Goal: Understand site structure: Understand site structure

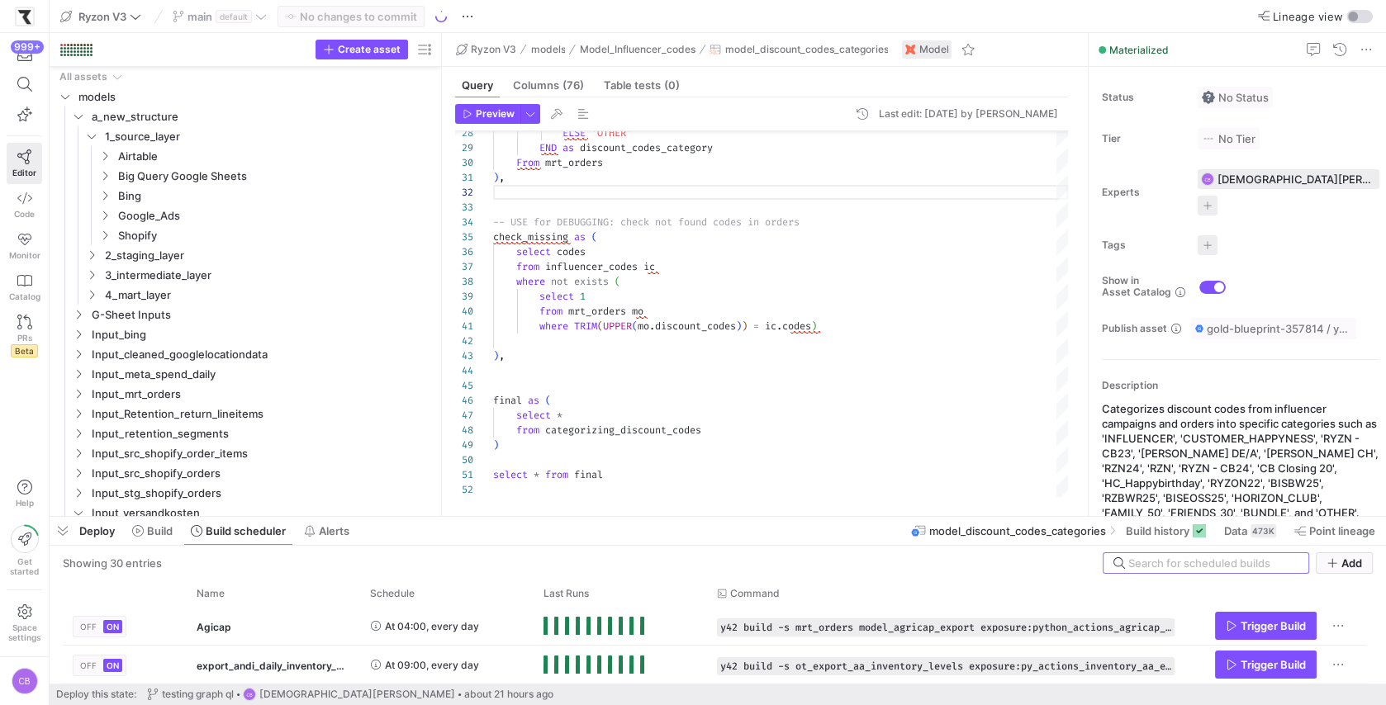
scroll to position [31, 0]
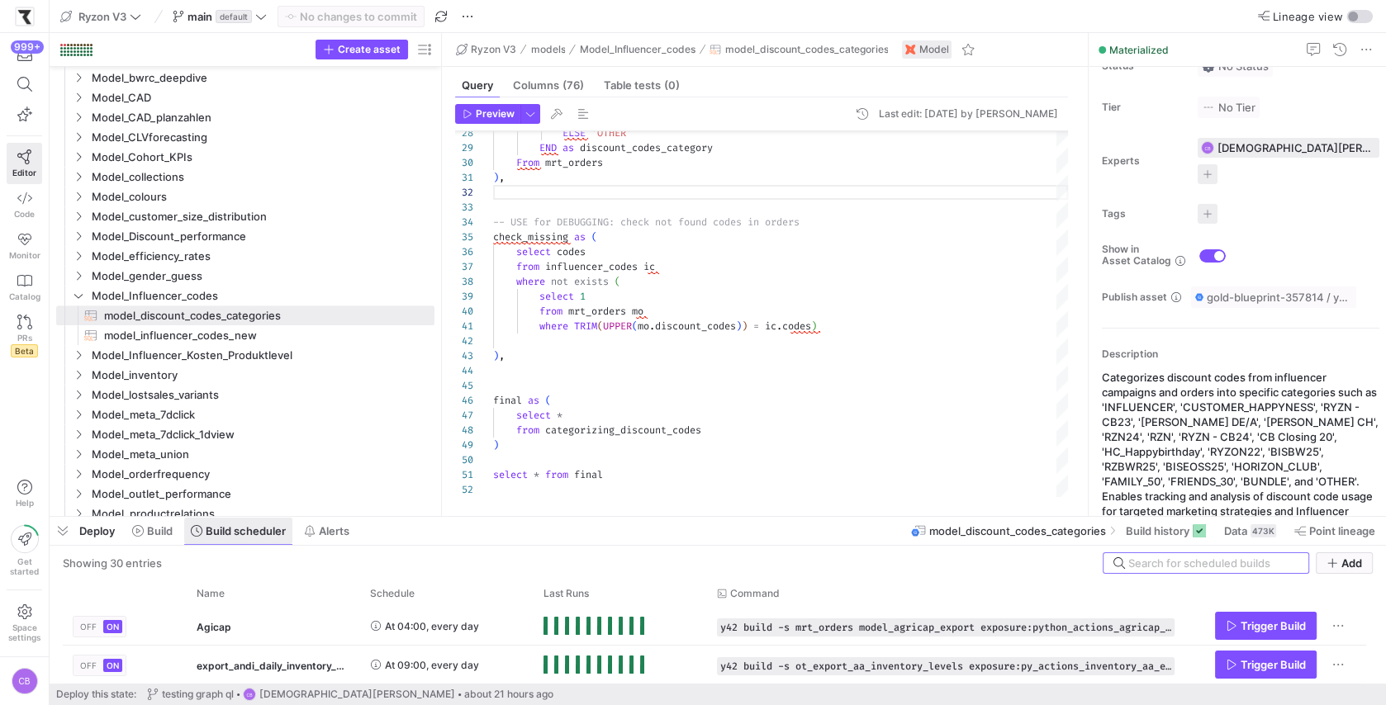
click at [247, 533] on span "Build scheduler" at bounding box center [246, 530] width 80 height 13
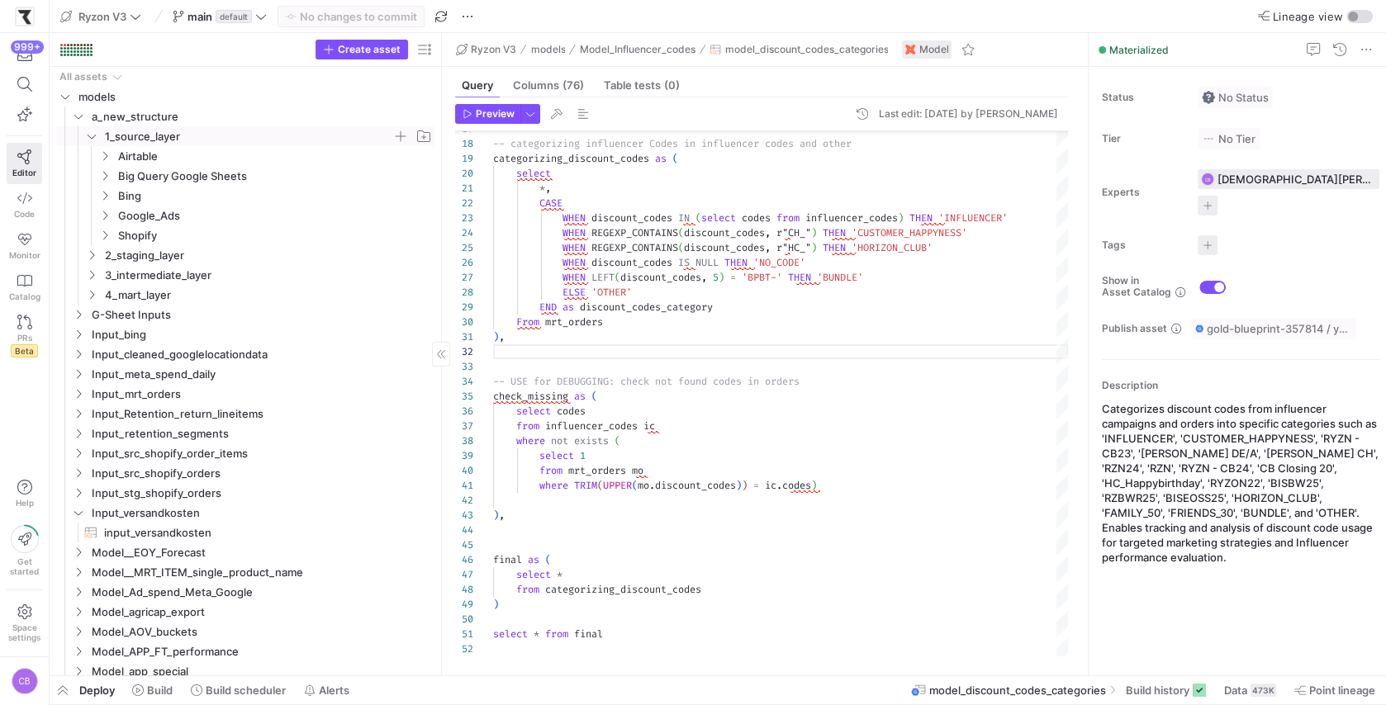
click at [94, 132] on icon "Press SPACE to select this row." at bounding box center [92, 136] width 12 height 10
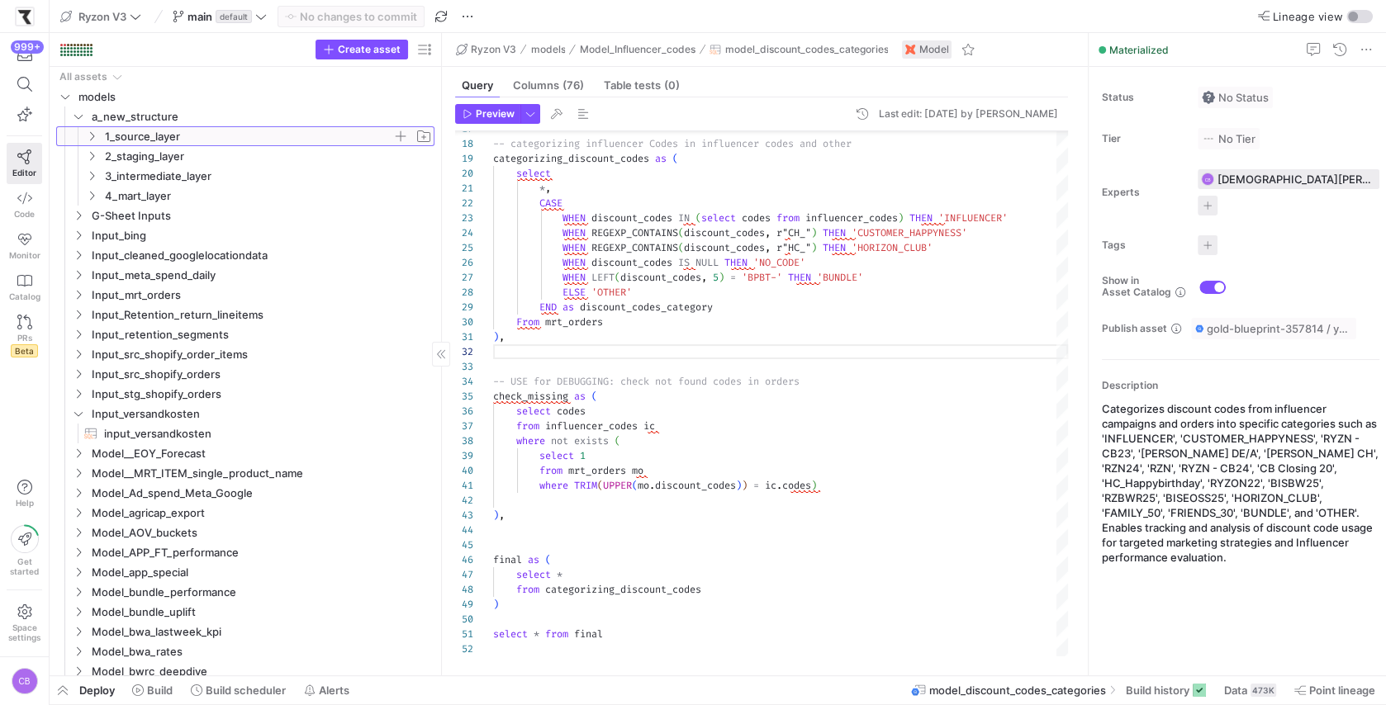
click at [94, 132] on icon at bounding box center [92, 136] width 12 height 10
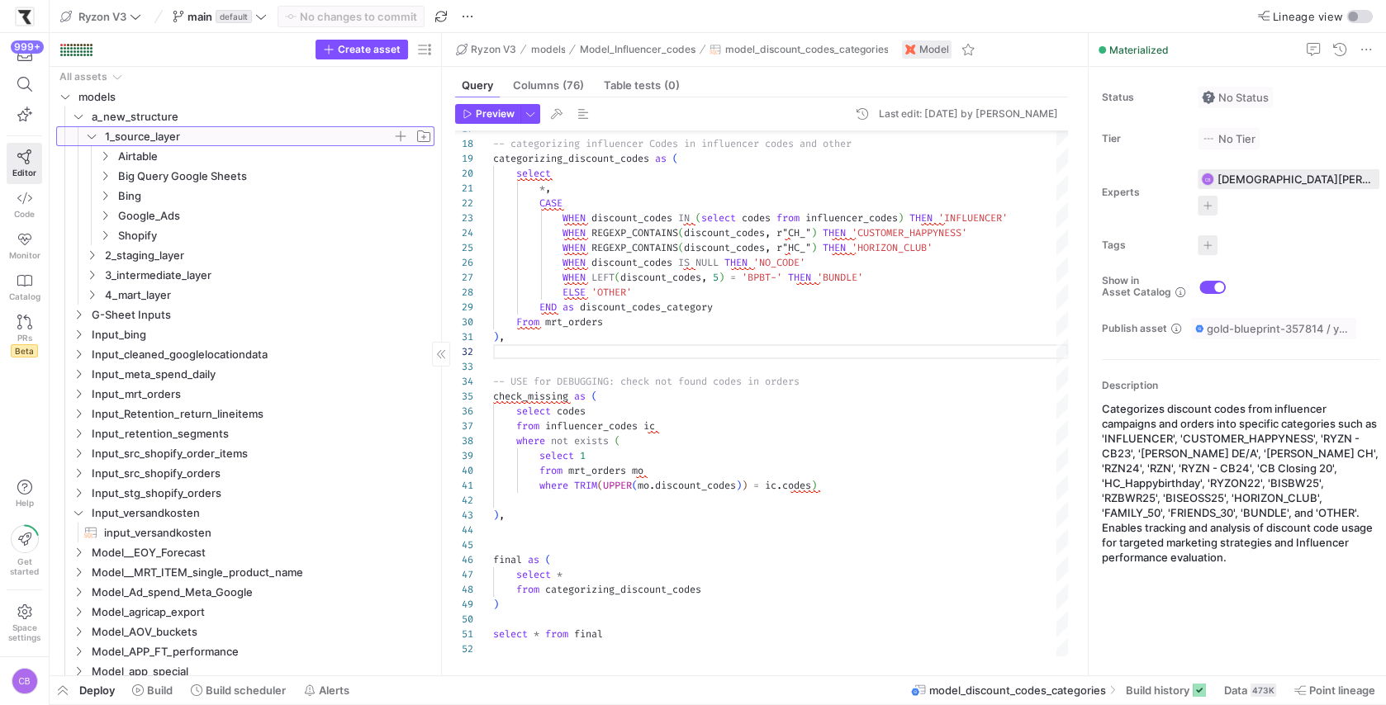
click at [96, 137] on icon at bounding box center [92, 136] width 12 height 10
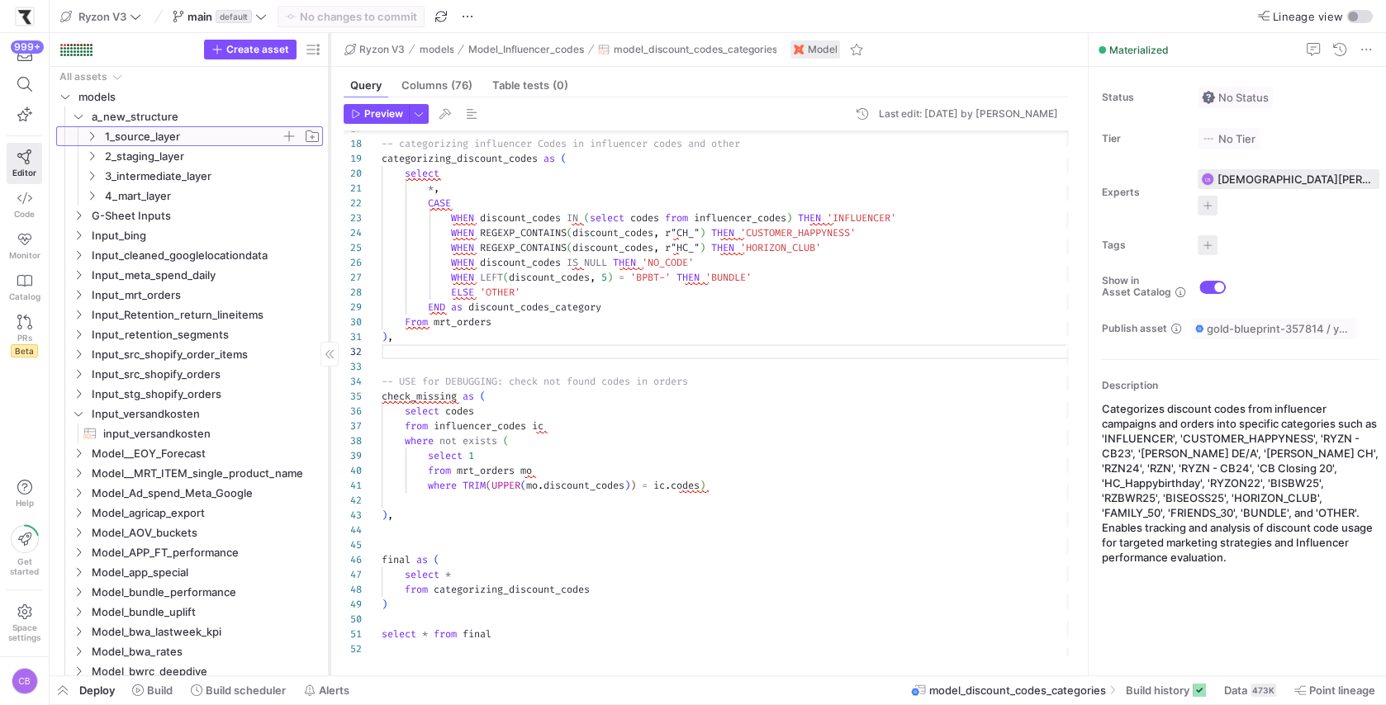
drag, startPoint x: 441, startPoint y: 202, endPoint x: 330, endPoint y: 213, distance: 112.0
click at [330, 213] on div at bounding box center [330, 354] width 1 height 643
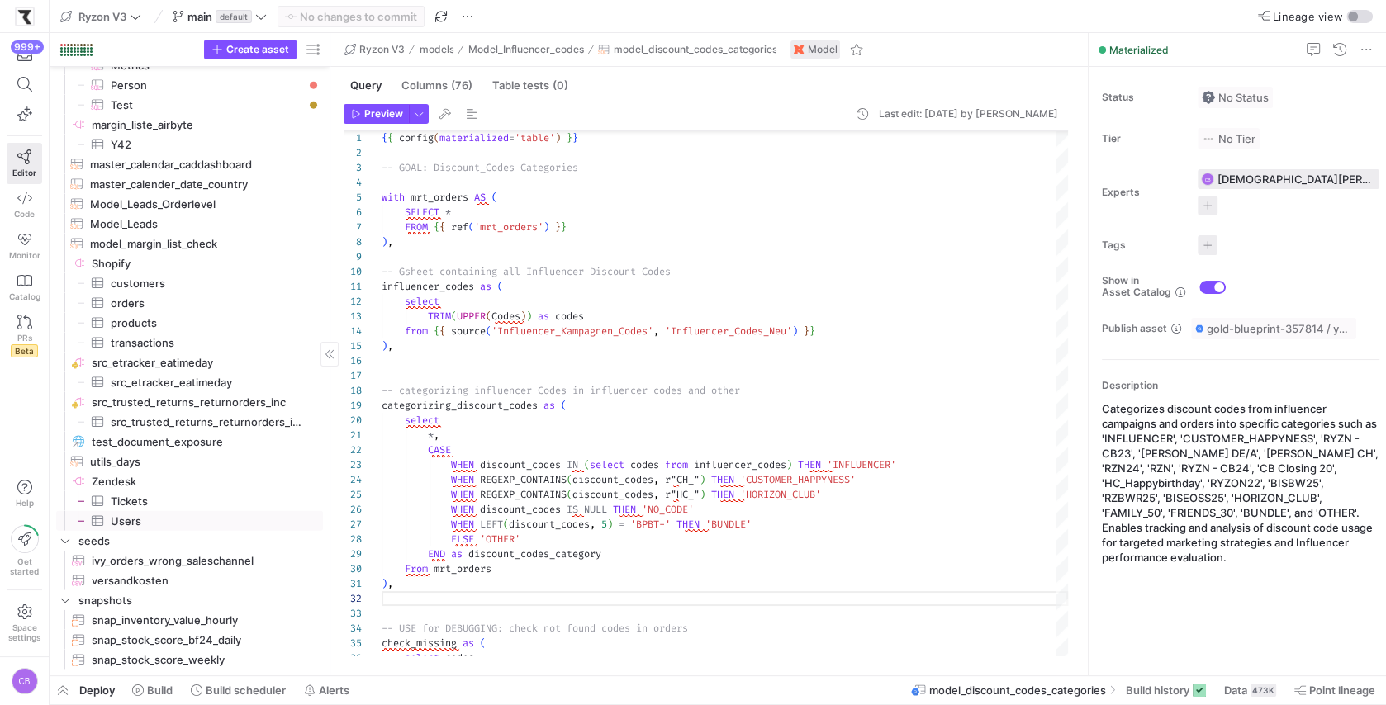
scroll to position [4013, 0]
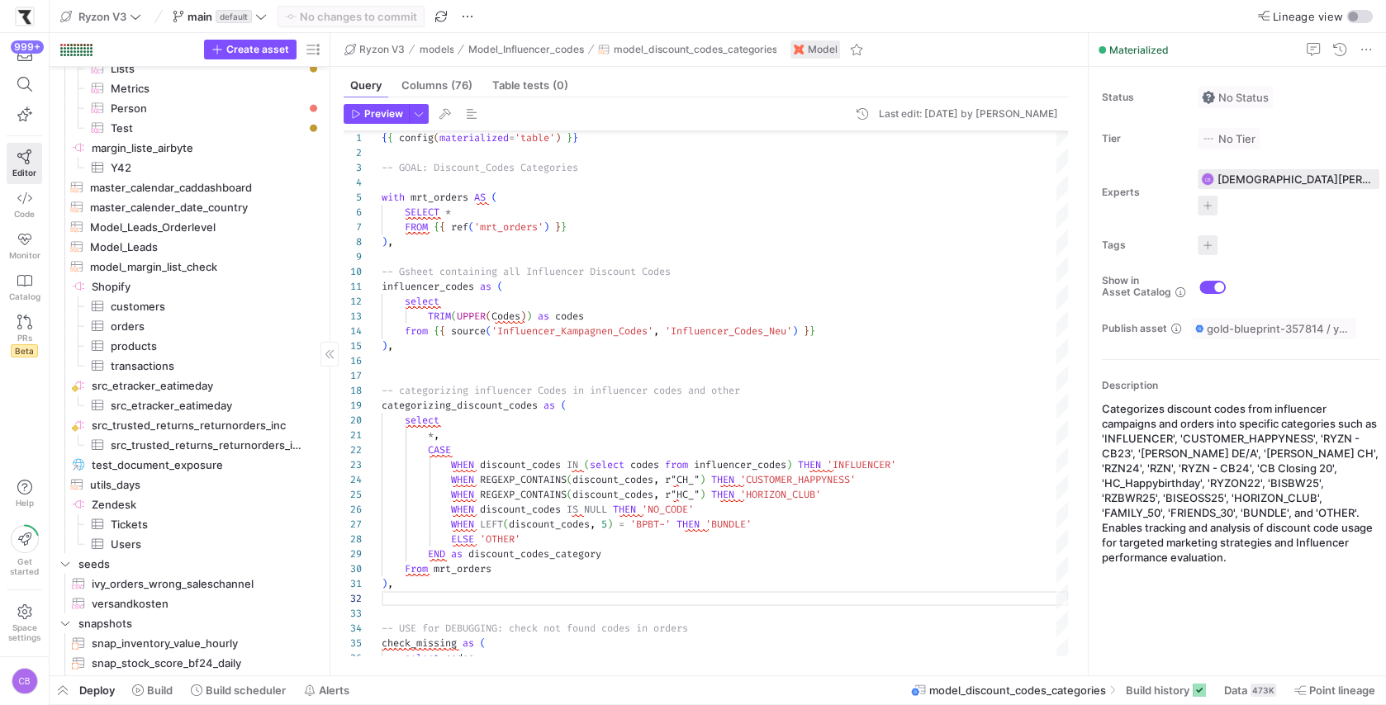
type textarea "influencer_codes as ( select TRIM(UPPER(Codes)) as codes from {{ source('Influe…"
click at [677, 311] on div "-- USE for DEBUGGING: check not found codes in ord ers check_missing as ( ELSE …" at bounding box center [725, 510] width 686 height 786
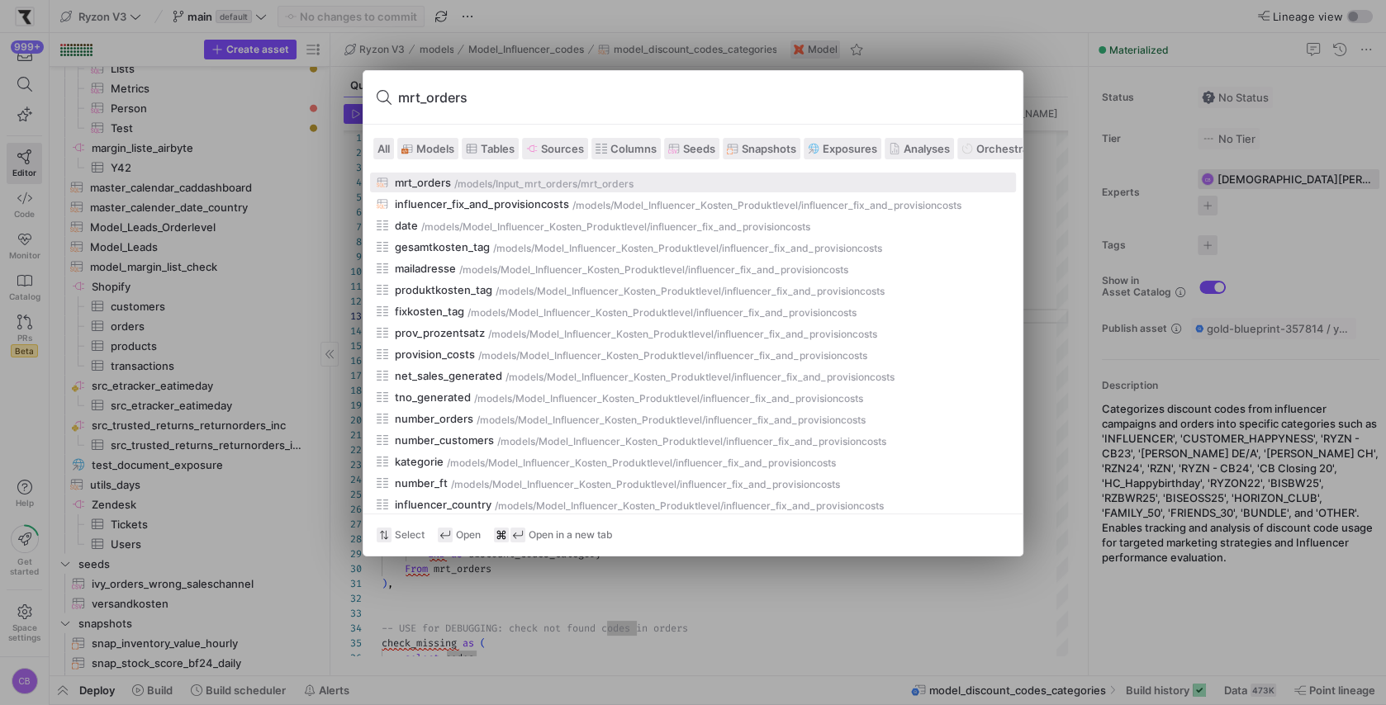
type input "mrt_orders"
click at [400, 177] on div "mrt_orders" at bounding box center [423, 182] width 56 height 13
type textarea "{{ config(materialized='table') }} with stg_shopify_order_items as ( select * f…"
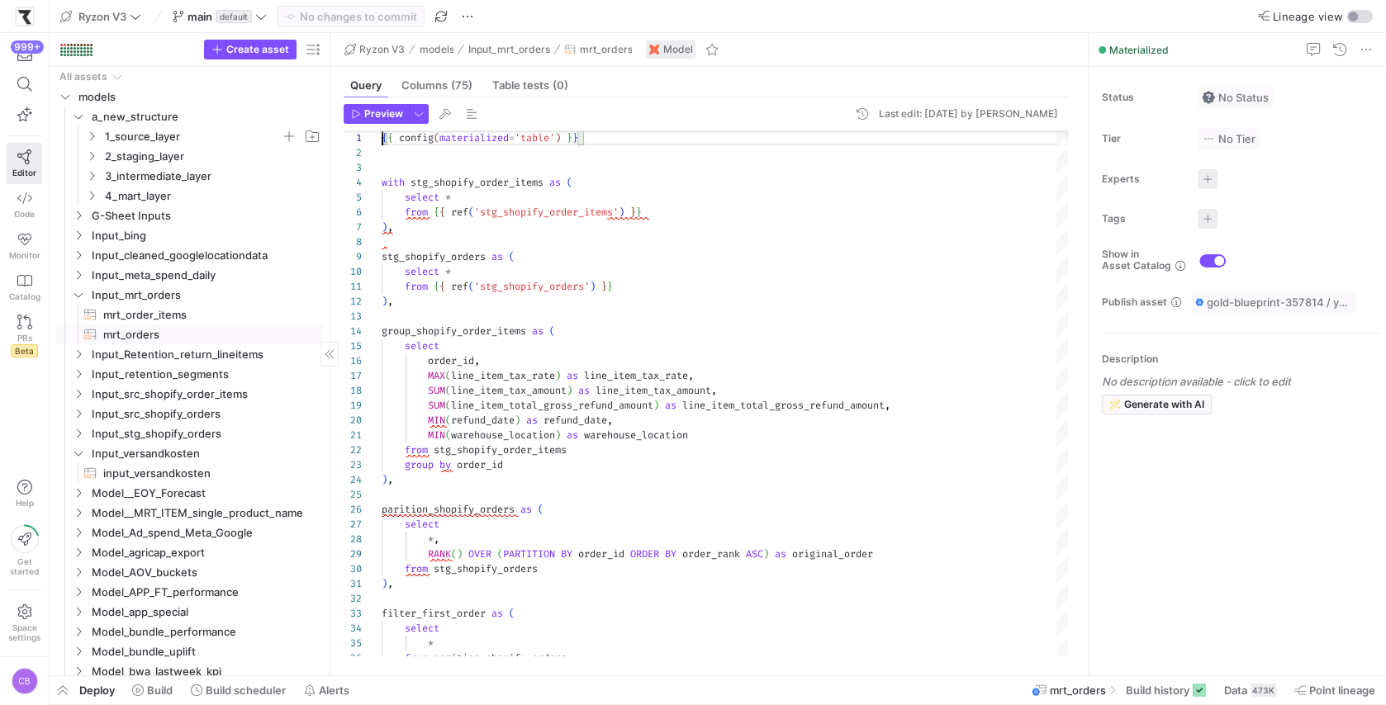
click at [167, 330] on span "mrt_orders​​​​​​​​​​" at bounding box center [203, 334] width 201 height 19
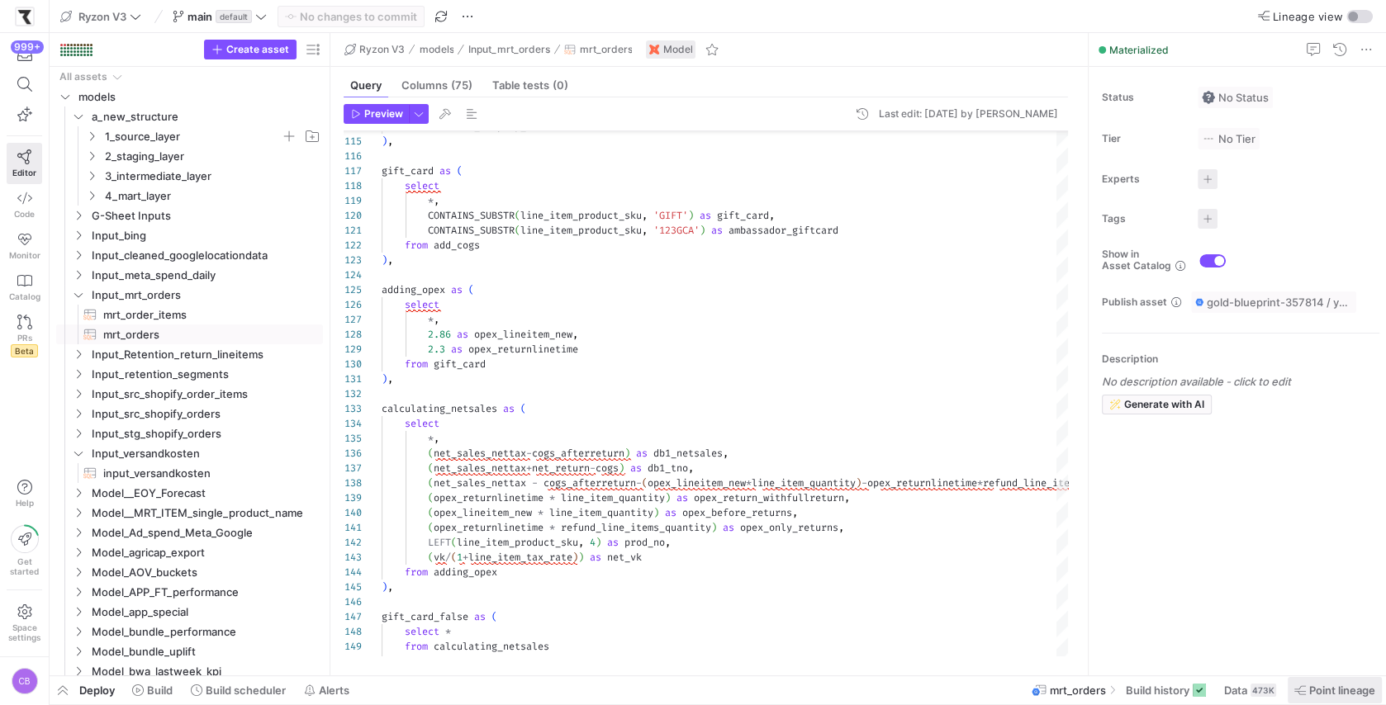
click at [1348, 692] on span "Point lineage" at bounding box center [1342, 690] width 66 height 13
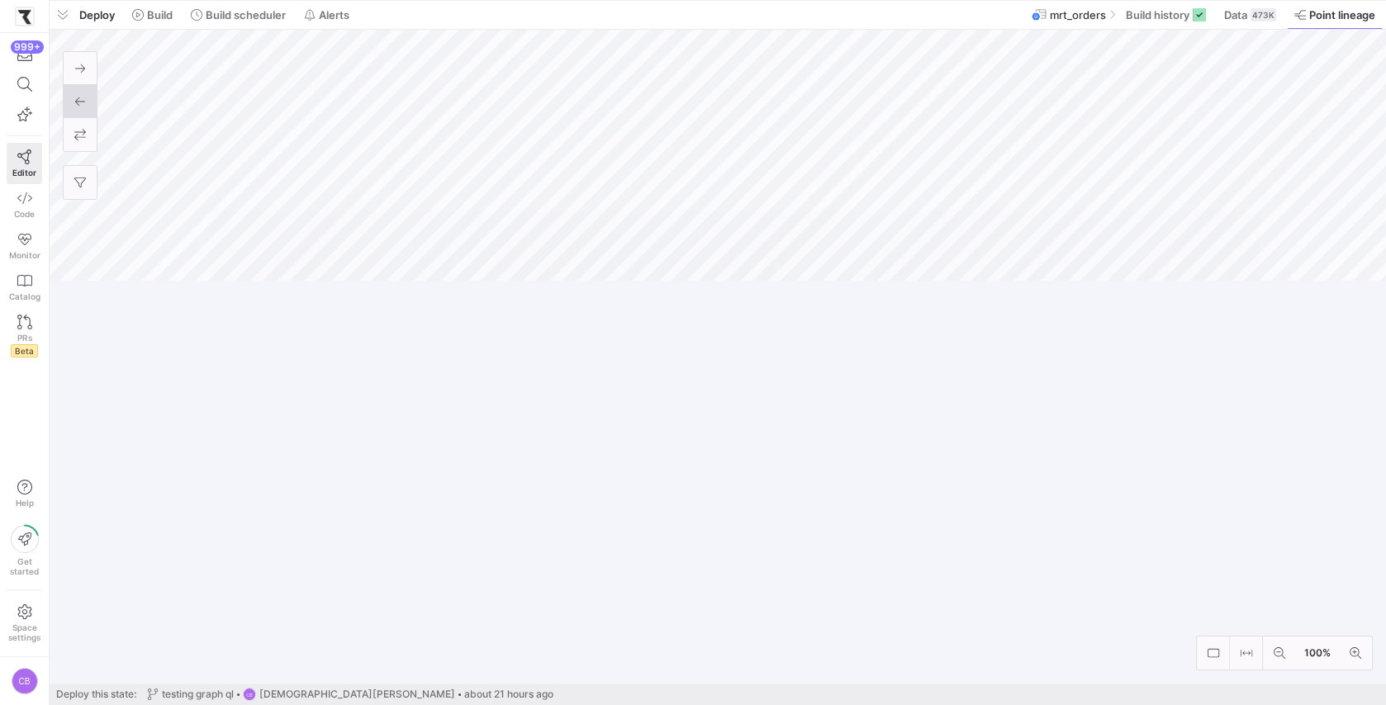
drag, startPoint x: 952, startPoint y: 405, endPoint x: 978, endPoint y: -60, distance: 465.8
click at [978, 0] on html "999+ Editor Code Monitor Catalog PRs Beta Help Get started Space settings CB Ry…" at bounding box center [693, 352] width 1386 height 705
click at [22, 160] on icon at bounding box center [24, 157] width 15 height 15
click at [34, 50] on div "999+" at bounding box center [27, 46] width 33 height 13
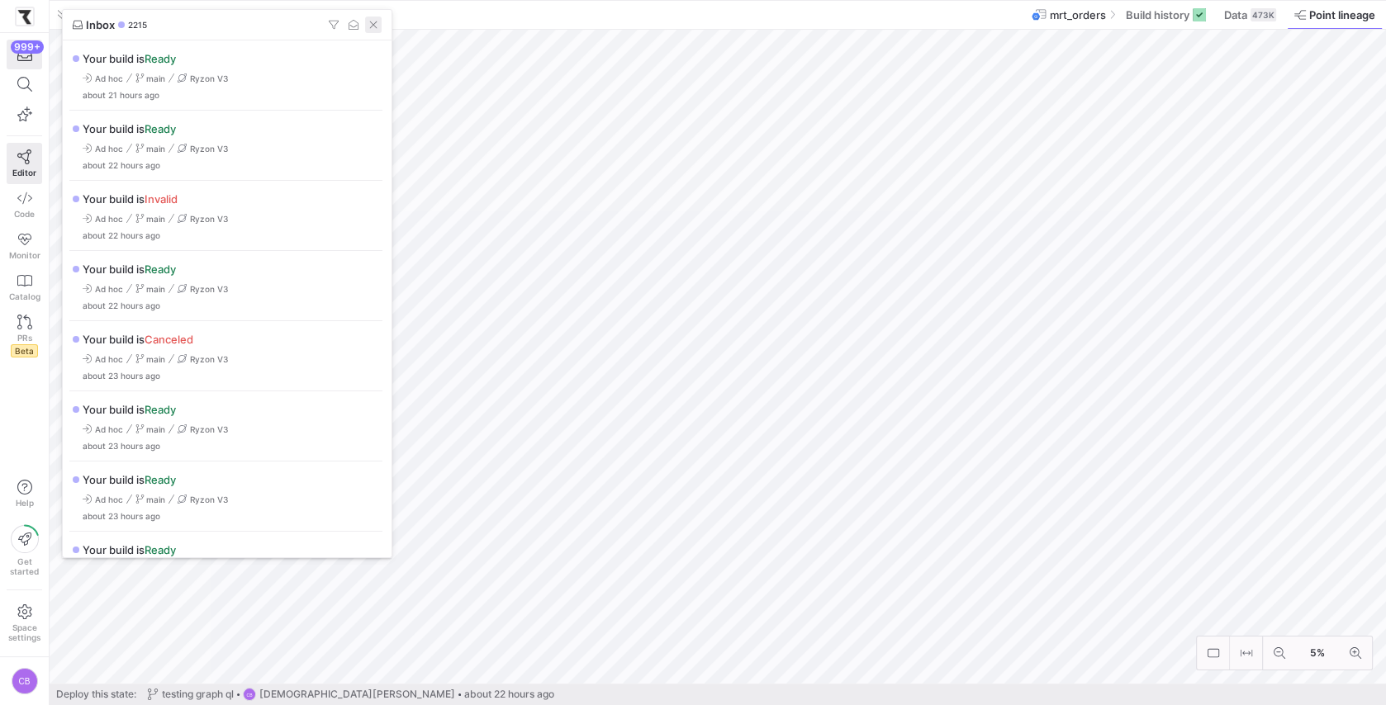
click at [378, 24] on span "button" at bounding box center [373, 25] width 17 height 17
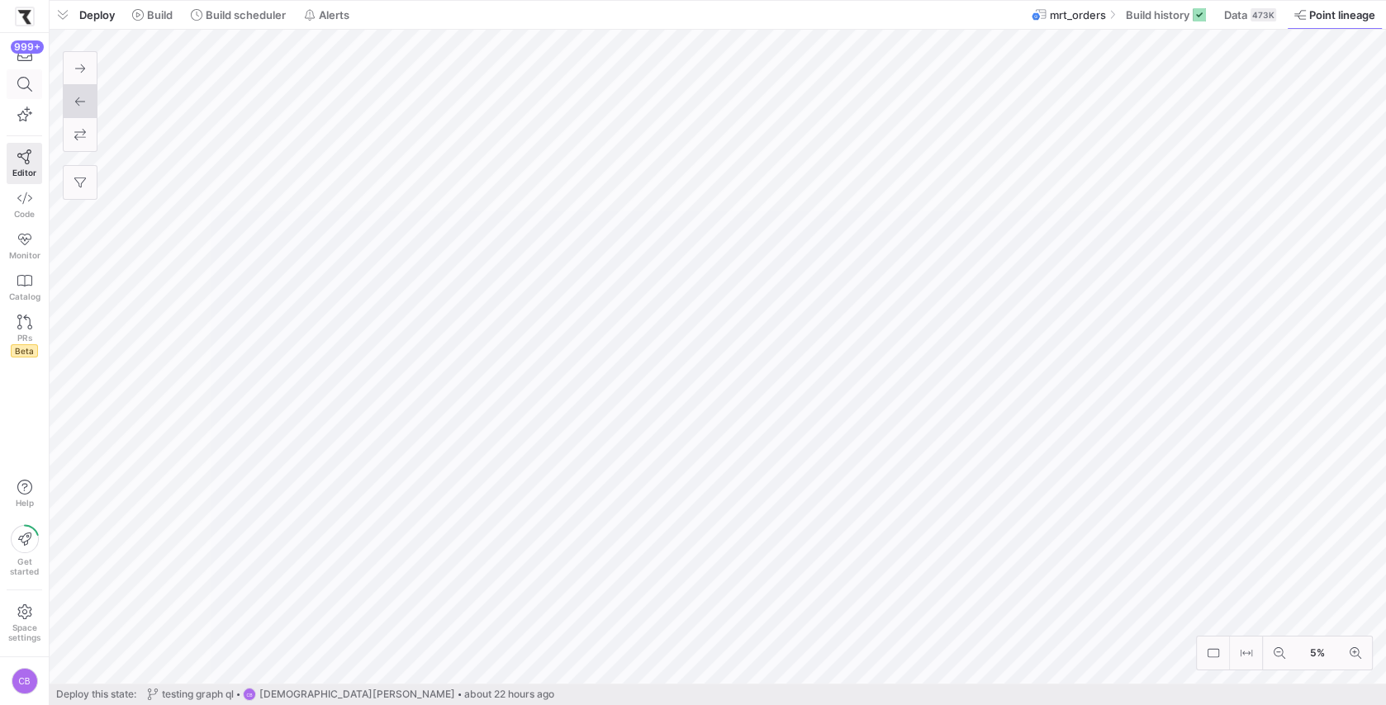
click at [17, 93] on span at bounding box center [24, 84] width 34 height 28
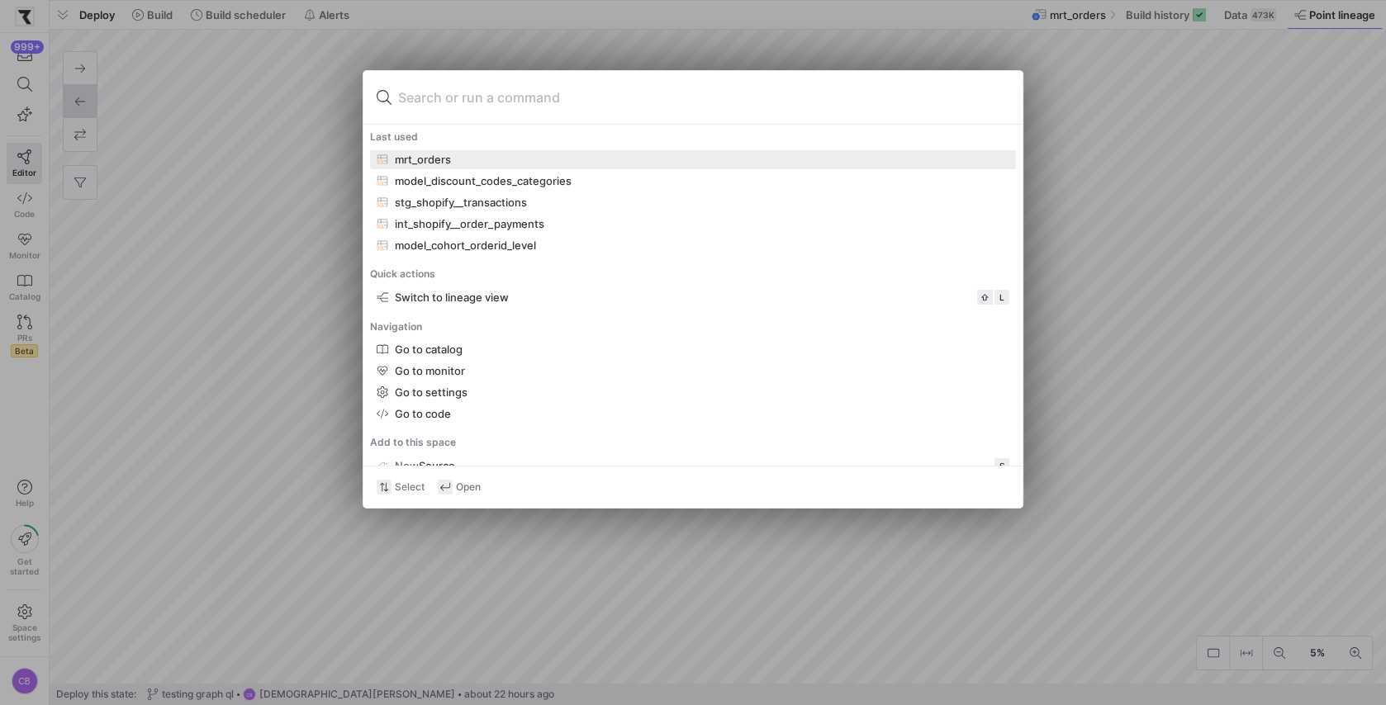
click at [86, 221] on div at bounding box center [693, 352] width 1386 height 705
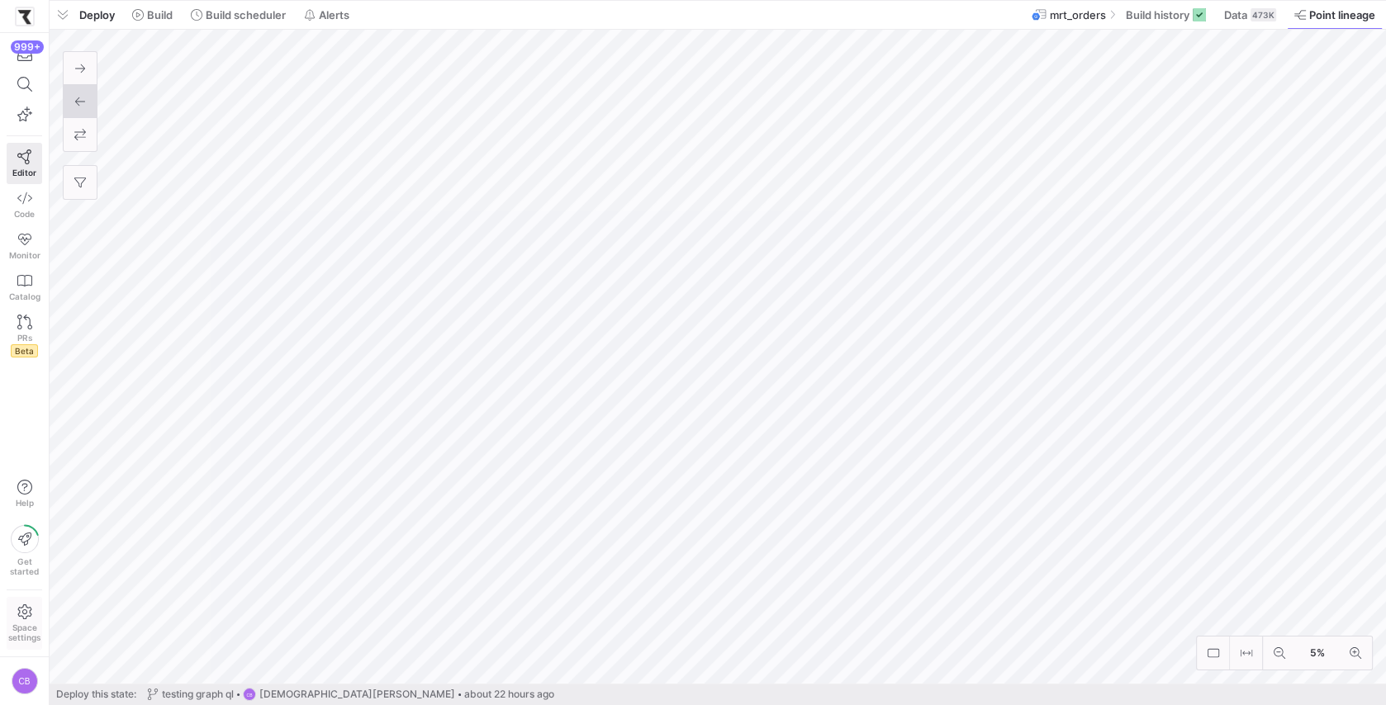
click at [34, 619] on span "Space settings" at bounding box center [24, 624] width 32 height 38
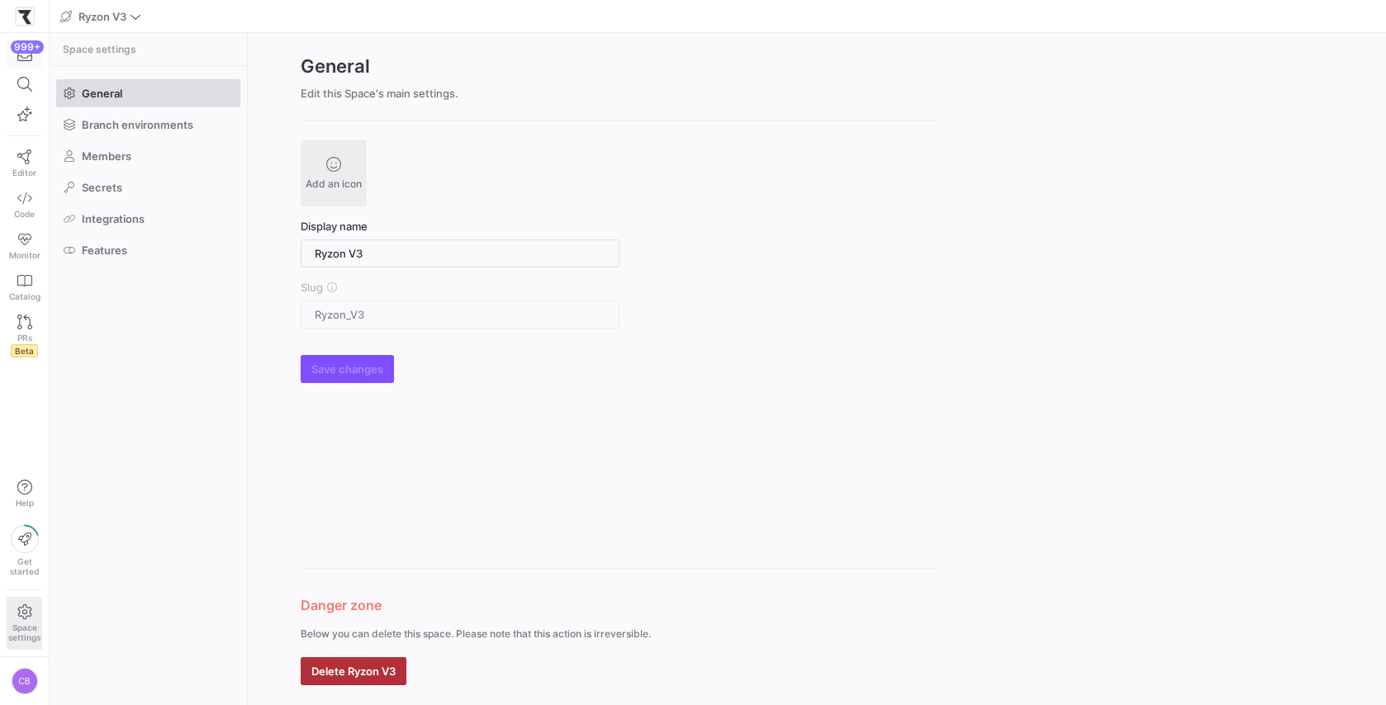
click at [20, 59] on icon "button" at bounding box center [24, 54] width 15 height 15
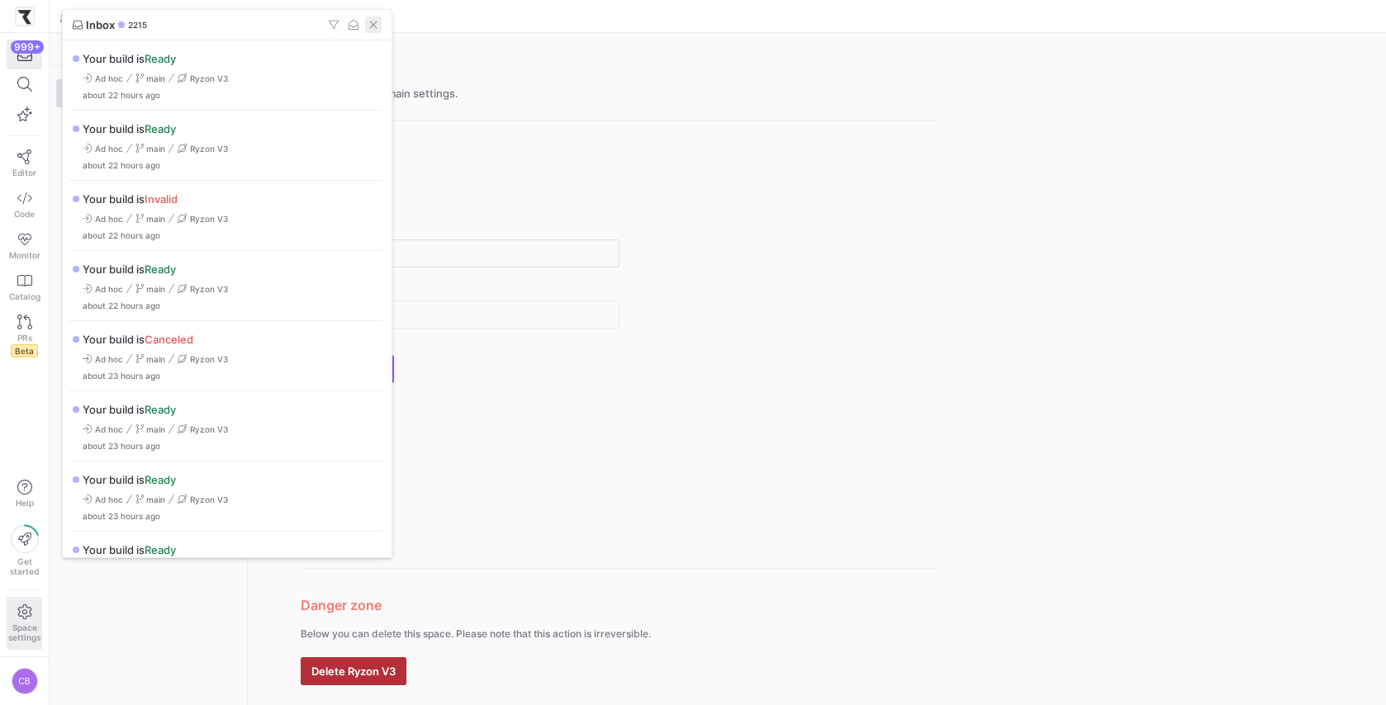
click at [382, 20] on span "button" at bounding box center [373, 25] width 17 height 17
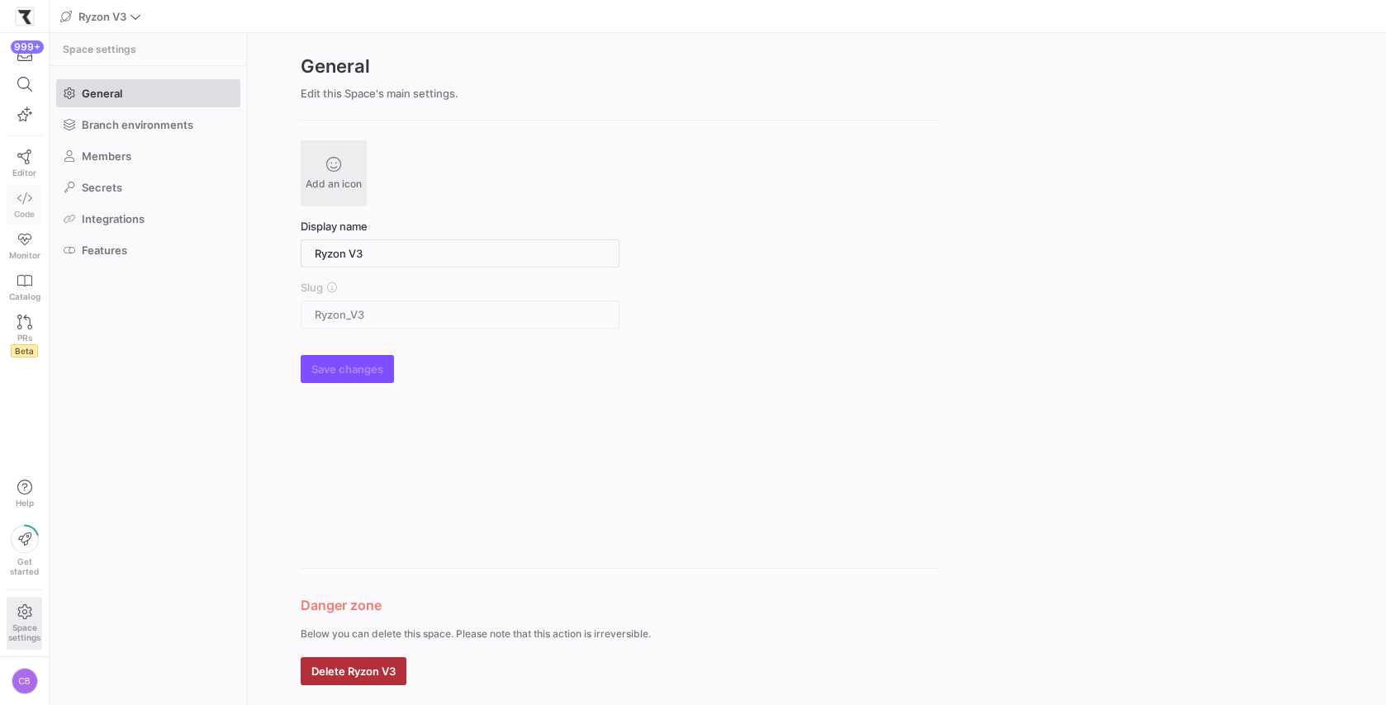
click at [28, 197] on icon at bounding box center [24, 198] width 15 height 15
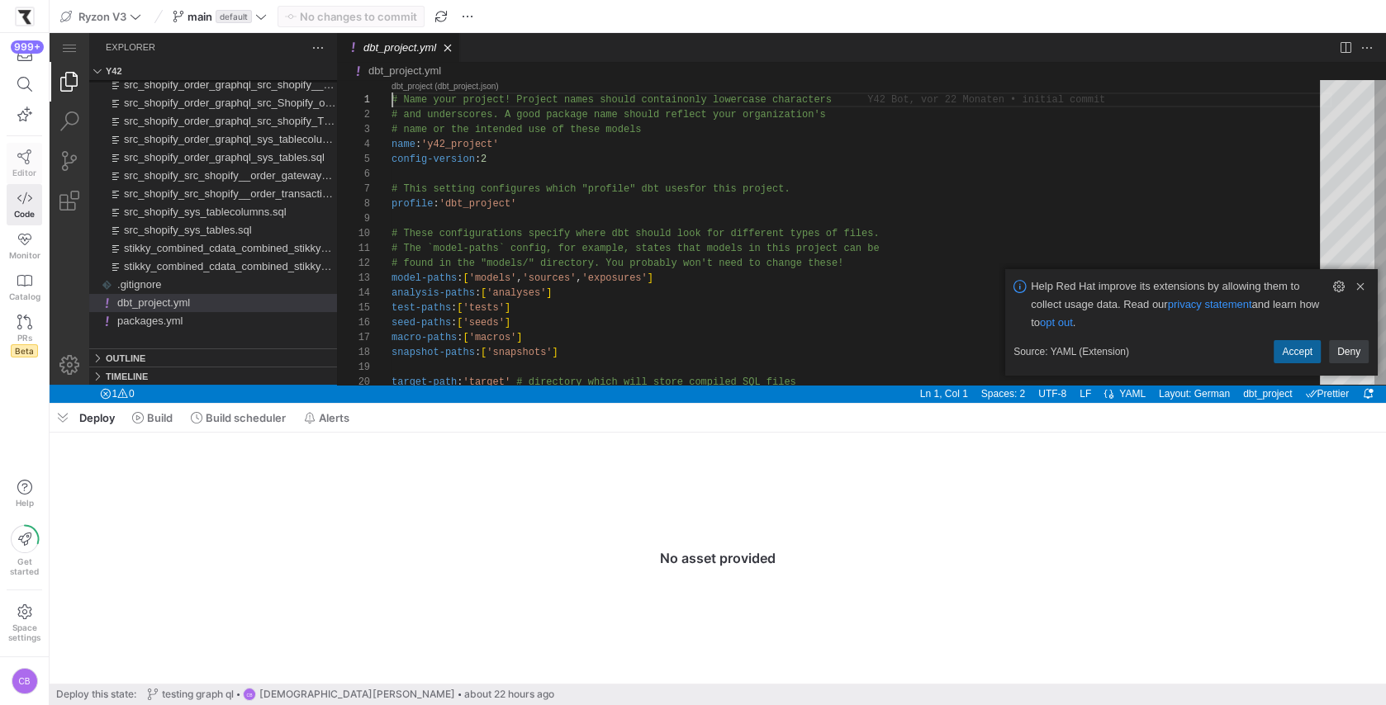
click at [22, 168] on span "Editor" at bounding box center [24, 173] width 24 height 10
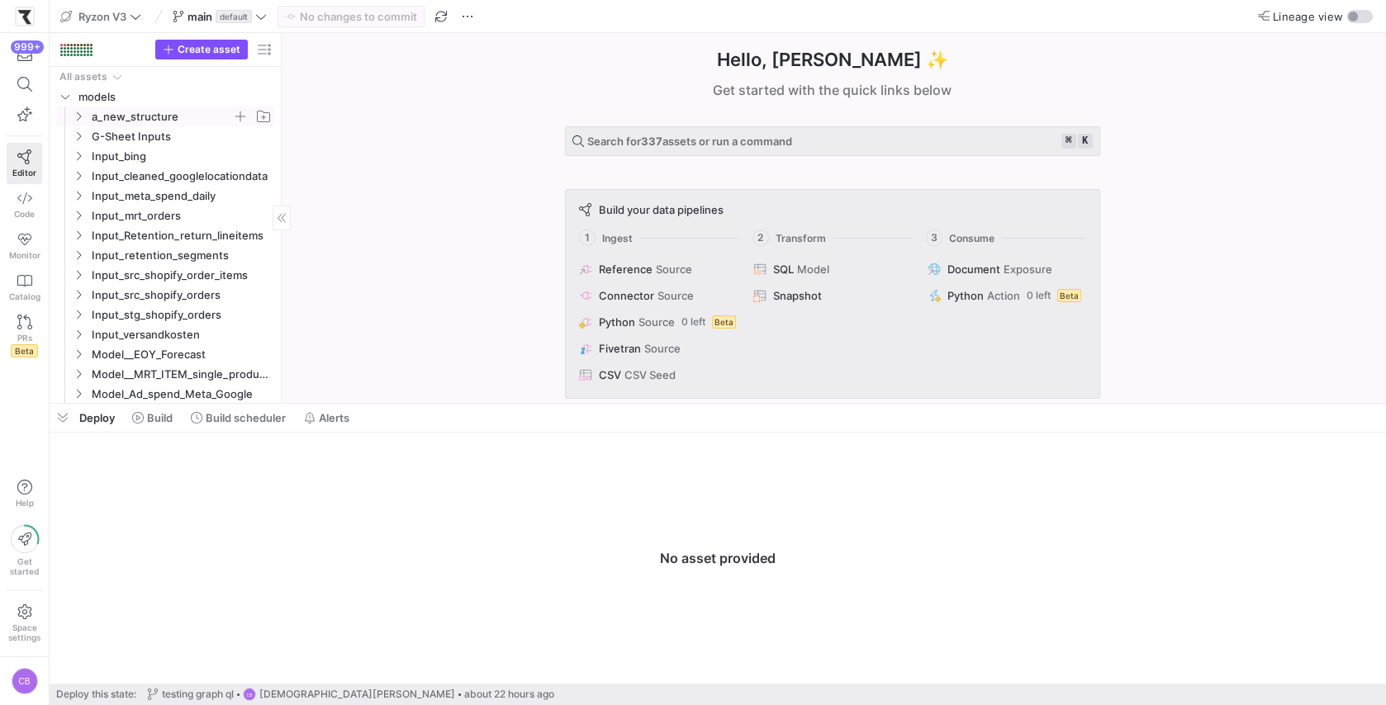
click at [83, 121] on y42-icon "Press SPACE to select this row." at bounding box center [78, 116] width 13 height 13
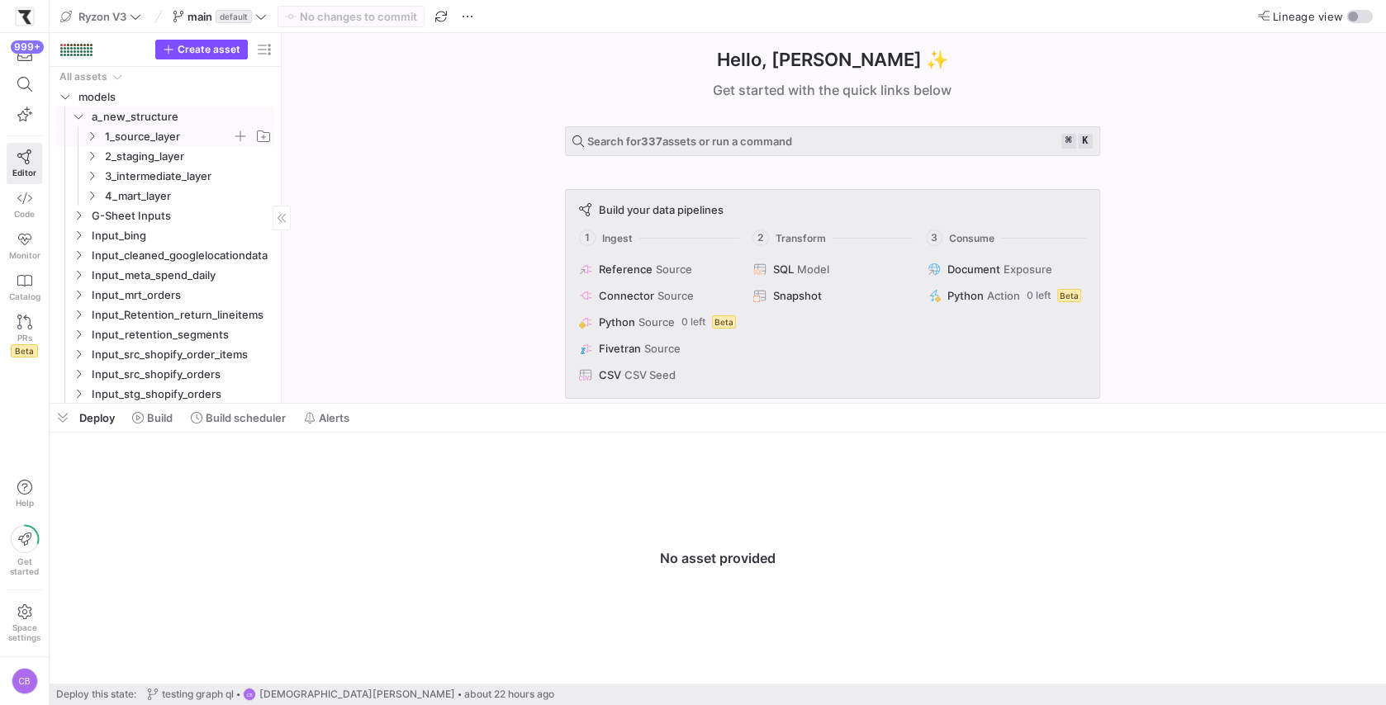
click at [95, 141] on y42-icon "Press SPACE to select this row." at bounding box center [91, 136] width 13 height 13
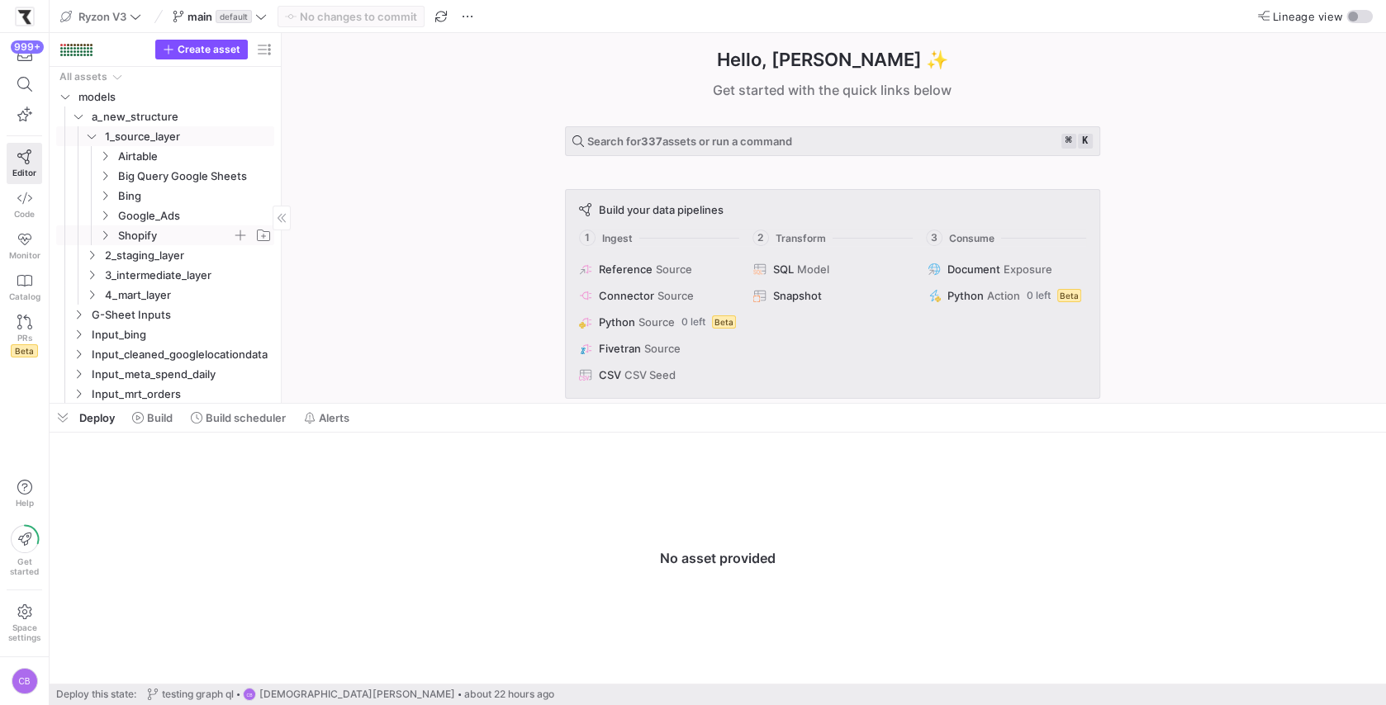
click at [109, 230] on icon "Press SPACE to select this row." at bounding box center [105, 235] width 12 height 10
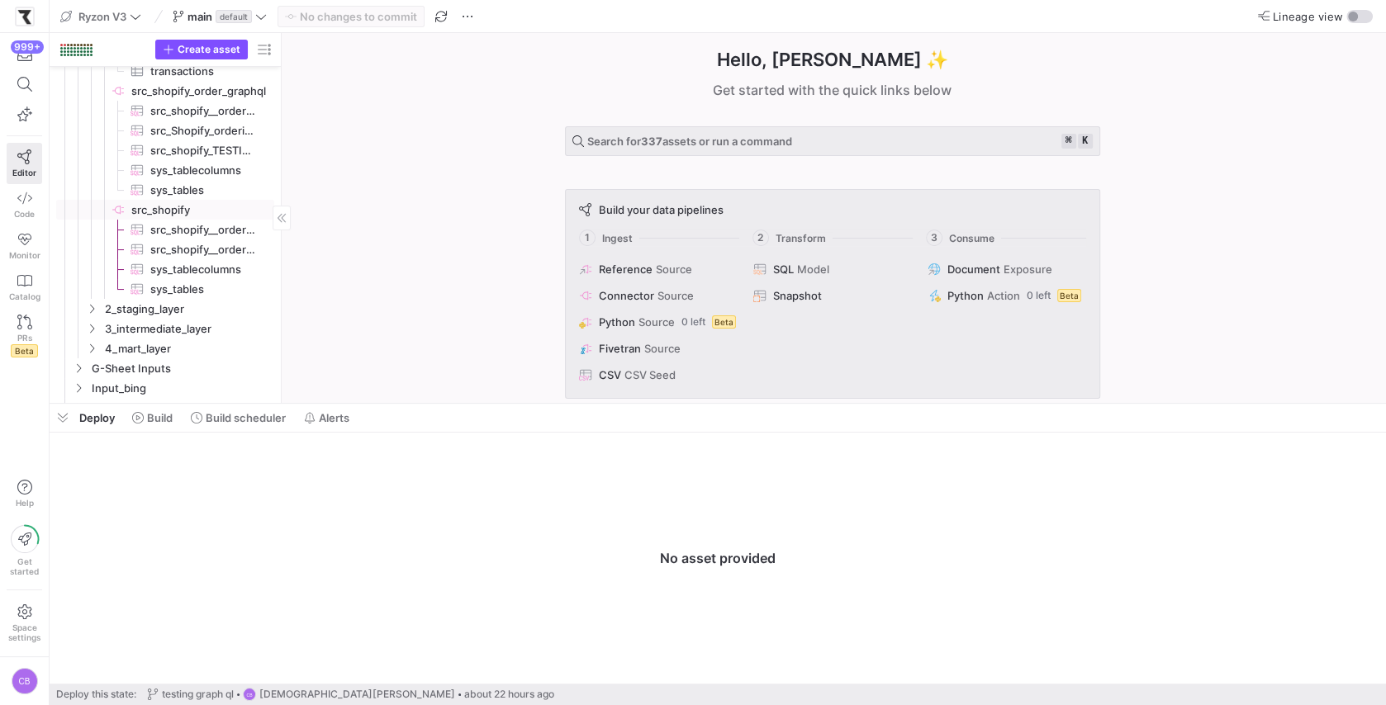
scroll to position [159, 0]
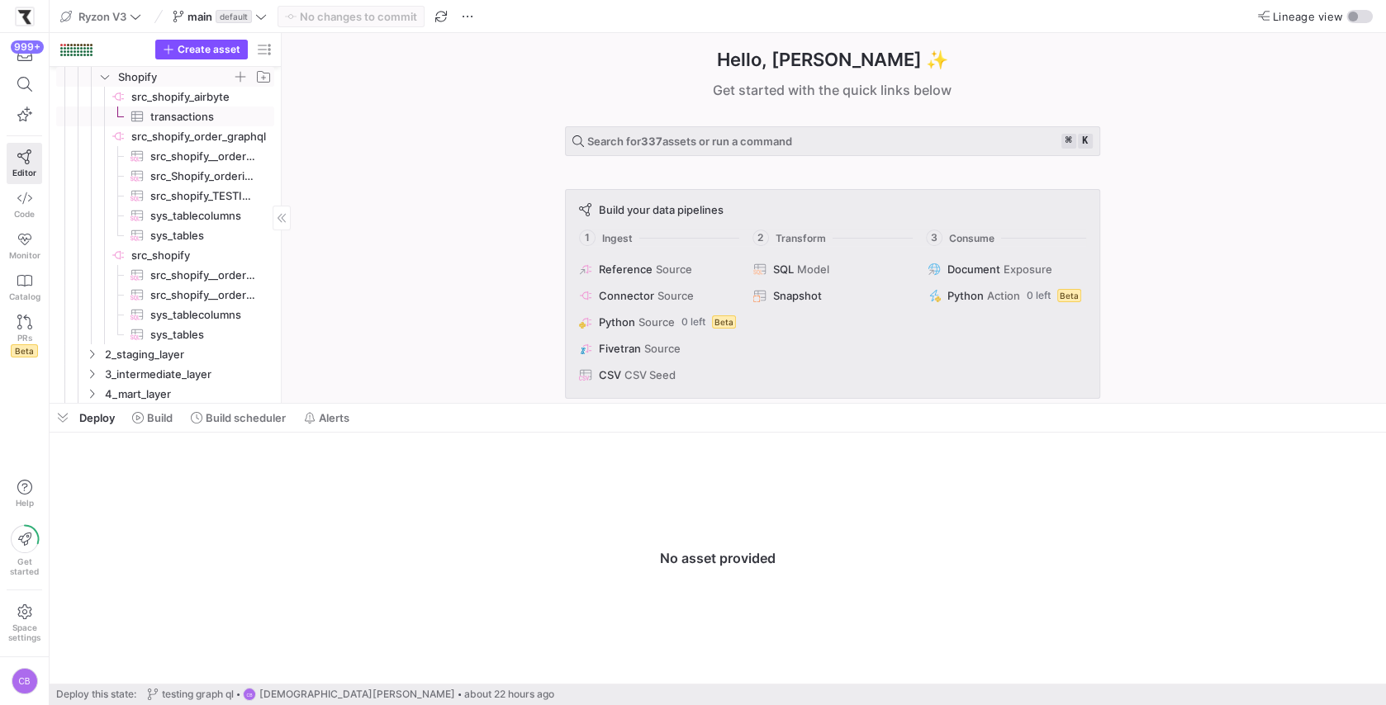
click at [148, 120] on span "transactions​​​​​​​​​" at bounding box center [201, 116] width 145 height 18
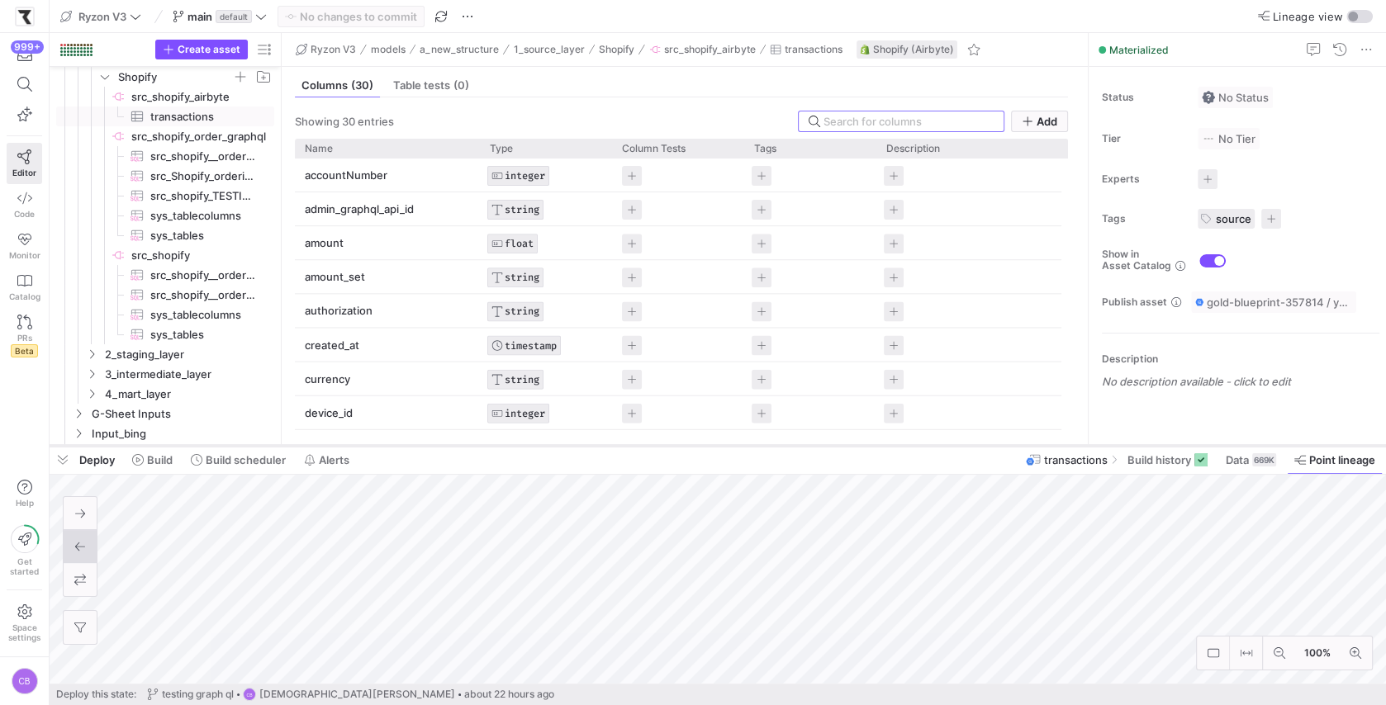
drag, startPoint x: 584, startPoint y: 402, endPoint x: 587, endPoint y: 444, distance: 42.3
click at [587, 444] on div at bounding box center [718, 446] width 1336 height 7
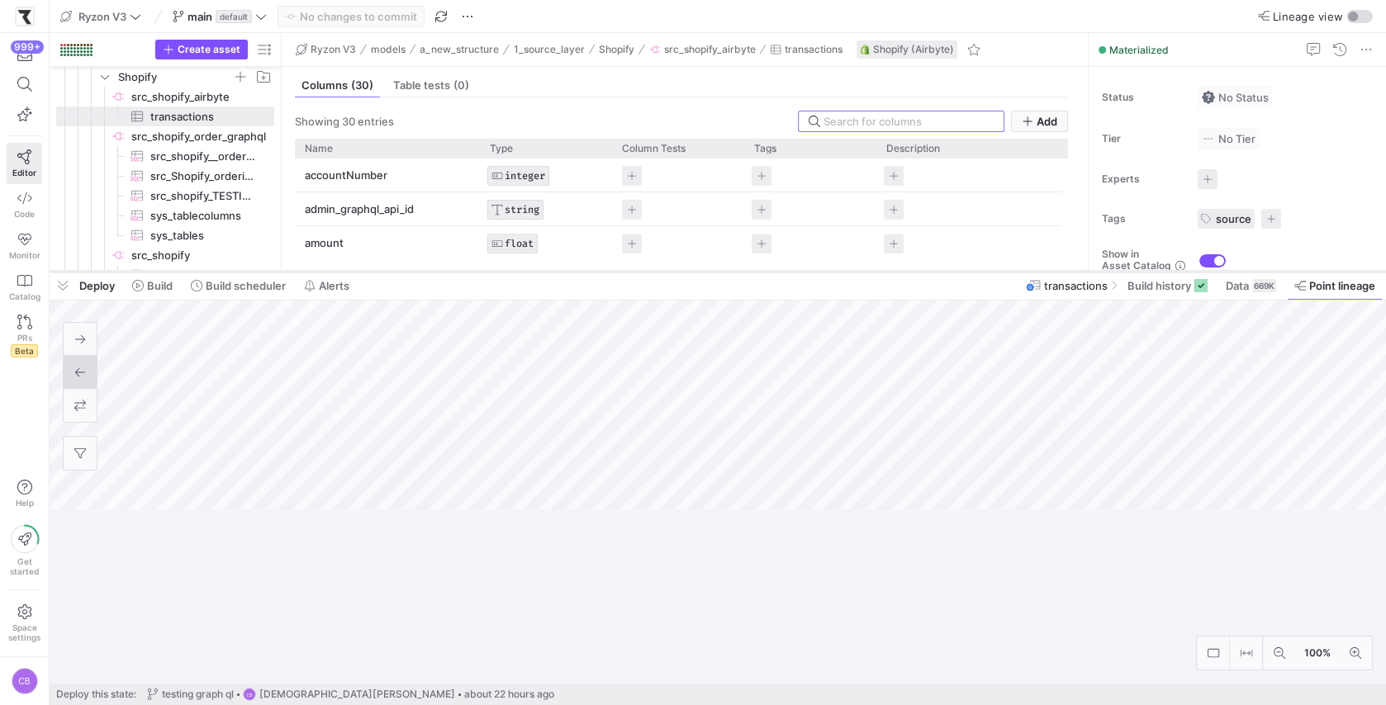
drag, startPoint x: 636, startPoint y: 447, endPoint x: 689, endPoint y: 239, distance: 214.8
click at [689, 268] on div at bounding box center [718, 271] width 1336 height 7
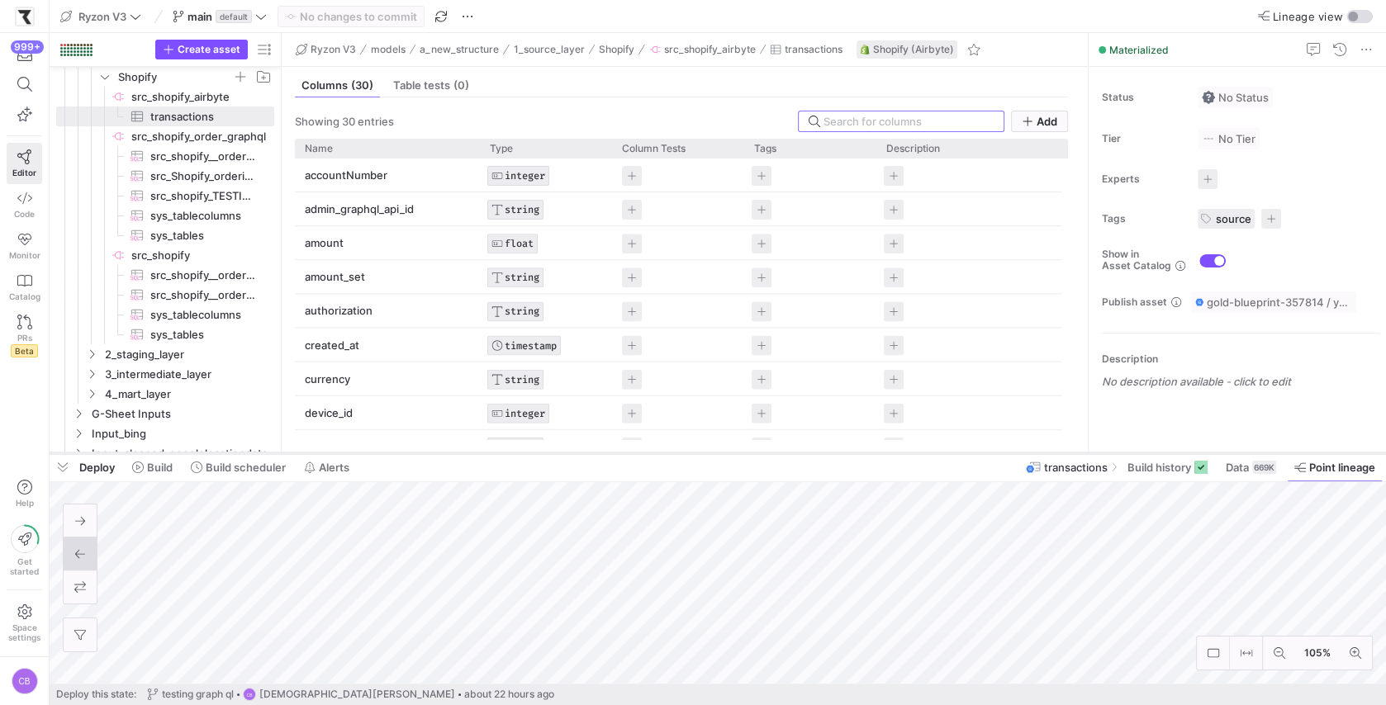
drag, startPoint x: 685, startPoint y: 235, endPoint x: 752, endPoint y: 450, distance: 226.0
click at [752, 450] on div at bounding box center [718, 453] width 1336 height 7
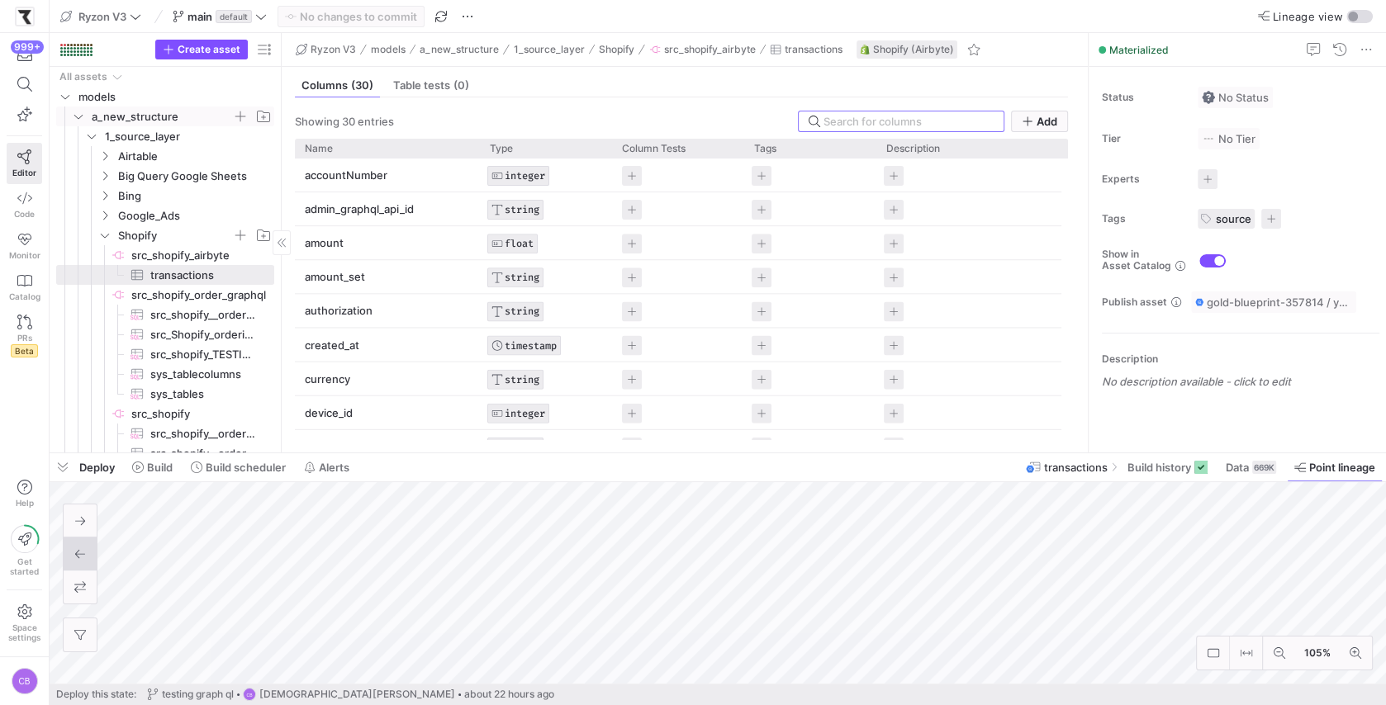
click at [83, 114] on icon "Press SPACE to select this row." at bounding box center [79, 117] width 12 height 10
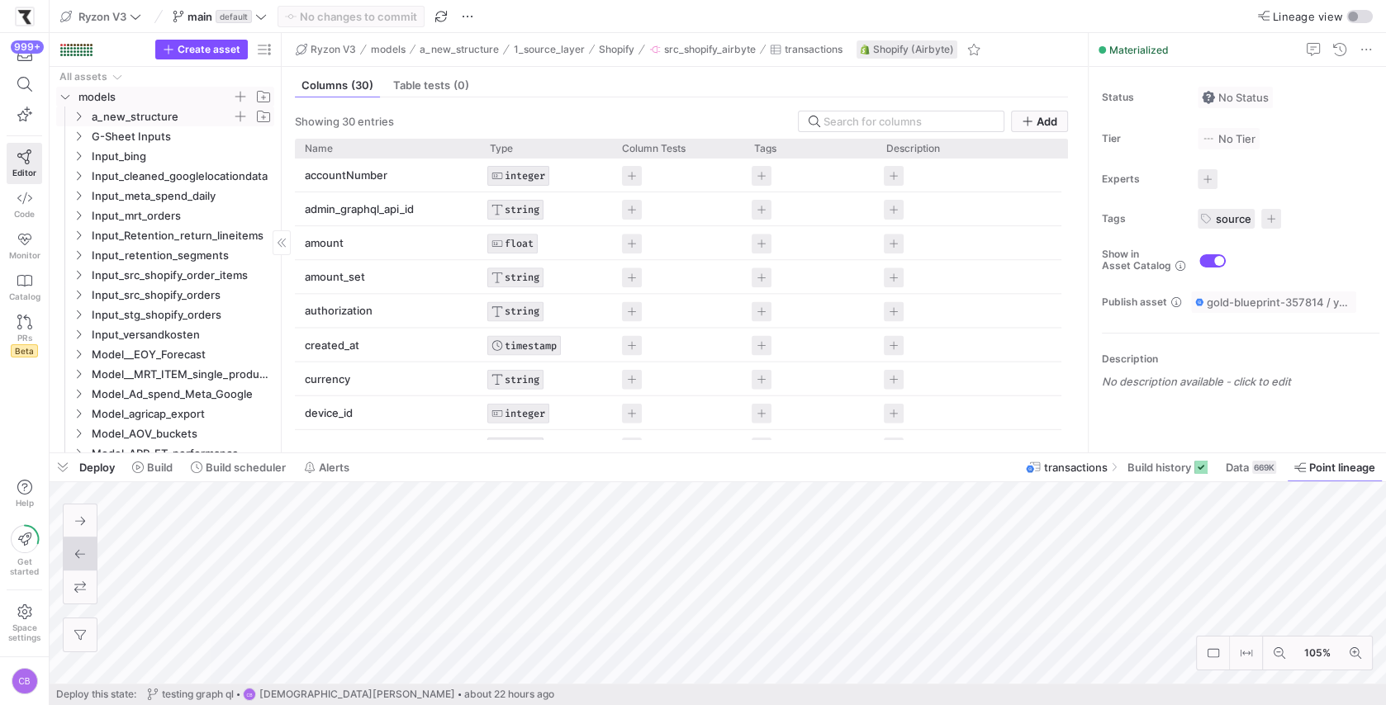
click at [68, 98] on icon "Press SPACE to select this row." at bounding box center [65, 97] width 12 height 10
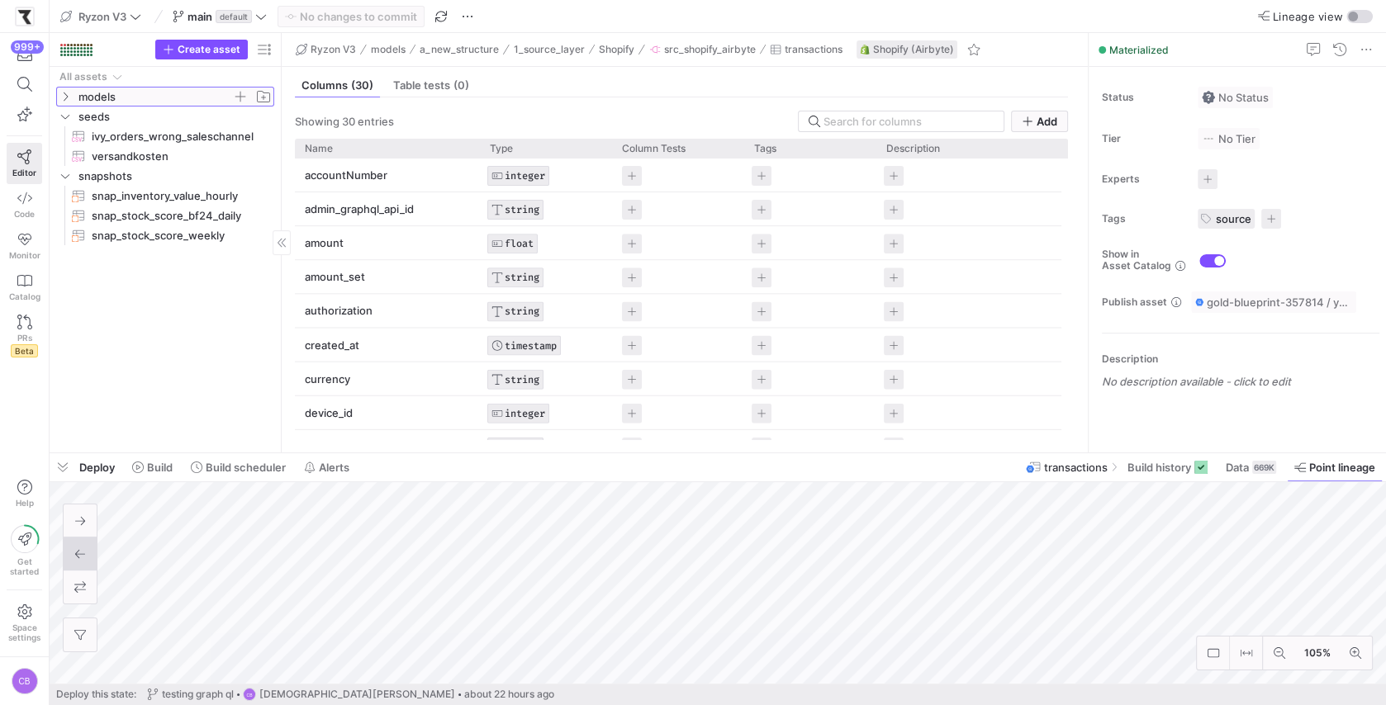
click at [68, 100] on icon at bounding box center [65, 97] width 12 height 10
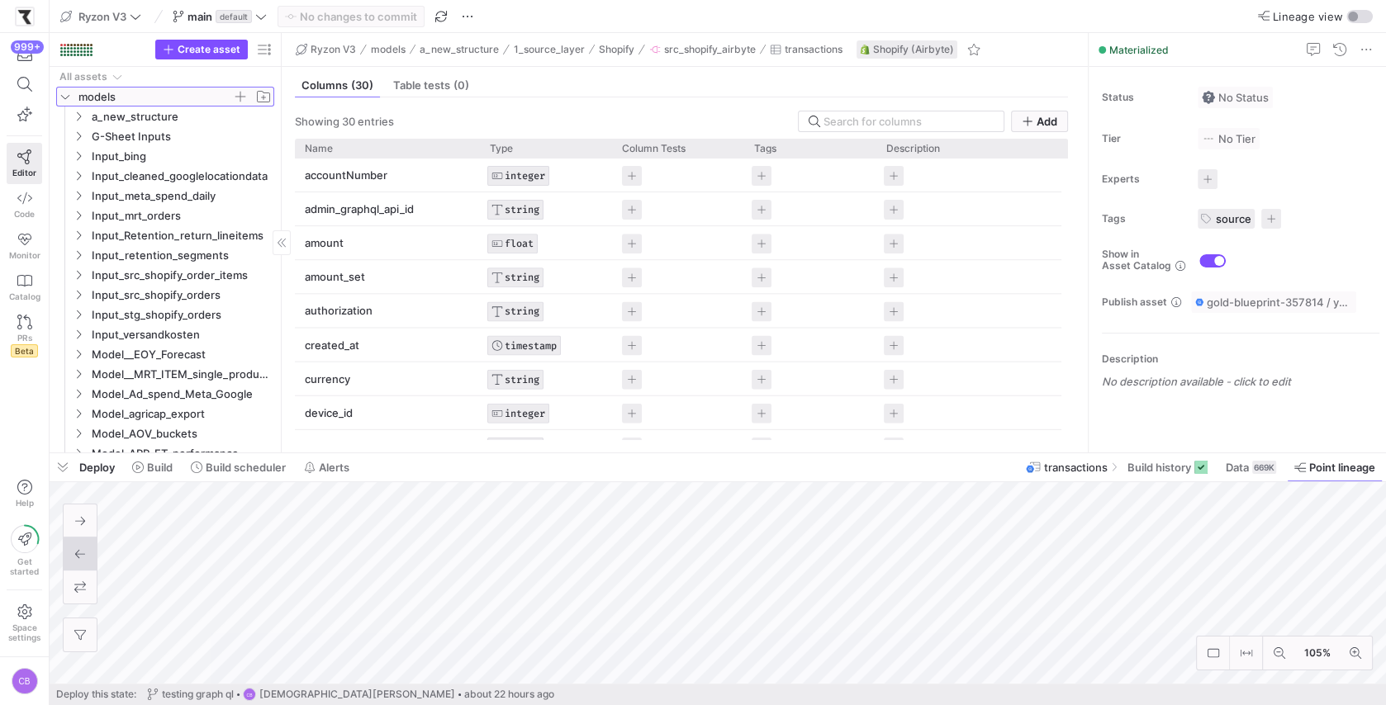
click at [65, 92] on icon at bounding box center [65, 97] width 12 height 10
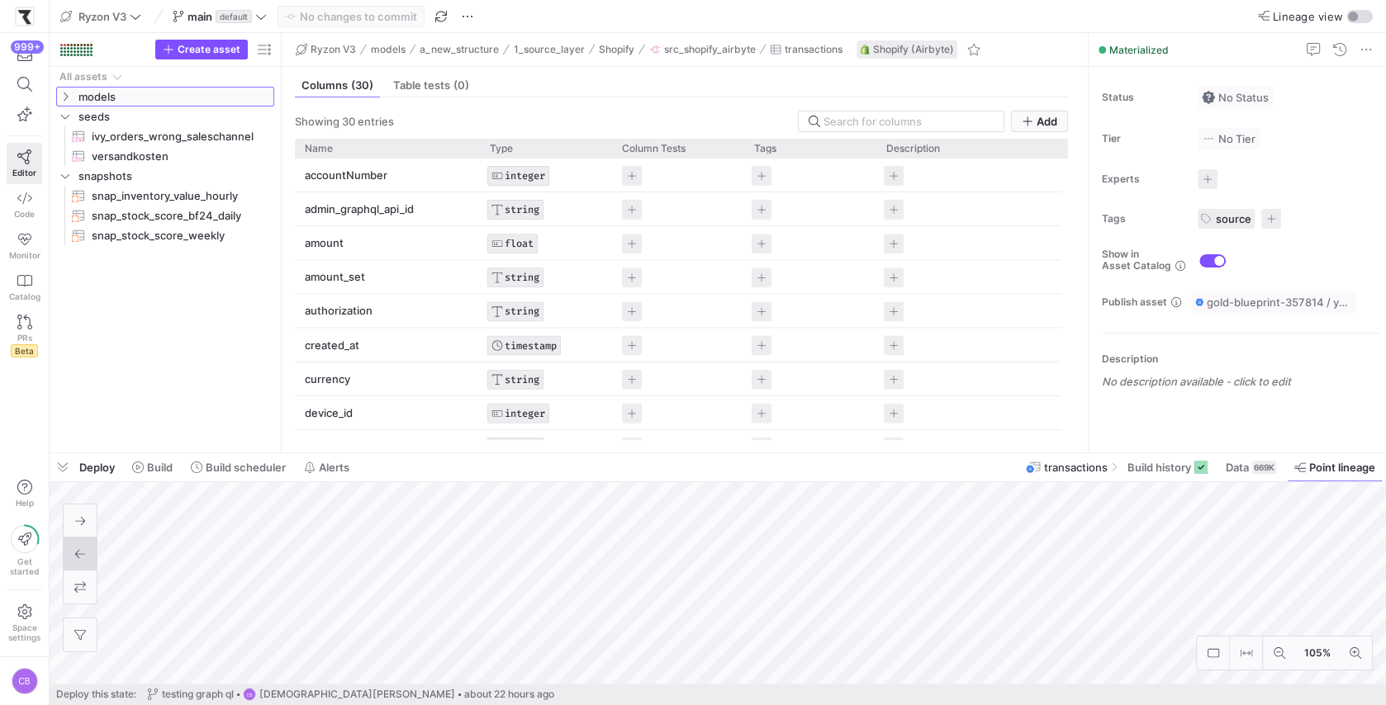
click at [69, 94] on icon at bounding box center [65, 97] width 12 height 10
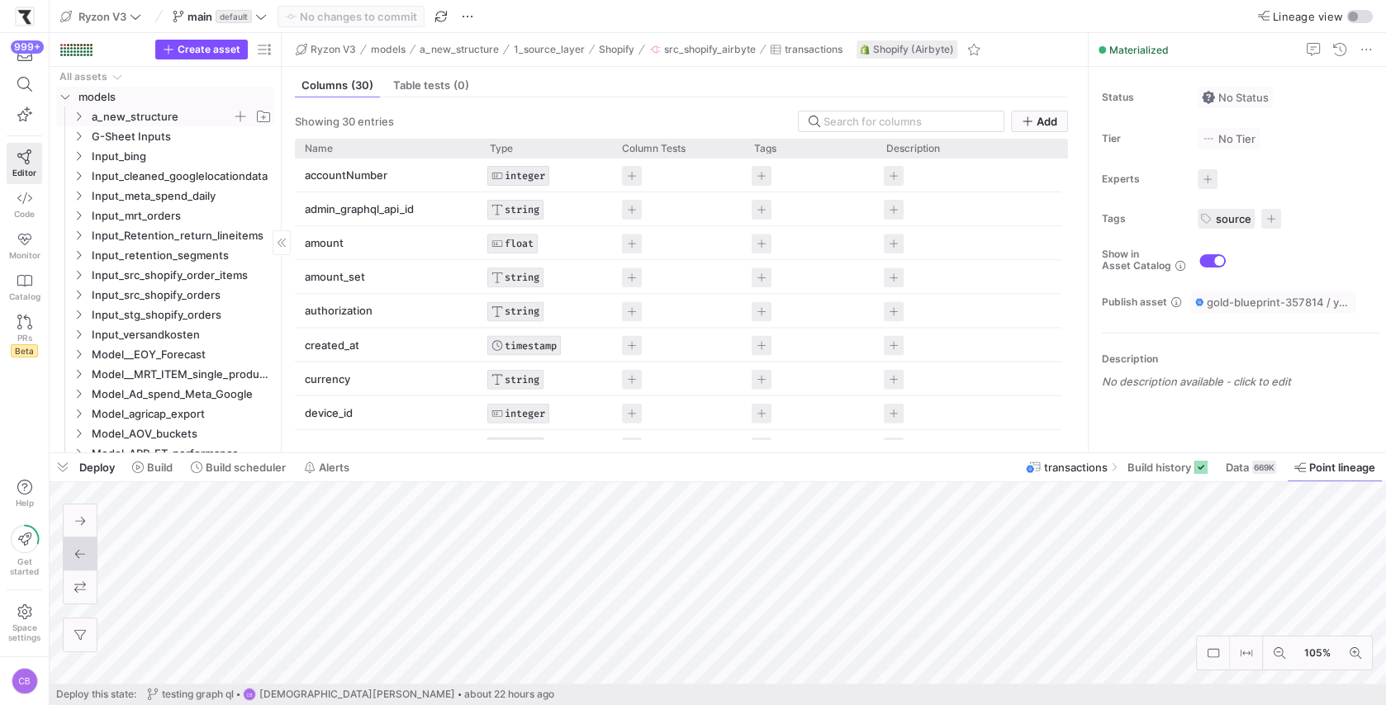
click at [78, 118] on icon "Press SPACE to select this row." at bounding box center [79, 116] width 4 height 9
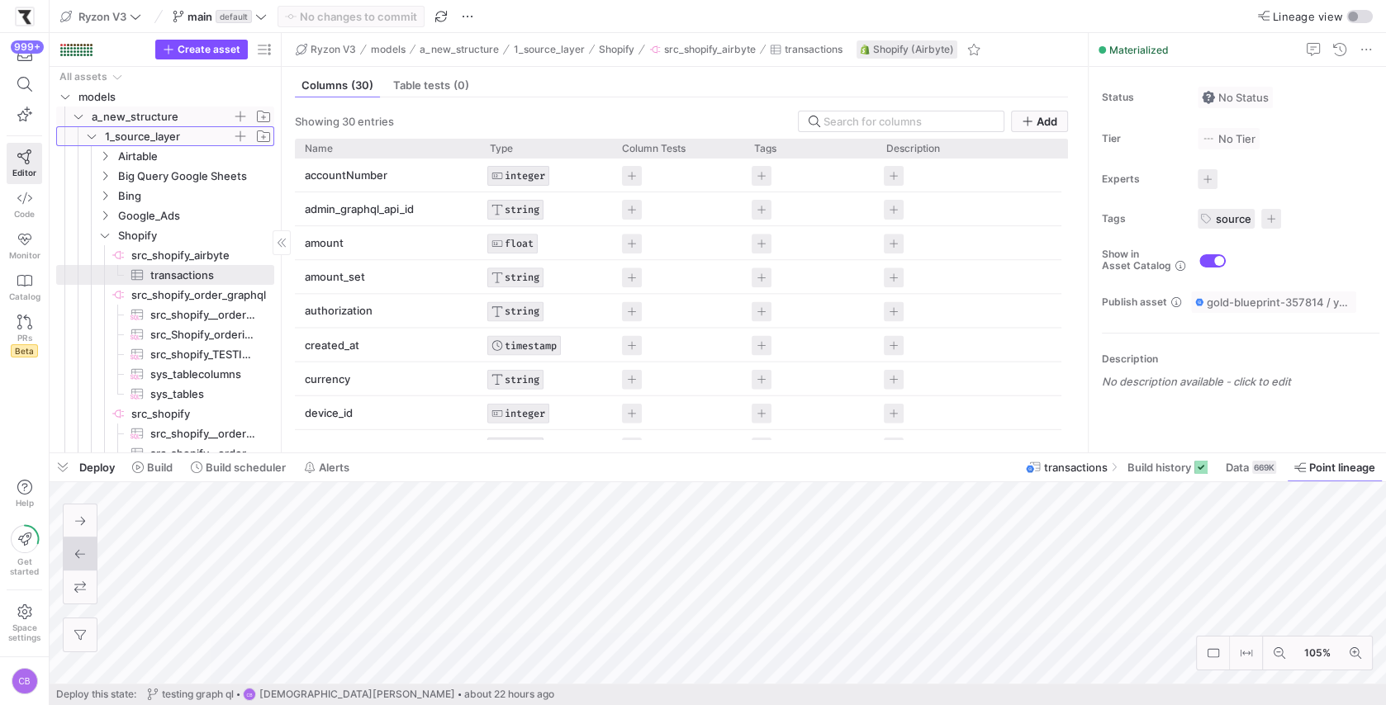
click at [97, 141] on y42-icon "Press SPACE to select this row." at bounding box center [91, 136] width 13 height 13
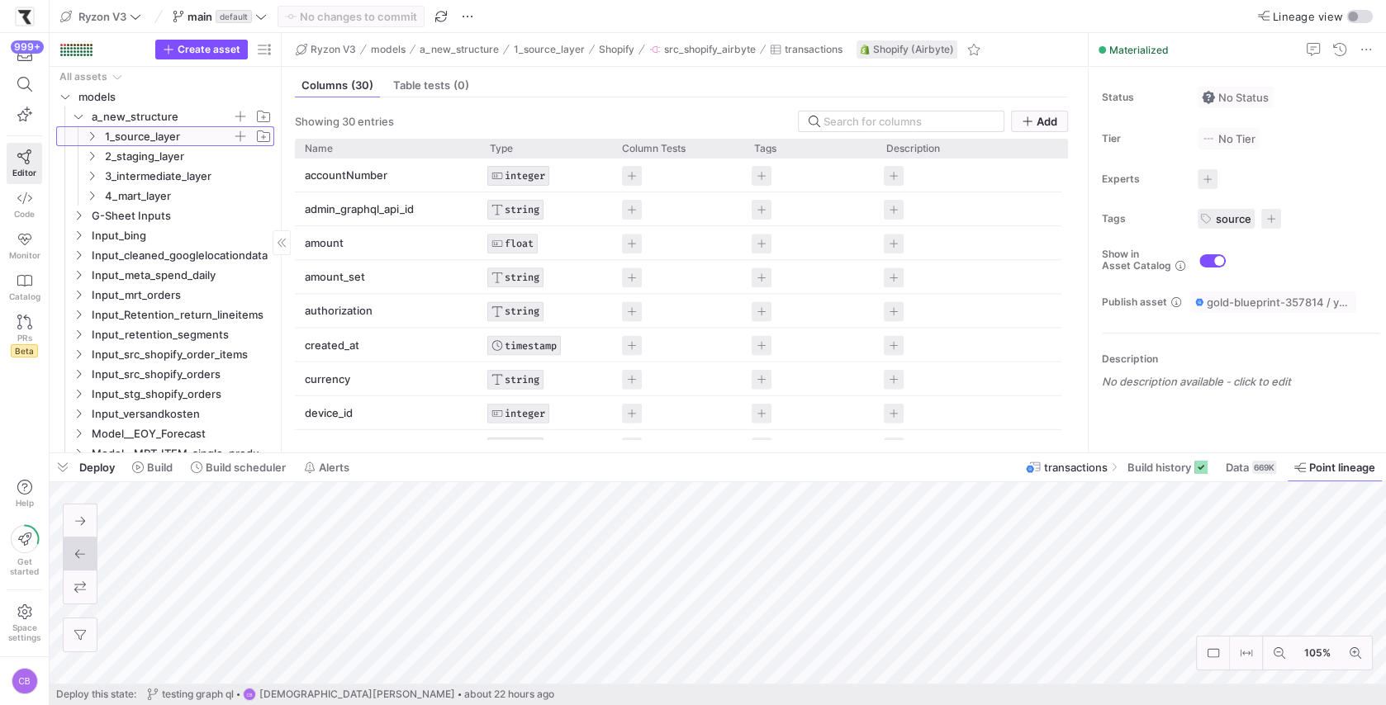
click at [97, 141] on y42-icon at bounding box center [91, 136] width 13 height 13
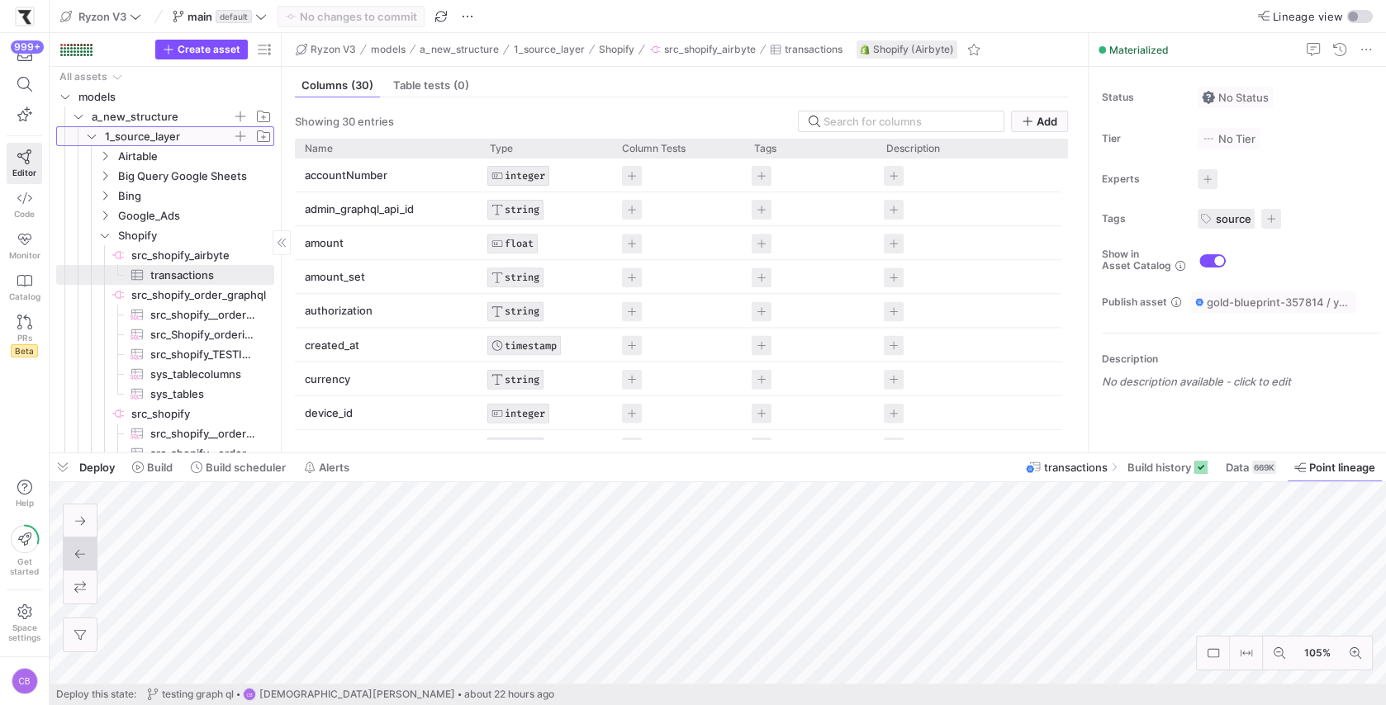
click at [97, 141] on y42-icon at bounding box center [91, 136] width 13 height 13
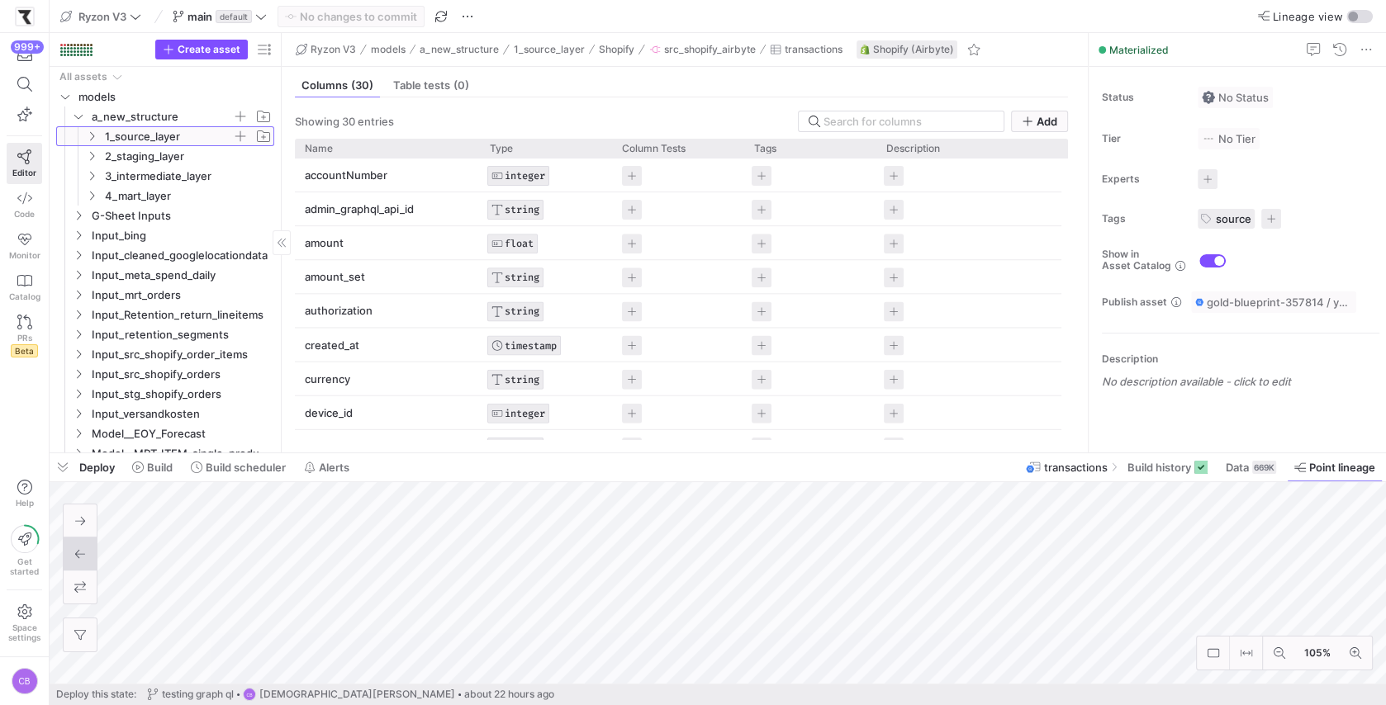
click at [93, 136] on icon at bounding box center [92, 136] width 12 height 10
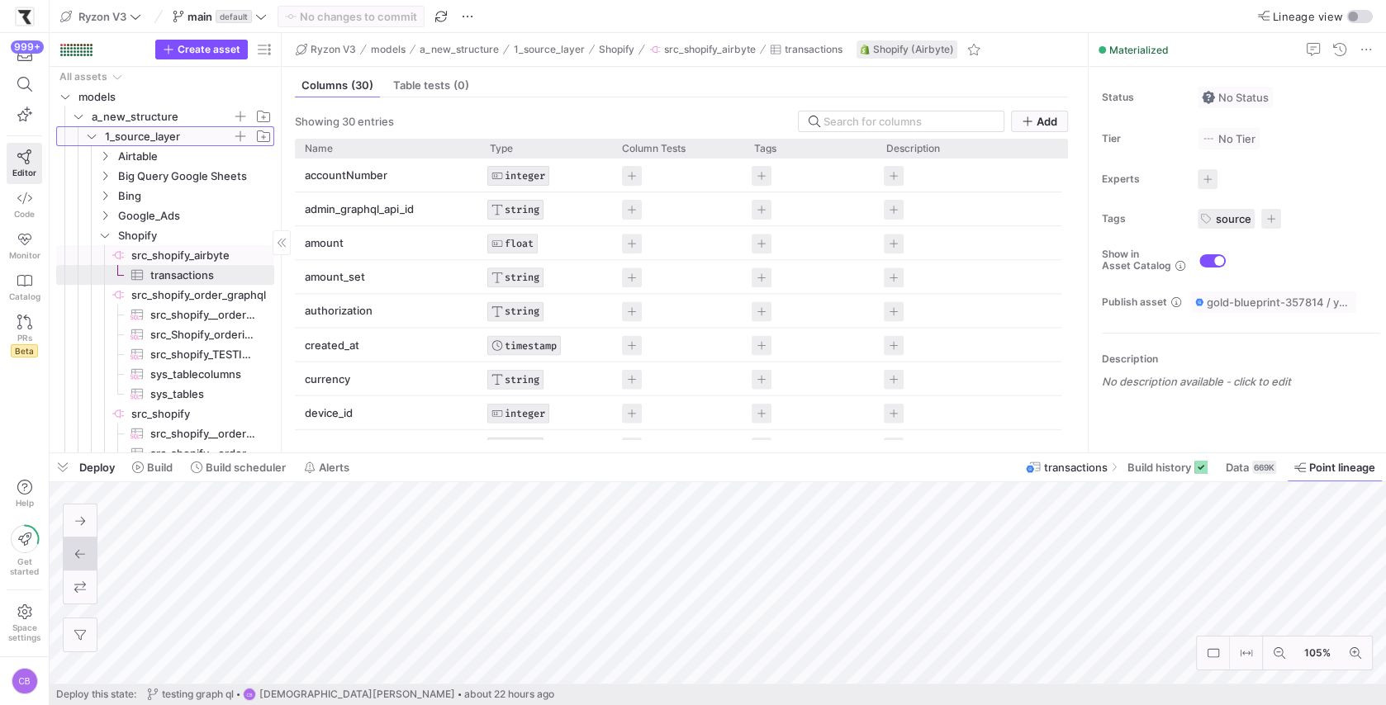
scroll to position [10, 0]
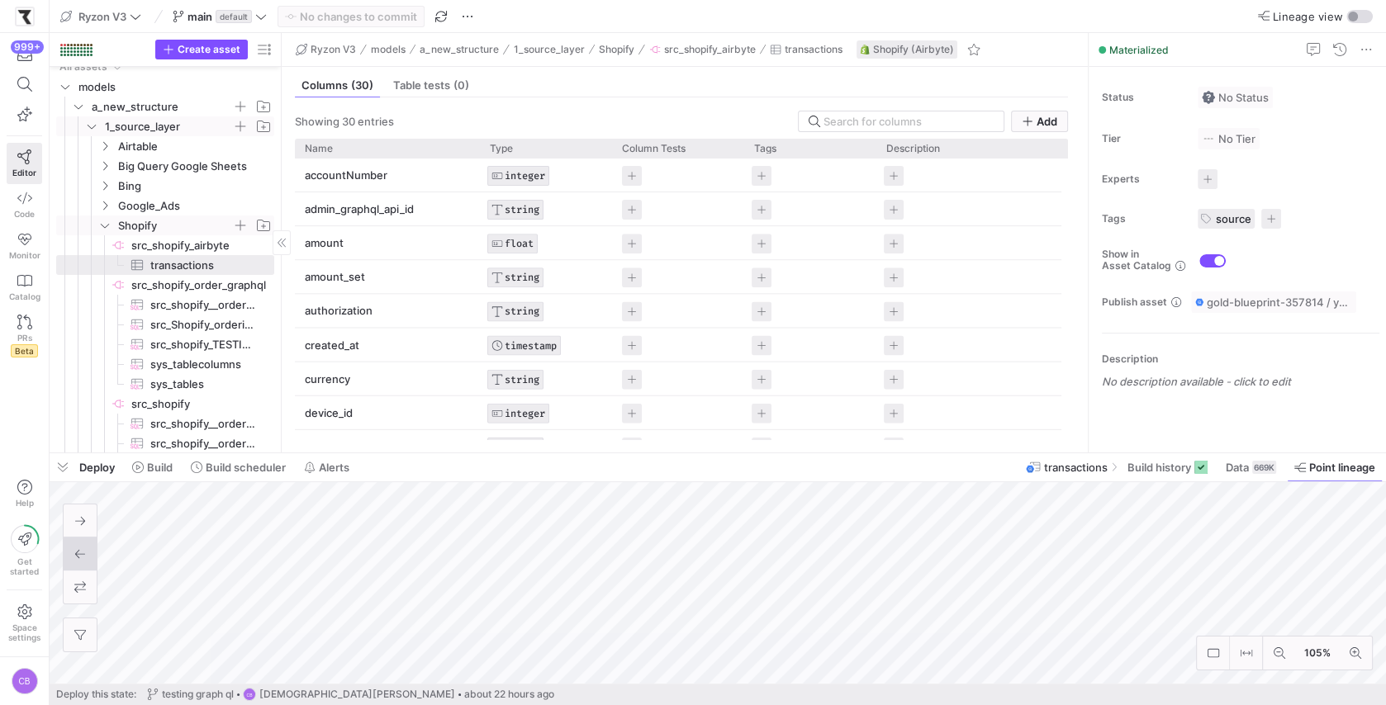
click at [112, 228] on span "Shopify" at bounding box center [185, 225] width 177 height 18
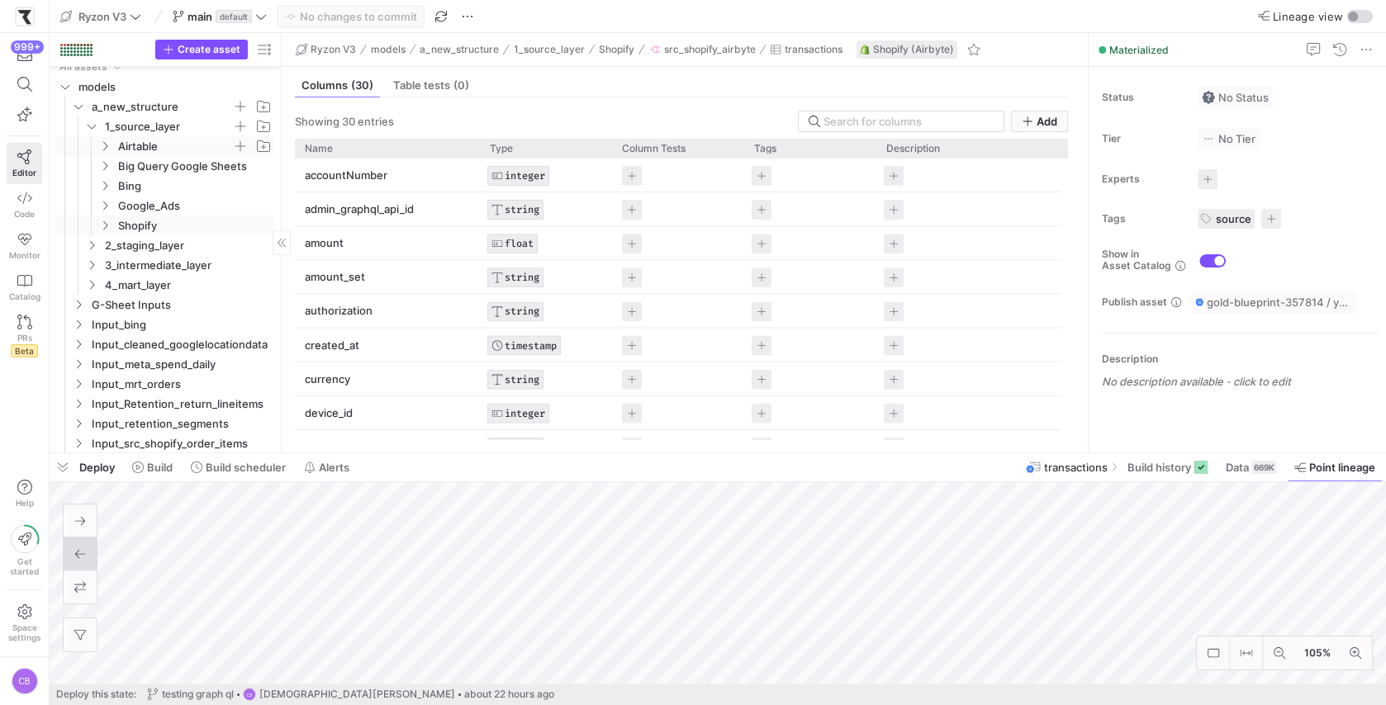
click at [107, 145] on icon "Press SPACE to select this row." at bounding box center [105, 146] width 12 height 10
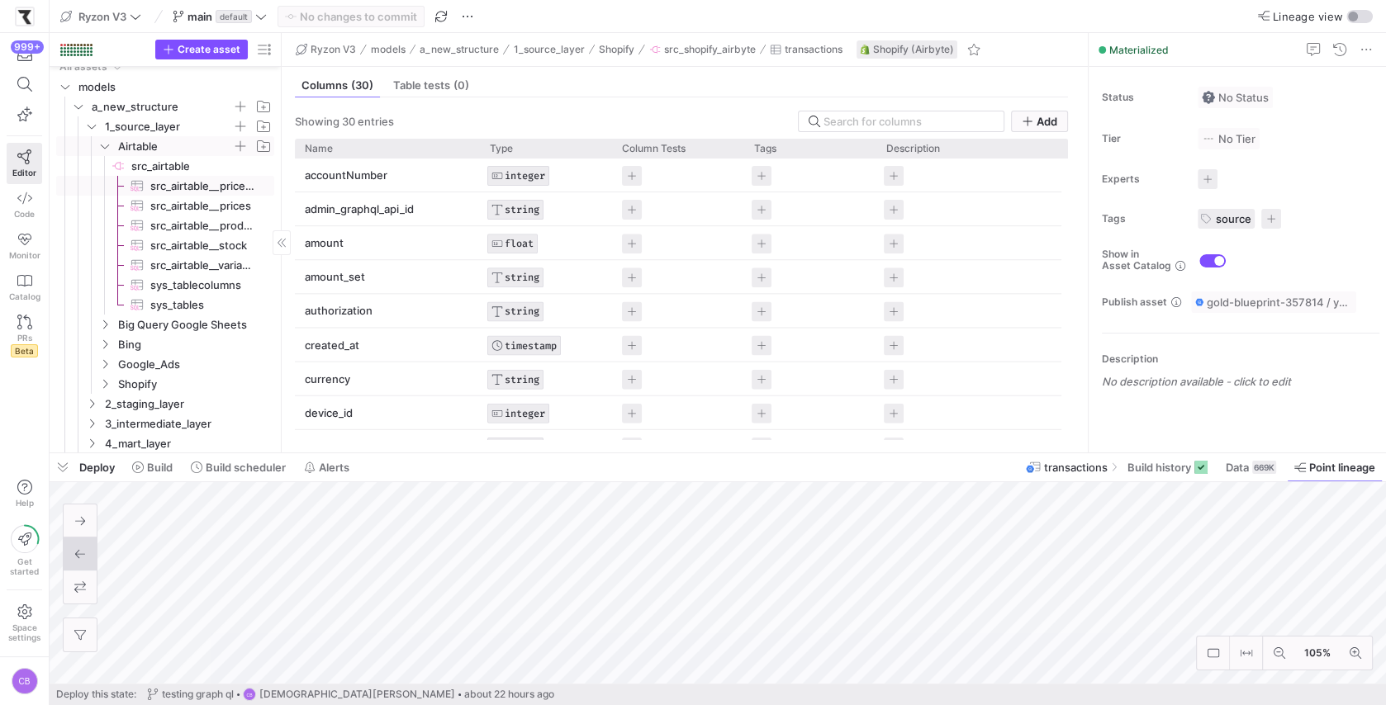
click at [192, 187] on span "src_airtable__prices_api_shopify​​​​​​​​​" at bounding box center [202, 186] width 105 height 19
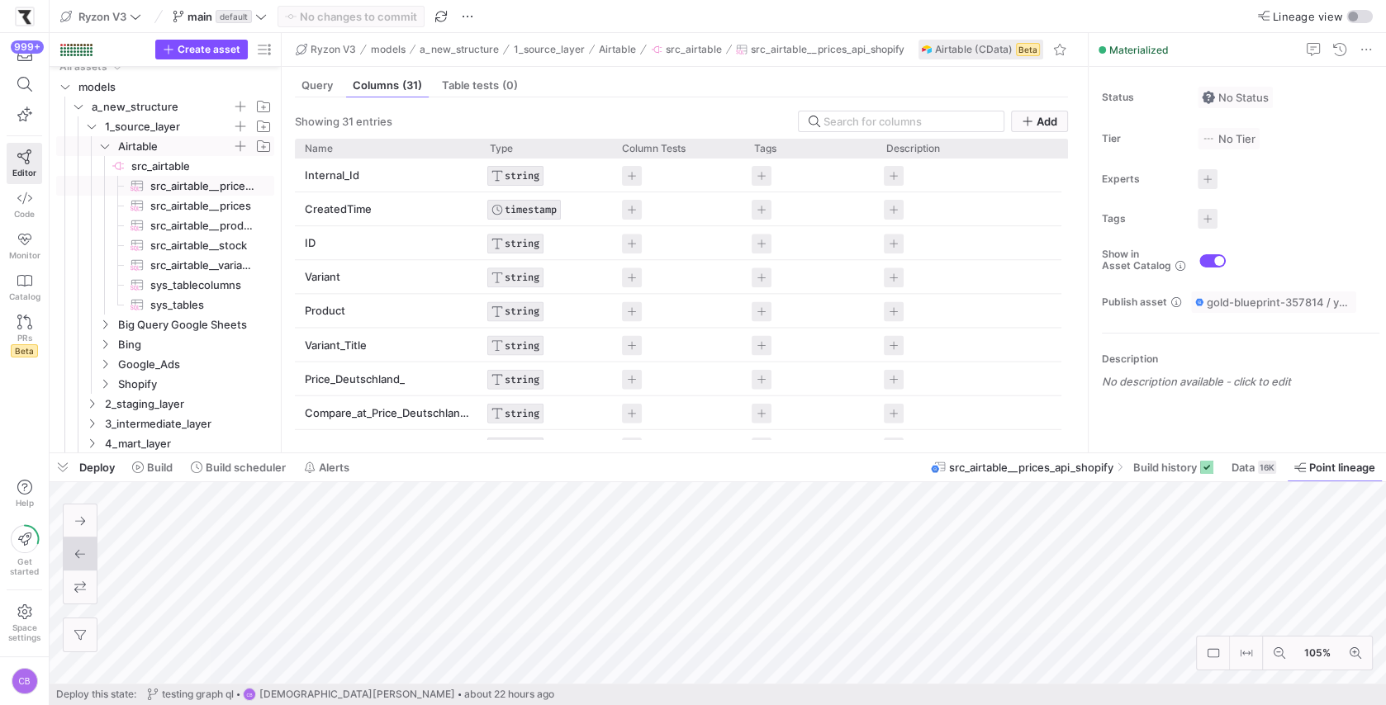
click at [102, 148] on icon "Press SPACE to select this row." at bounding box center [105, 146] width 12 height 10
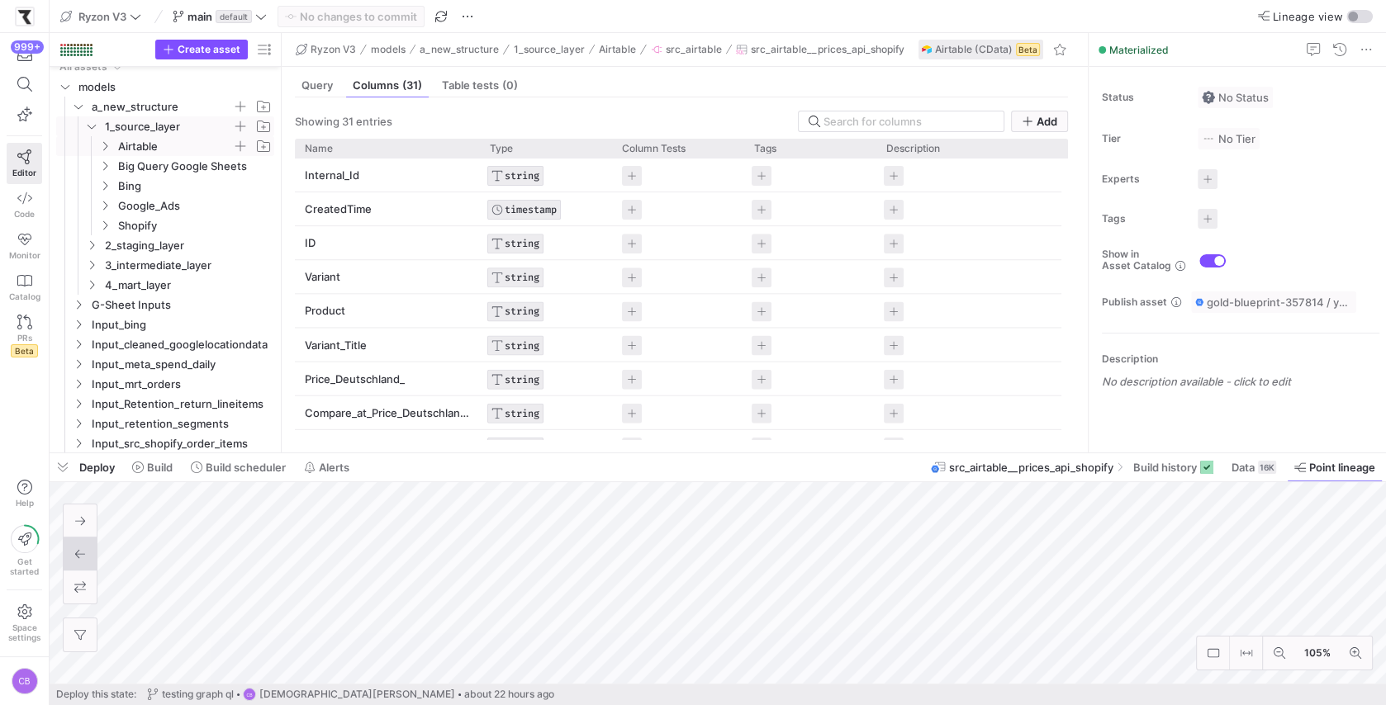
click at [88, 131] on y42-icon "Press SPACE to select this row." at bounding box center [91, 126] width 13 height 13
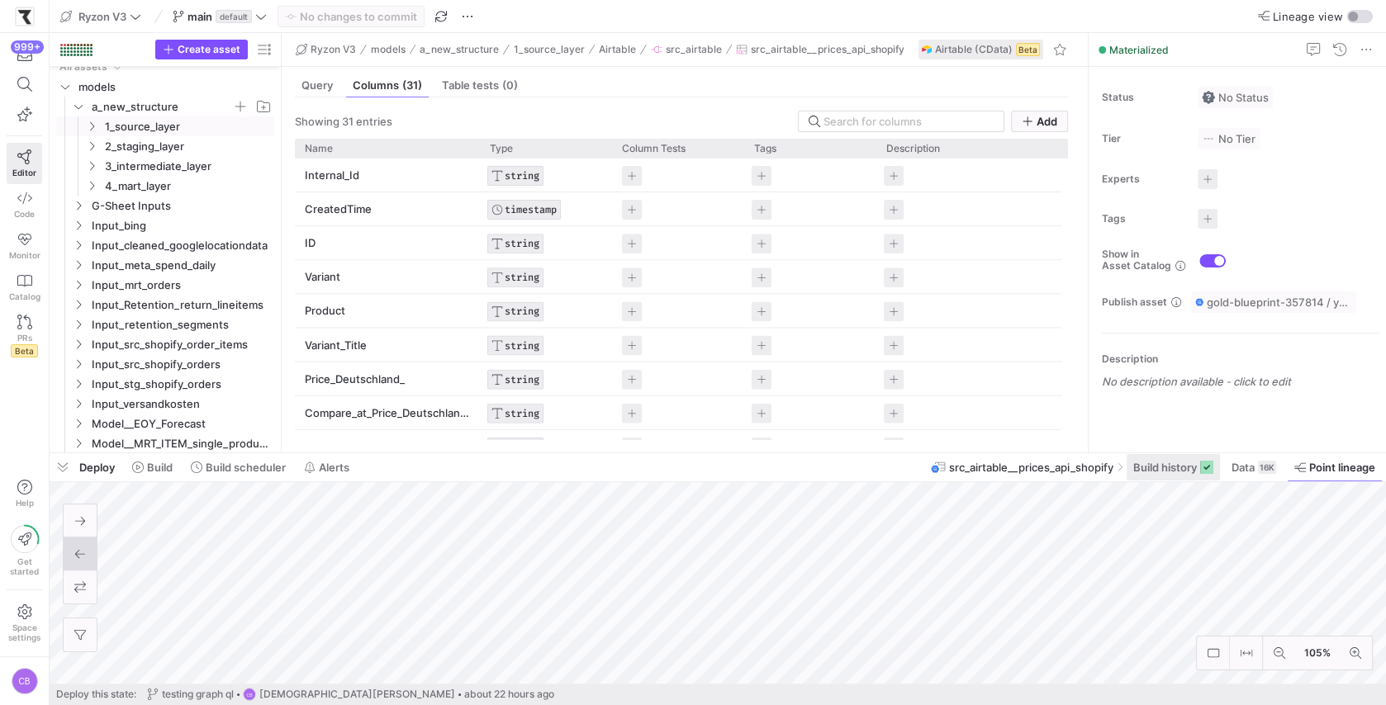
click at [1165, 475] on span at bounding box center [1173, 467] width 93 height 26
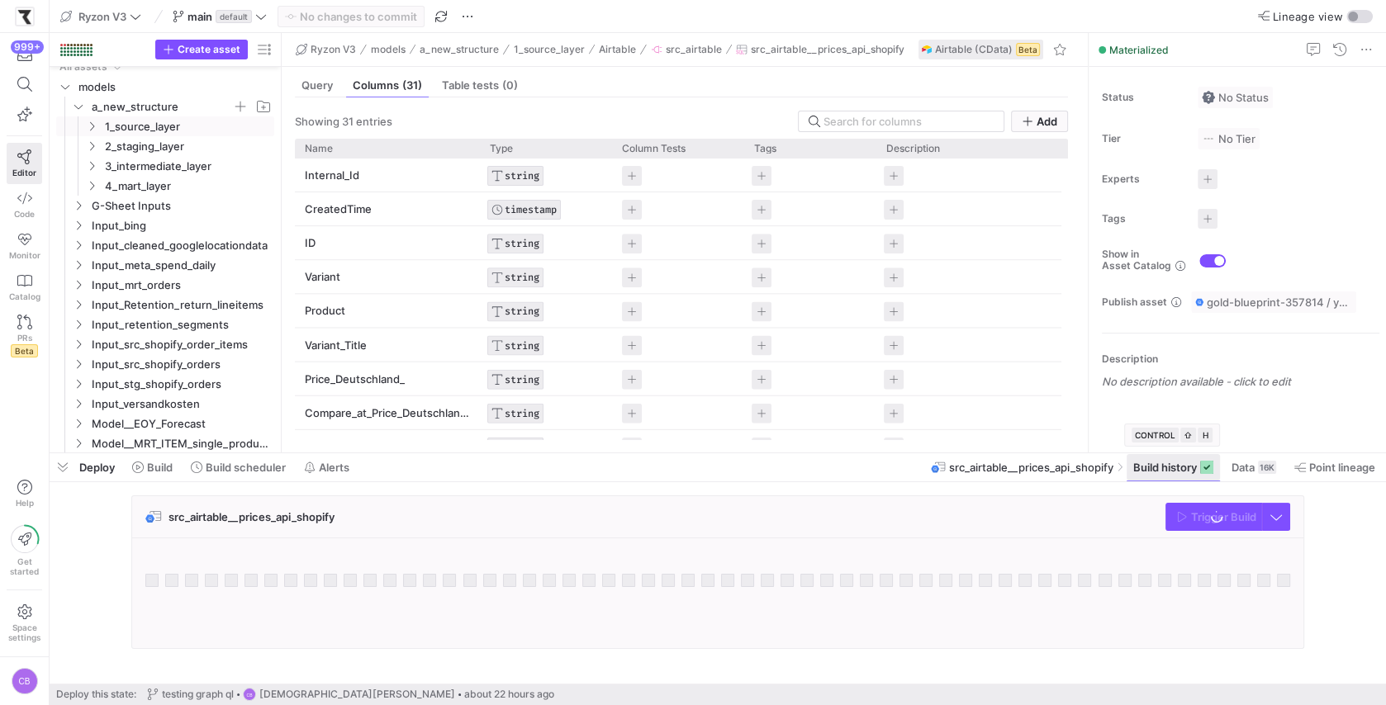
click at [1165, 475] on span at bounding box center [1173, 467] width 93 height 26
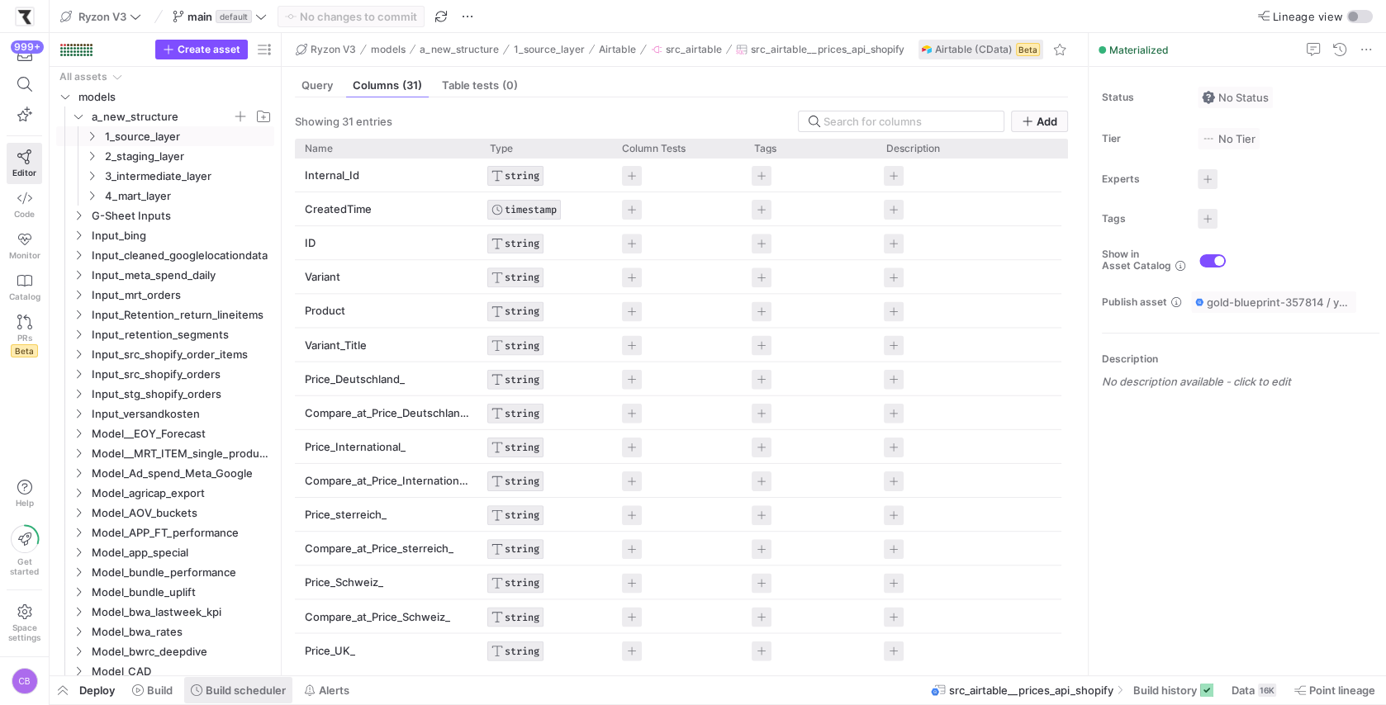
click at [235, 693] on span "Build scheduler" at bounding box center [246, 690] width 80 height 13
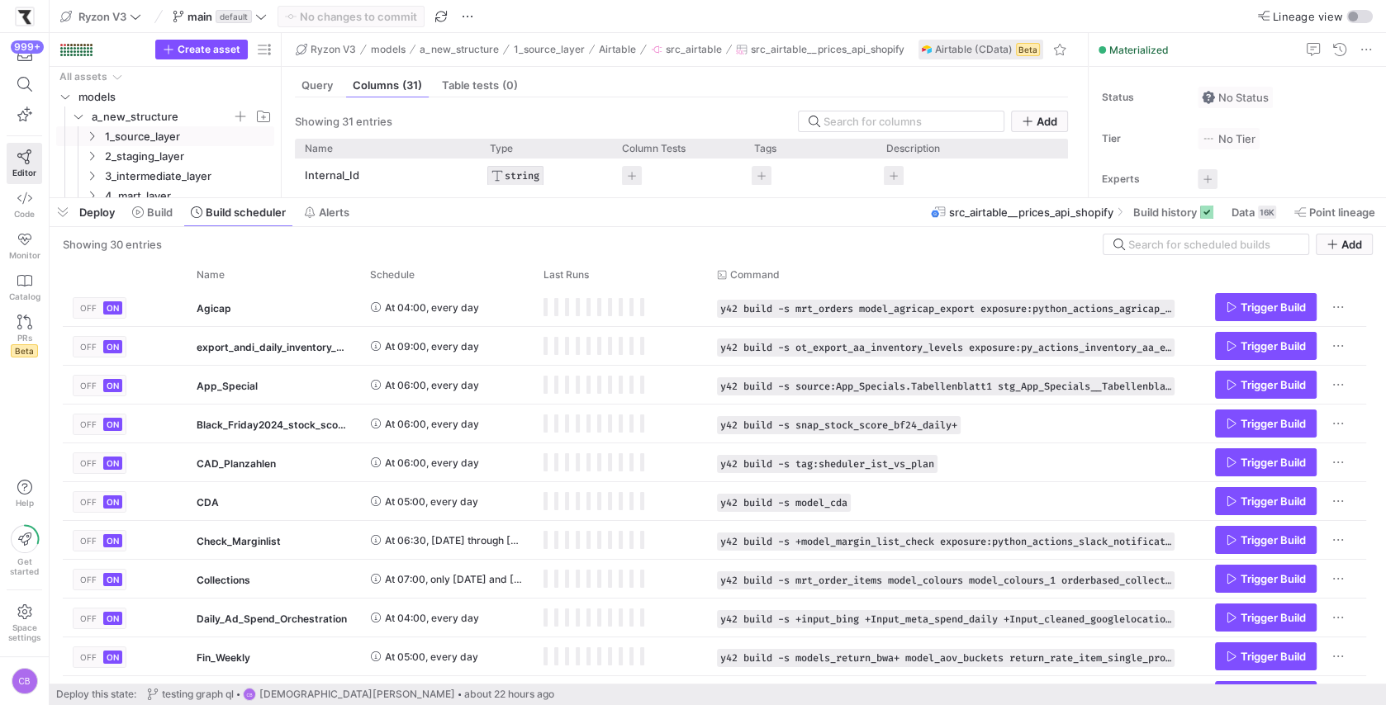
drag, startPoint x: 761, startPoint y: 405, endPoint x: 793, endPoint y: 206, distance: 201.7
click at [793, 199] on div at bounding box center [718, 198] width 1336 height 7
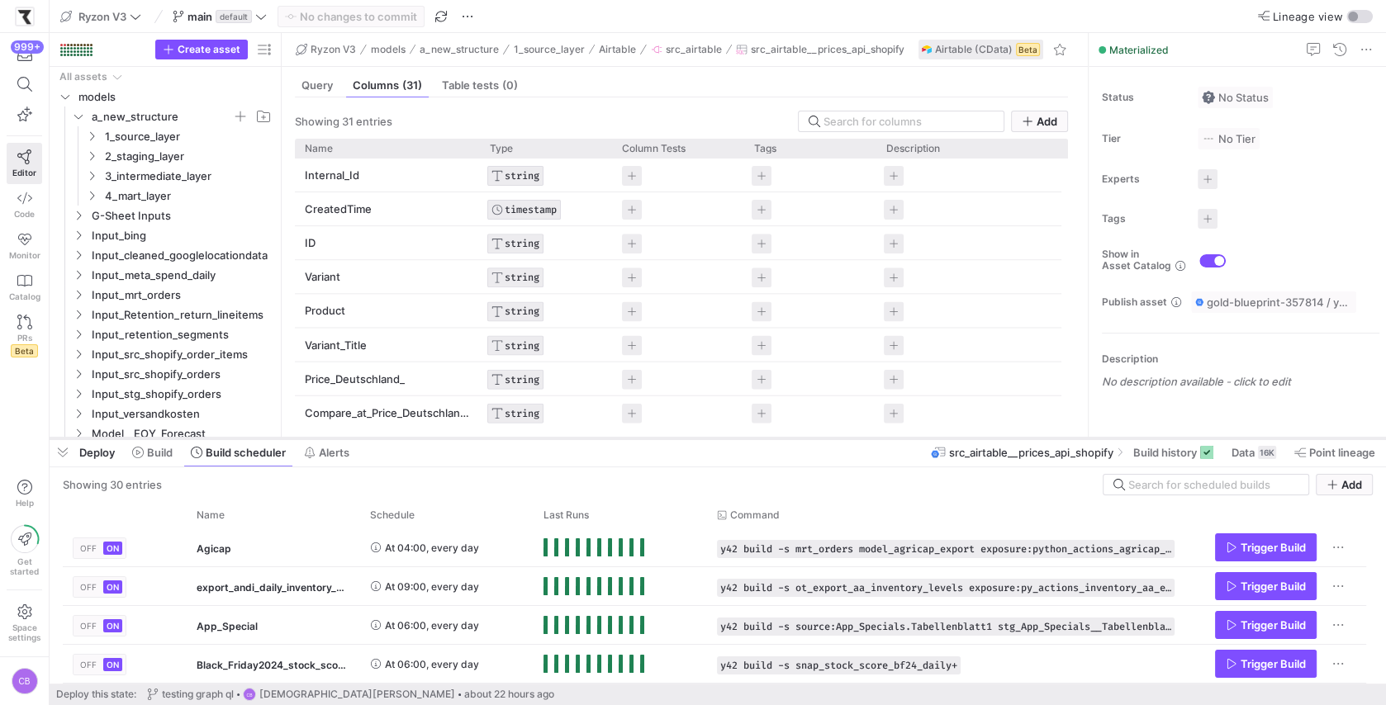
drag, startPoint x: 732, startPoint y: 198, endPoint x: 771, endPoint y: 439, distance: 243.6
click at [771, 439] on div at bounding box center [718, 438] width 1336 height 7
click at [77, 115] on icon "Press SPACE to select this row." at bounding box center [79, 117] width 12 height 10
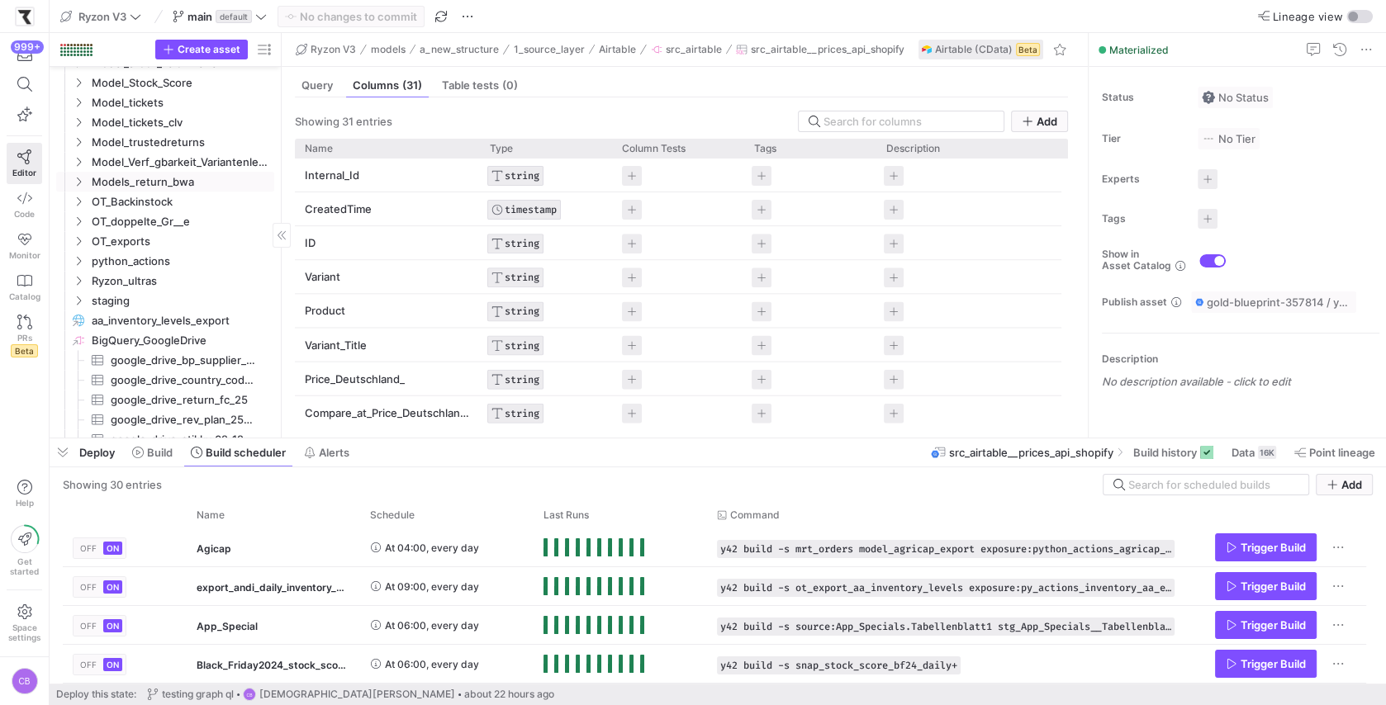
scroll to position [909, 0]
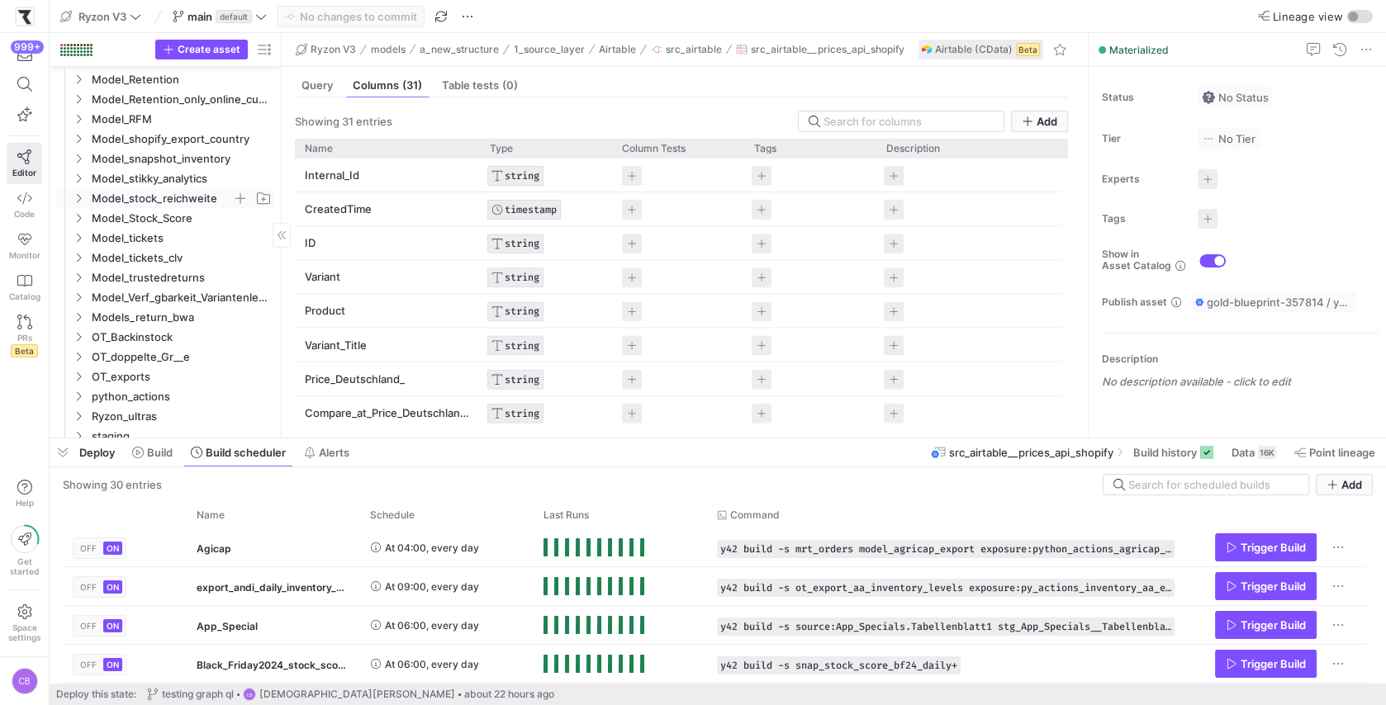
click at [79, 192] on y42-icon "Press SPACE to select this row." at bounding box center [78, 198] width 13 height 13
click at [79, 192] on y42-icon at bounding box center [78, 198] width 13 height 13
click at [80, 159] on icon "Press SPACE to select this row." at bounding box center [79, 159] width 12 height 10
click at [80, 159] on icon at bounding box center [79, 159] width 12 height 10
click at [77, 122] on icon "Press SPACE to select this row." at bounding box center [79, 119] width 4 height 9
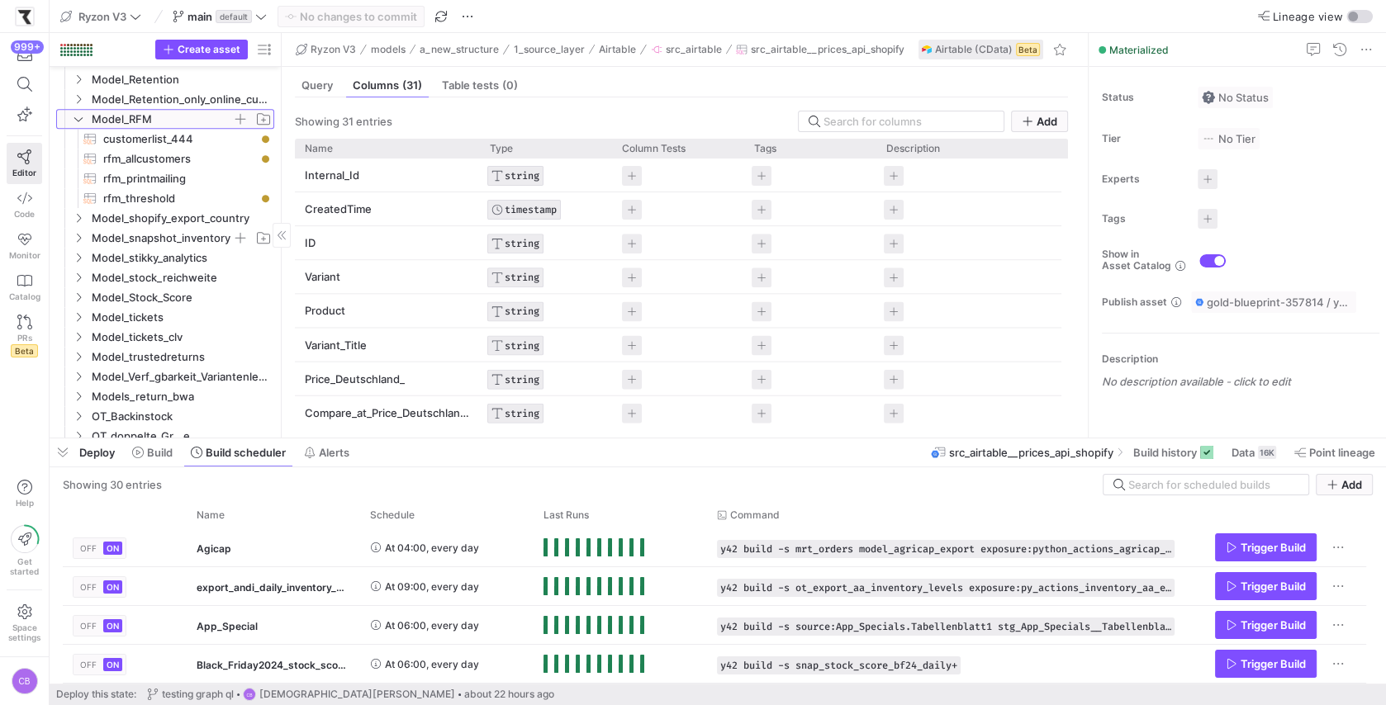
click at [77, 122] on icon at bounding box center [79, 119] width 12 height 10
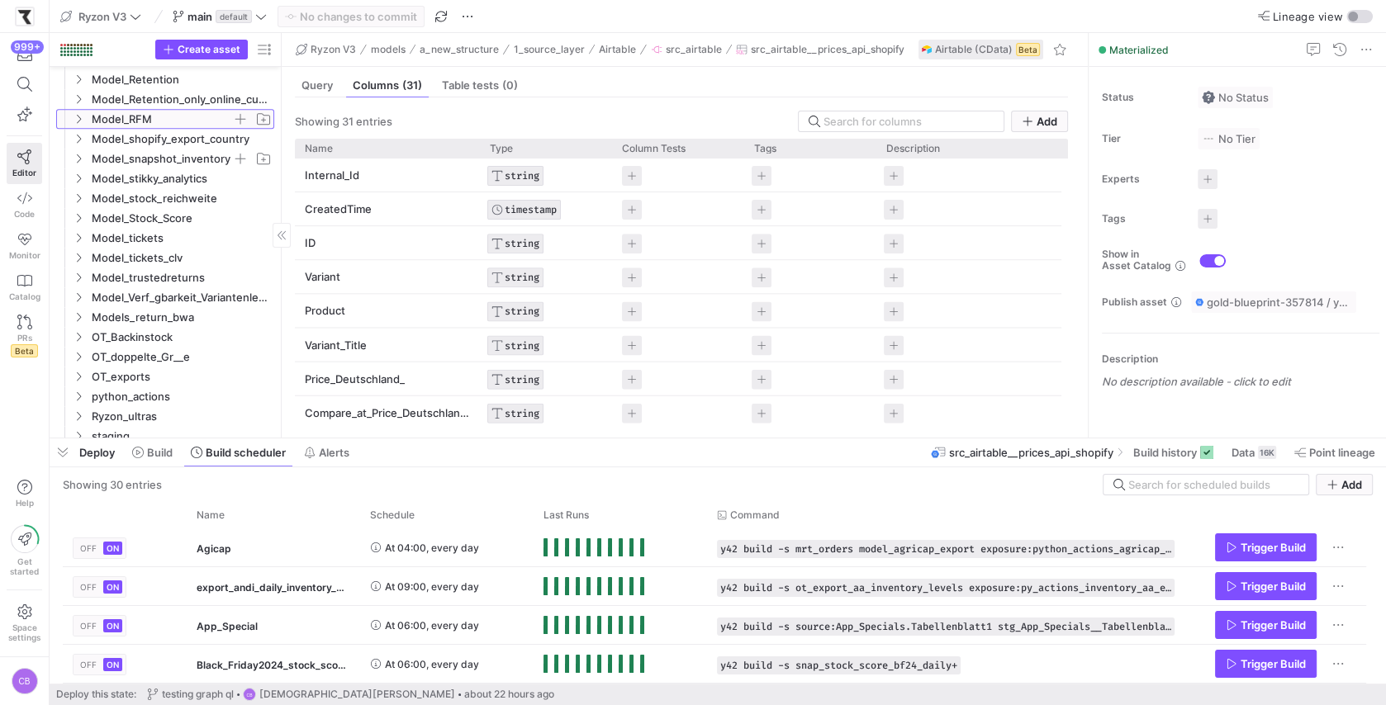
scroll to position [836, 0]
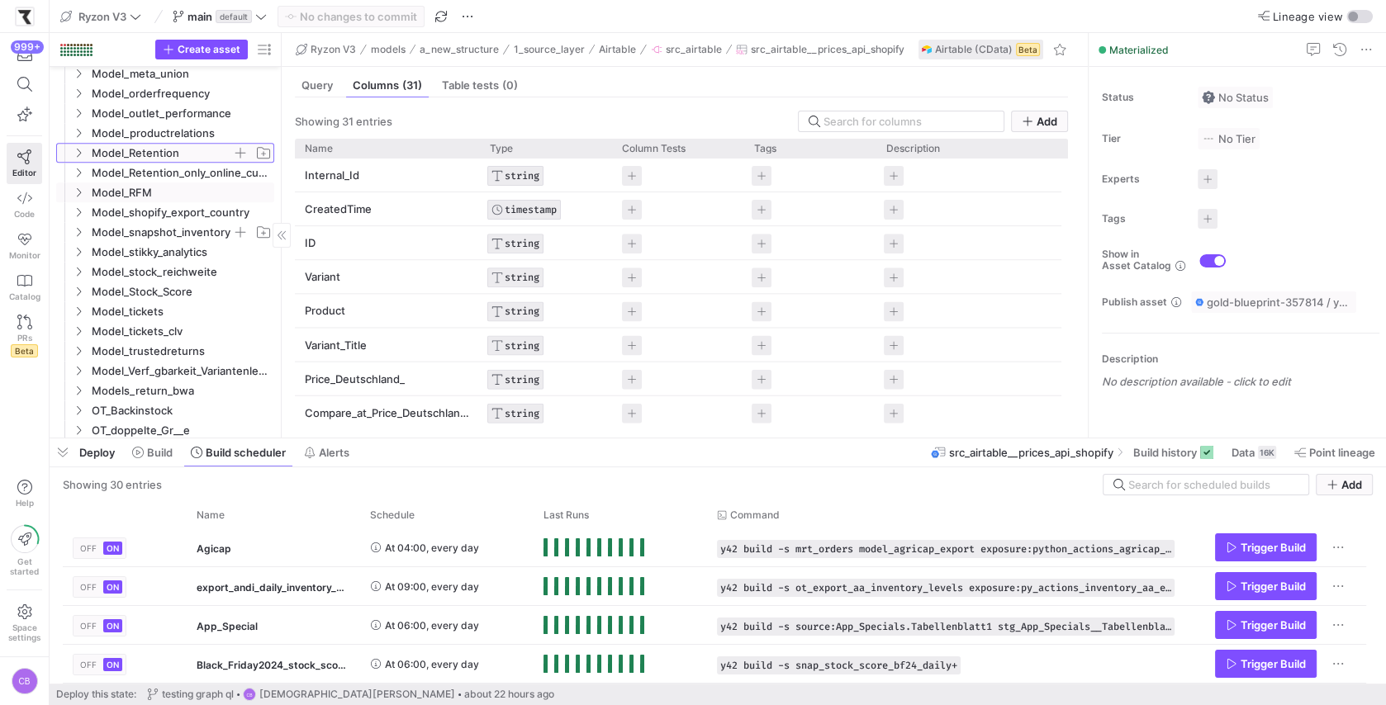
click at [78, 150] on icon "Press SPACE to select this row." at bounding box center [79, 153] width 12 height 10
click at [78, 150] on icon at bounding box center [79, 153] width 12 height 10
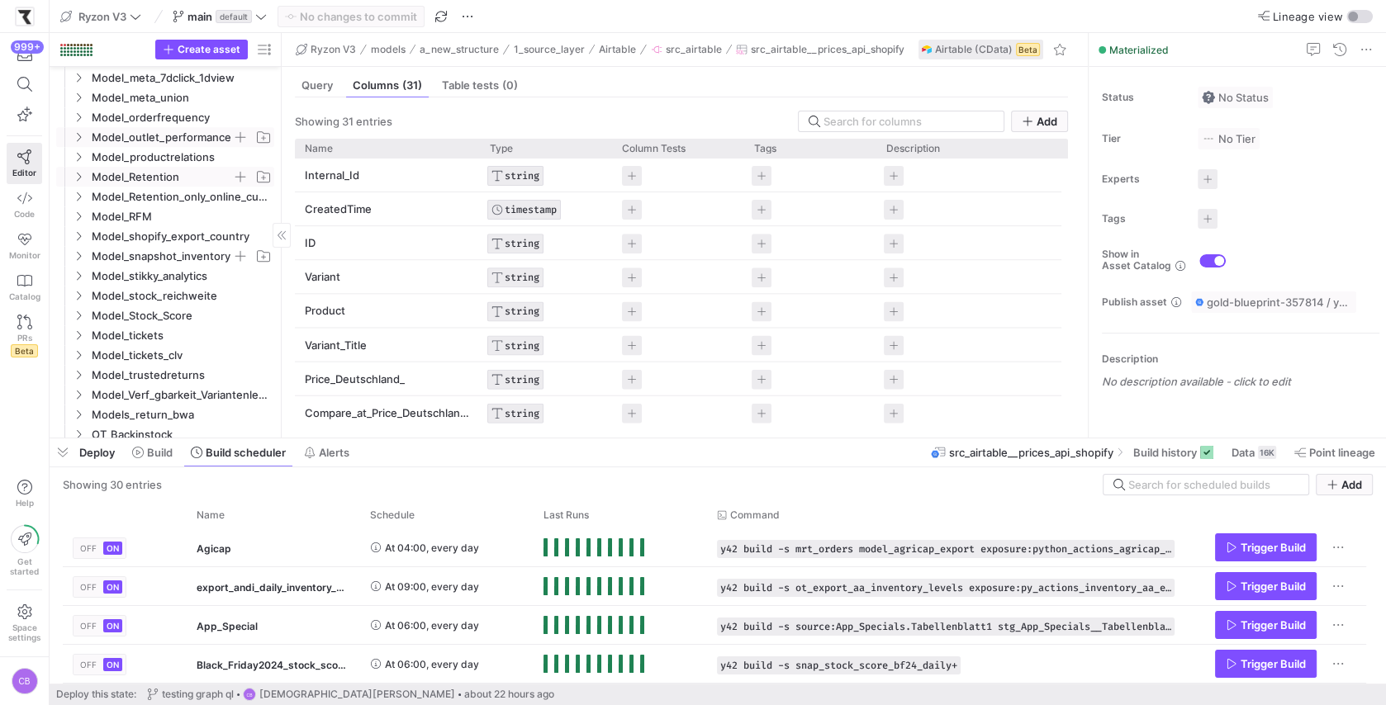
click at [79, 141] on y42-icon "Press SPACE to select this row." at bounding box center [78, 137] width 13 height 13
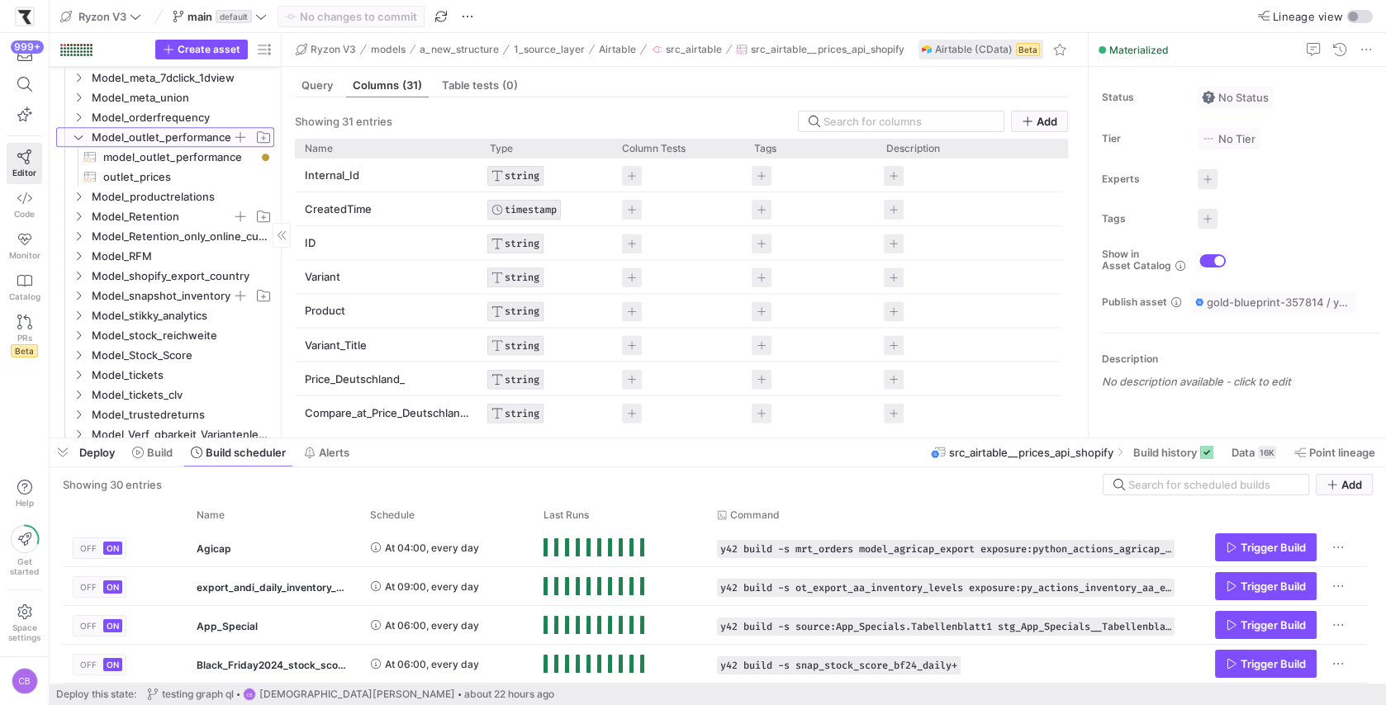
click at [80, 139] on icon at bounding box center [79, 137] width 12 height 10
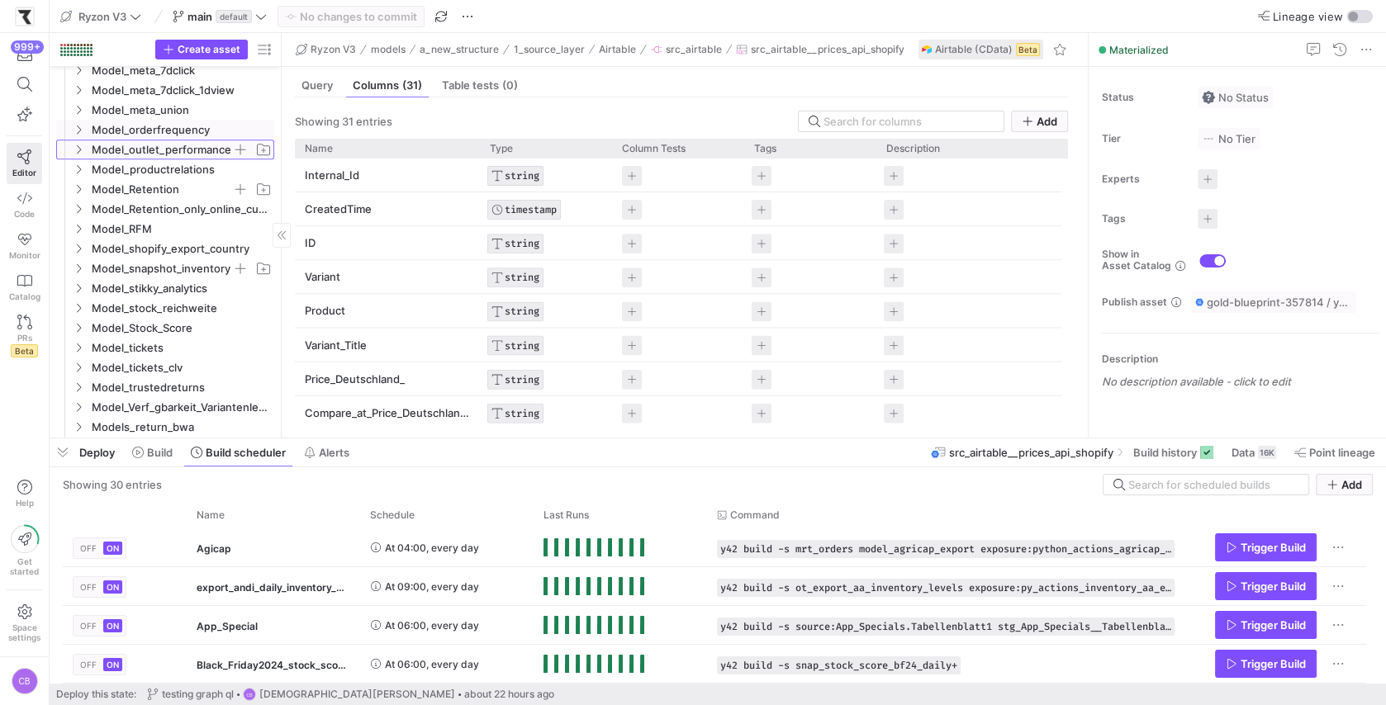
scroll to position [788, 0]
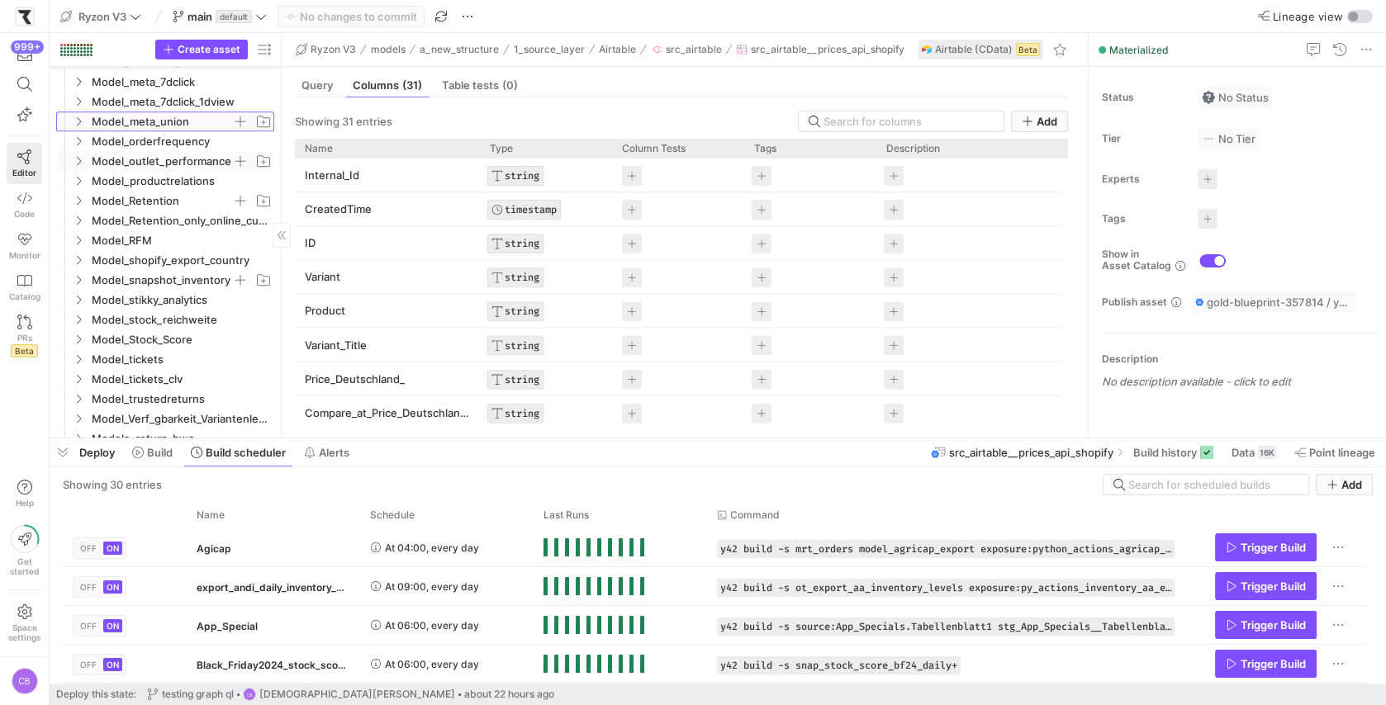
click at [81, 125] on icon "Press SPACE to select this row." at bounding box center [79, 121] width 12 height 10
click at [81, 125] on icon at bounding box center [79, 121] width 12 height 10
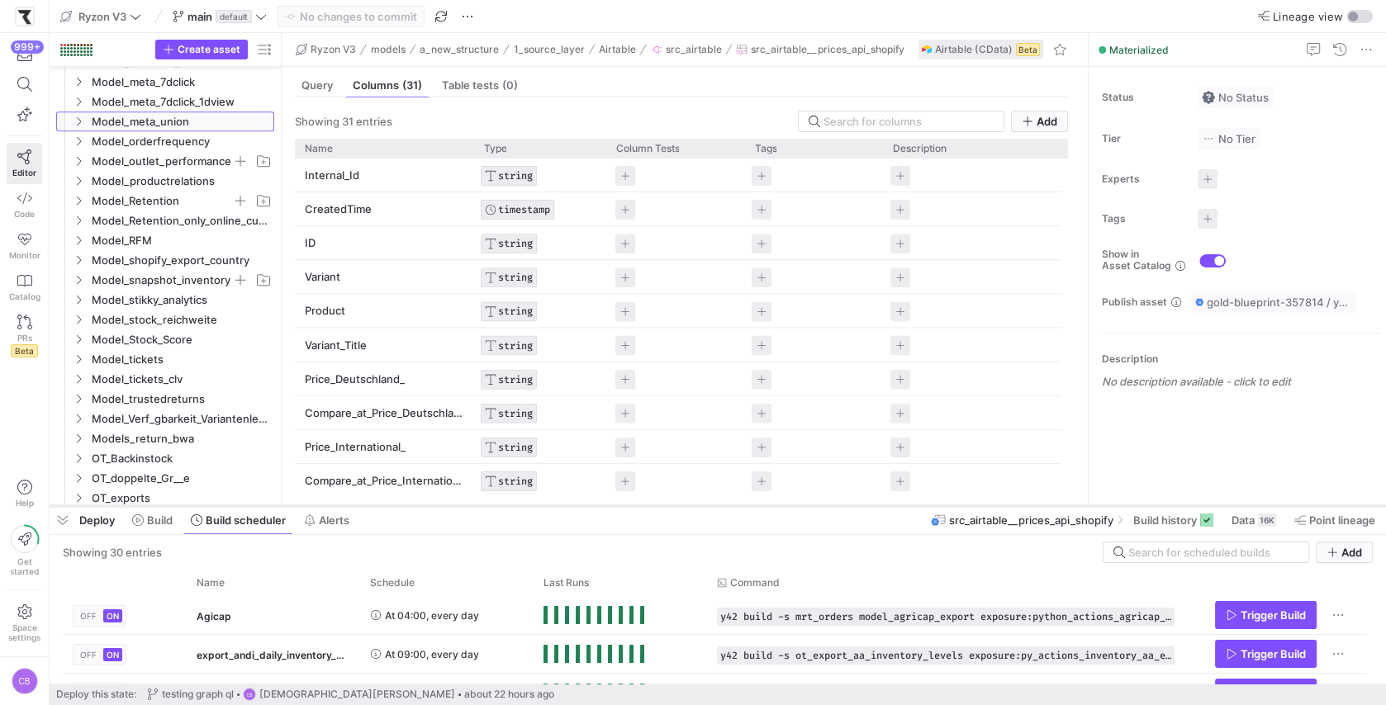
drag, startPoint x: 642, startPoint y: 437, endPoint x: 895, endPoint y: 505, distance: 262.5
click at [891, 505] on div at bounding box center [718, 506] width 1336 height 7
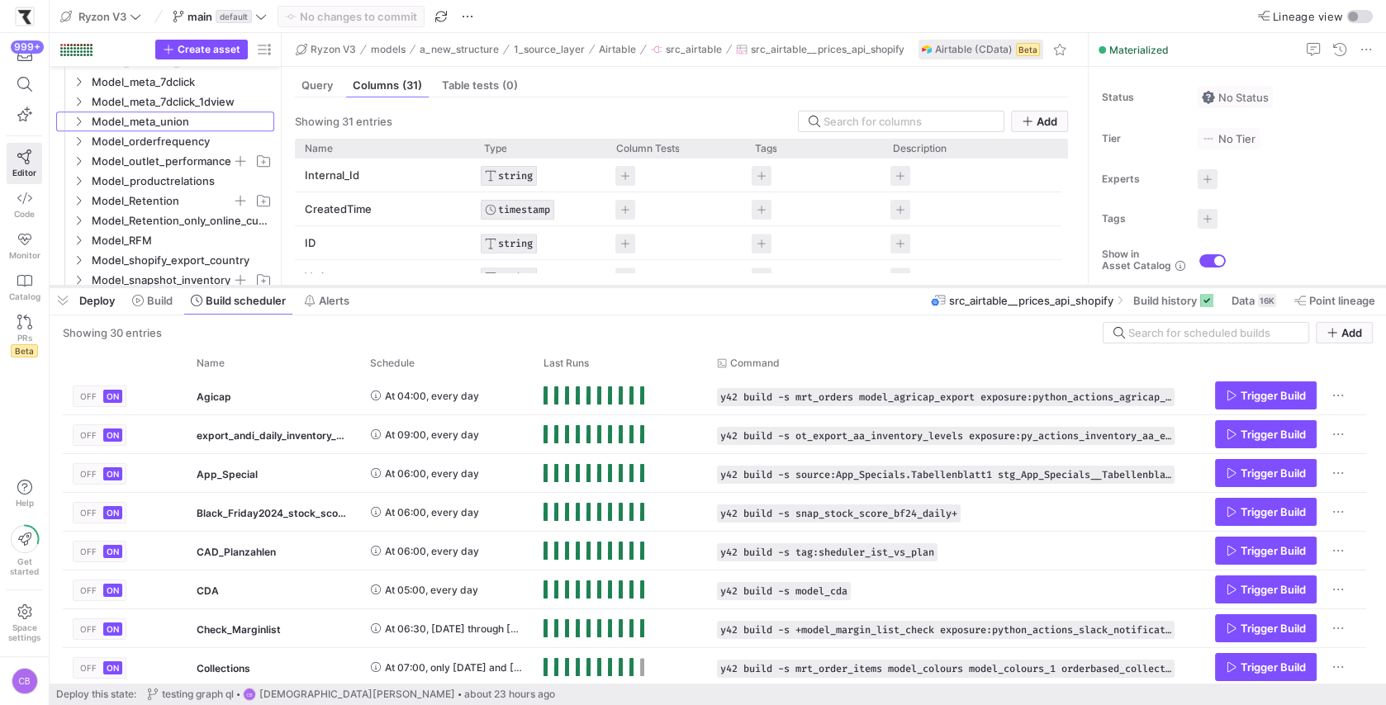
drag, startPoint x: 814, startPoint y: 505, endPoint x: 813, endPoint y: 285, distance: 219.7
click at [813, 285] on div at bounding box center [718, 286] width 1336 height 7
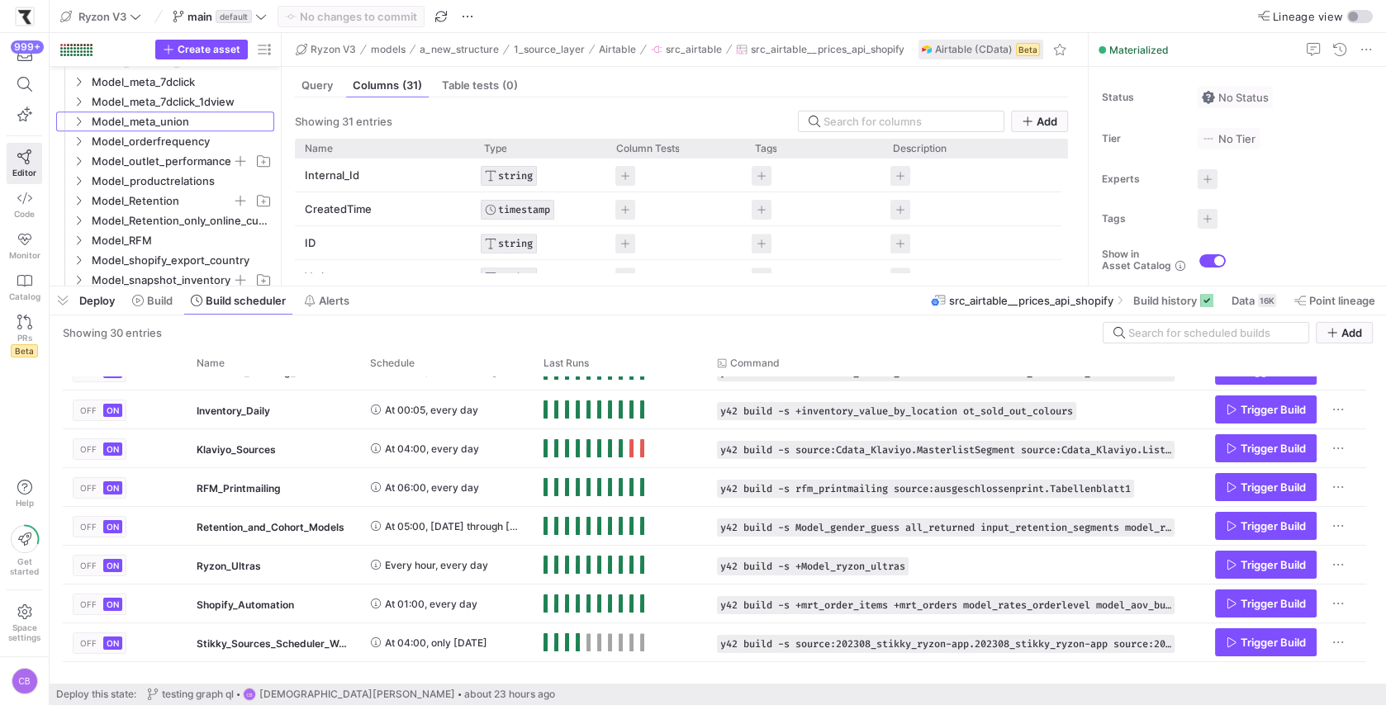
scroll to position [0, 0]
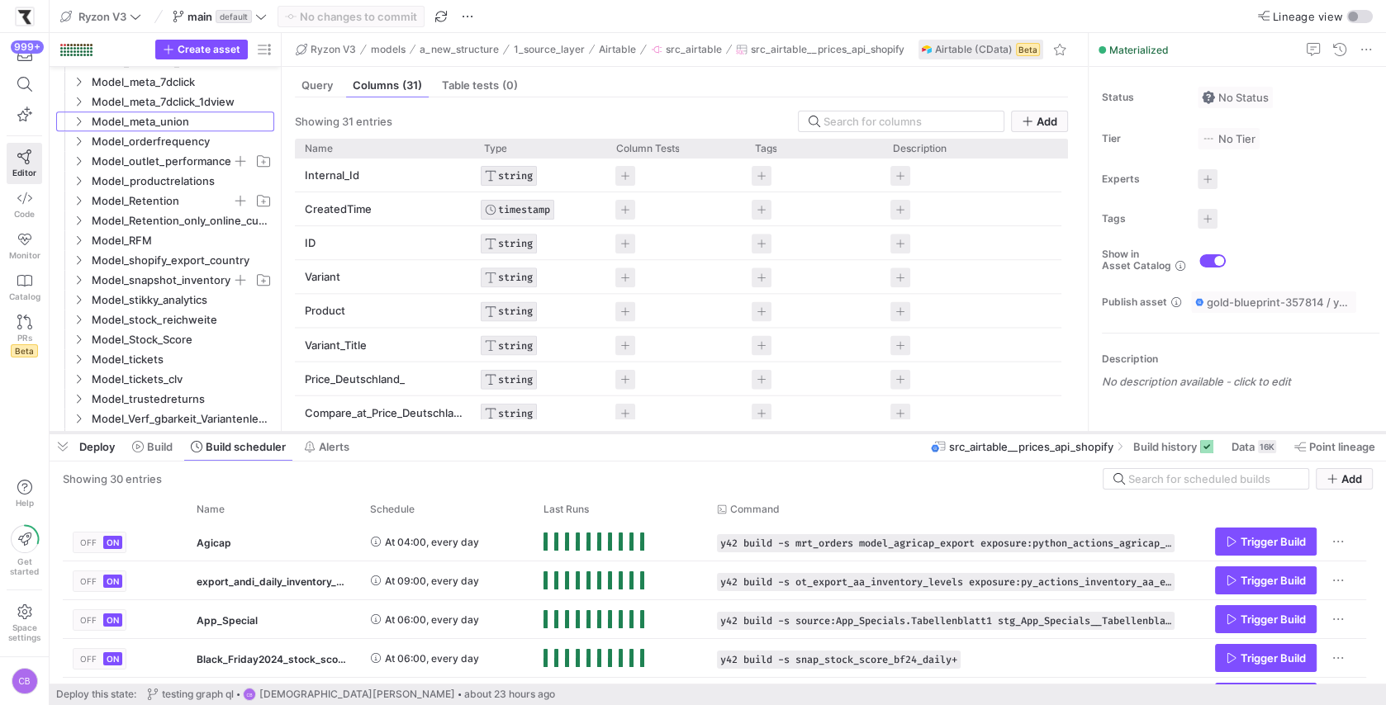
drag, startPoint x: 678, startPoint y: 287, endPoint x: 705, endPoint y: 433, distance: 148.7
click at [705, 433] on div at bounding box center [718, 433] width 1336 height 7
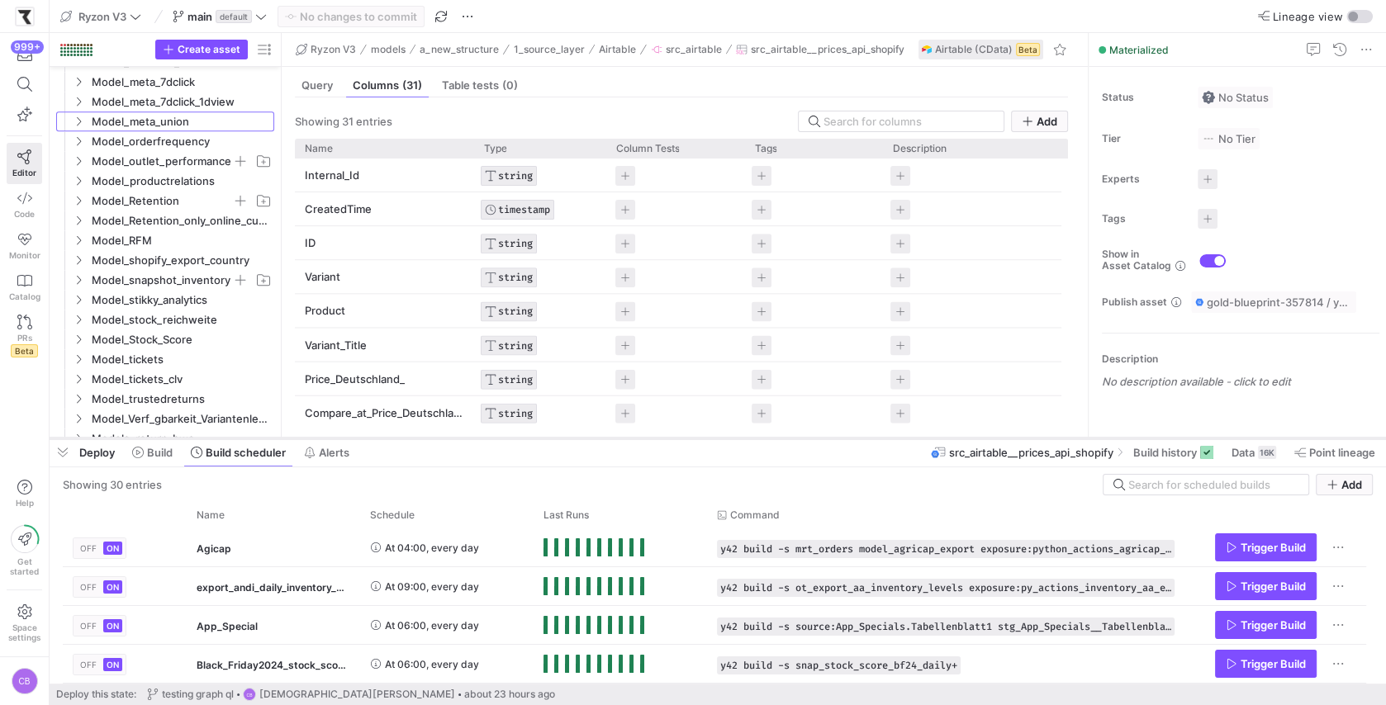
click at [705, 439] on div at bounding box center [718, 438] width 1336 height 7
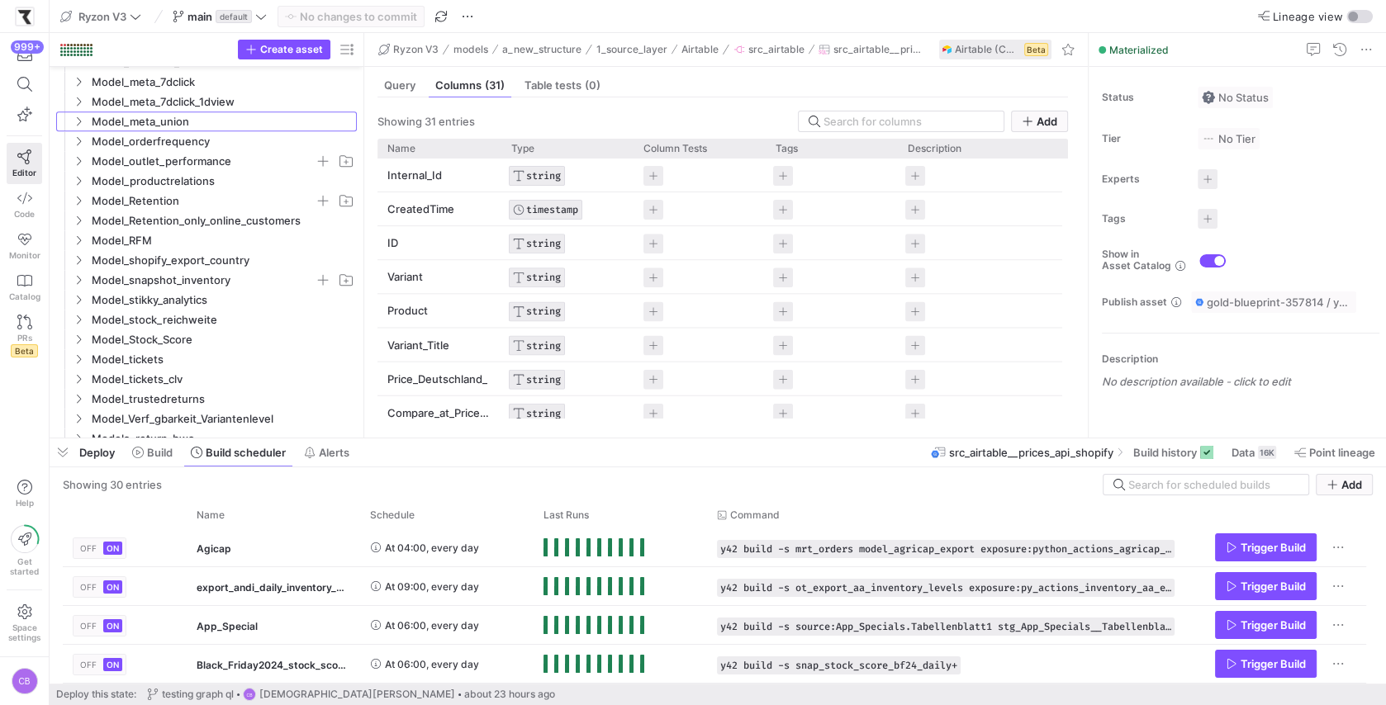
drag, startPoint x: 282, startPoint y: 131, endPoint x: 309, endPoint y: 206, distance: 79.7
click at [363, 225] on as-split "Create asset Drag here to set row groups Drag here to set column labels Group 1…" at bounding box center [718, 235] width 1336 height 405
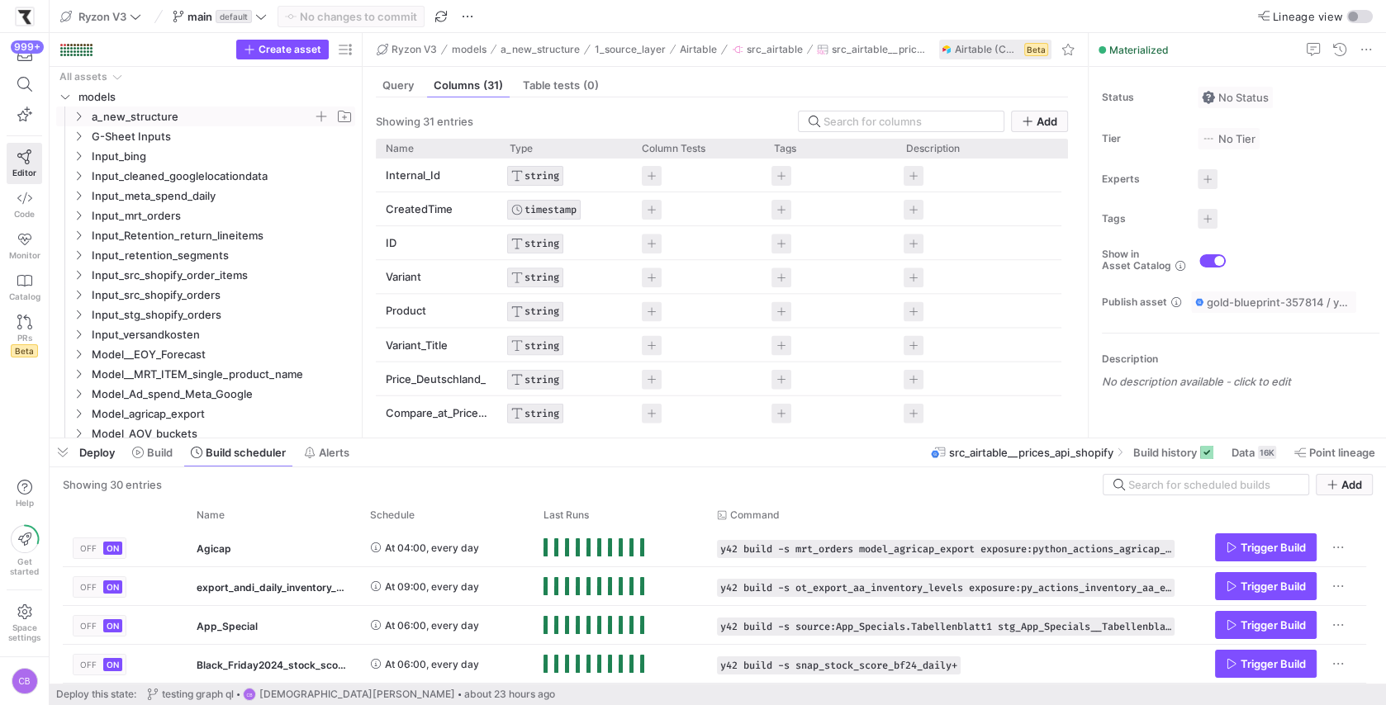
click at [74, 112] on icon "Press SPACE to select this row." at bounding box center [79, 117] width 12 height 10
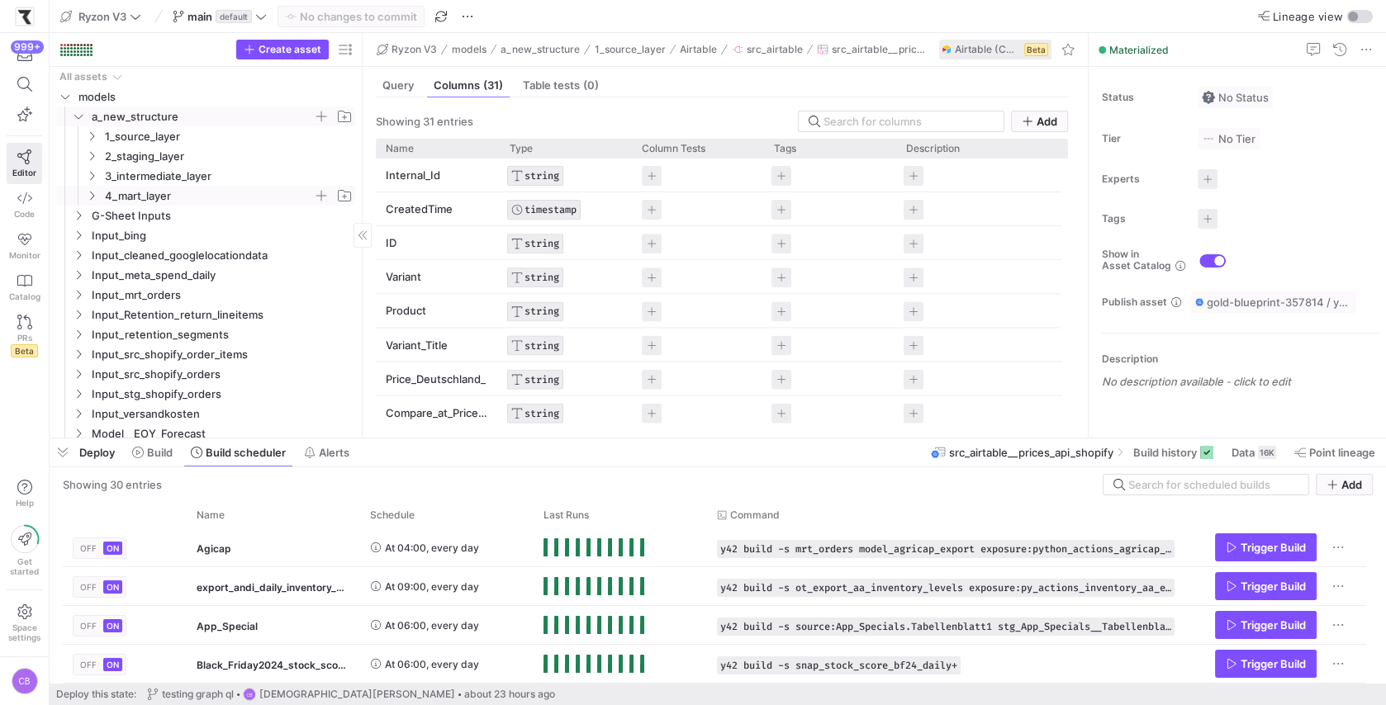
click at [93, 193] on icon "Press SPACE to select this row." at bounding box center [92, 196] width 4 height 9
click at [93, 193] on icon at bounding box center [92, 196] width 12 height 10
click at [82, 126] on div "Press SPACE to select this row." at bounding box center [69, 136] width 26 height 20
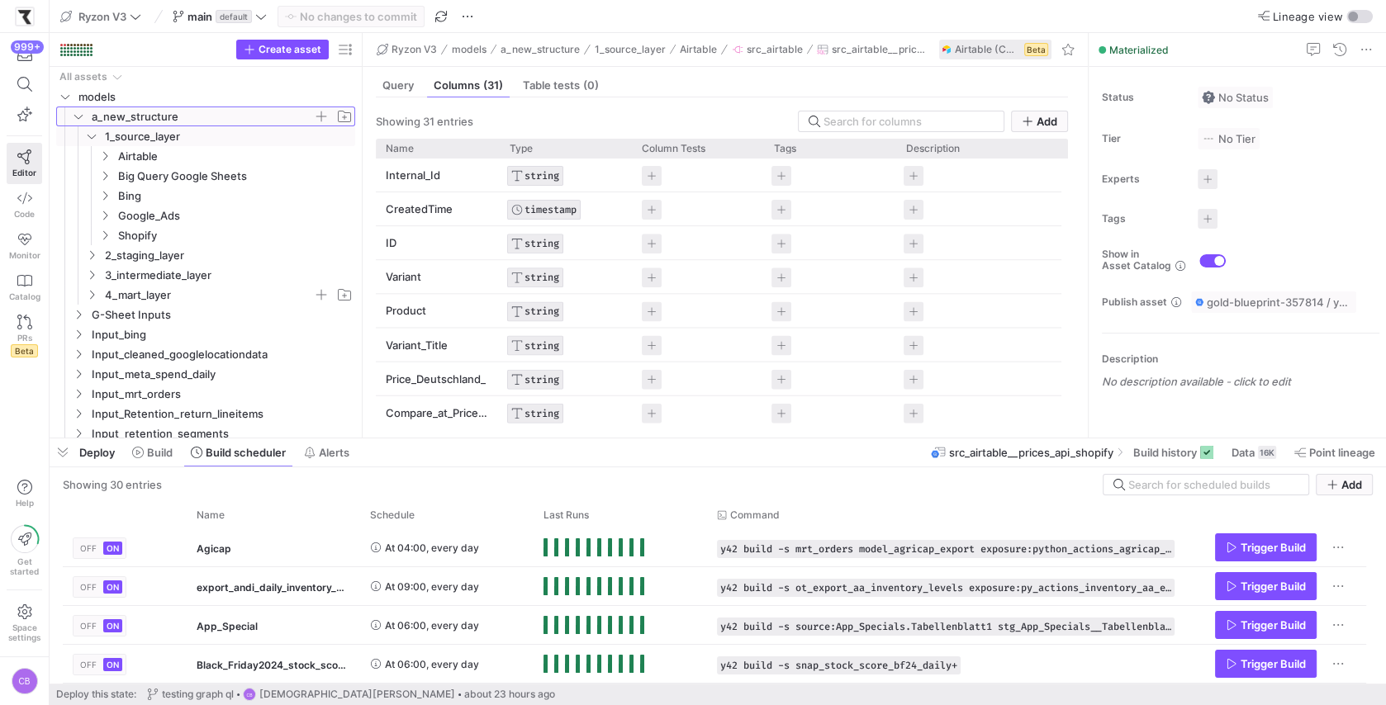
click at [81, 121] on y42-icon "Press SPACE to select this row." at bounding box center [78, 116] width 13 height 13
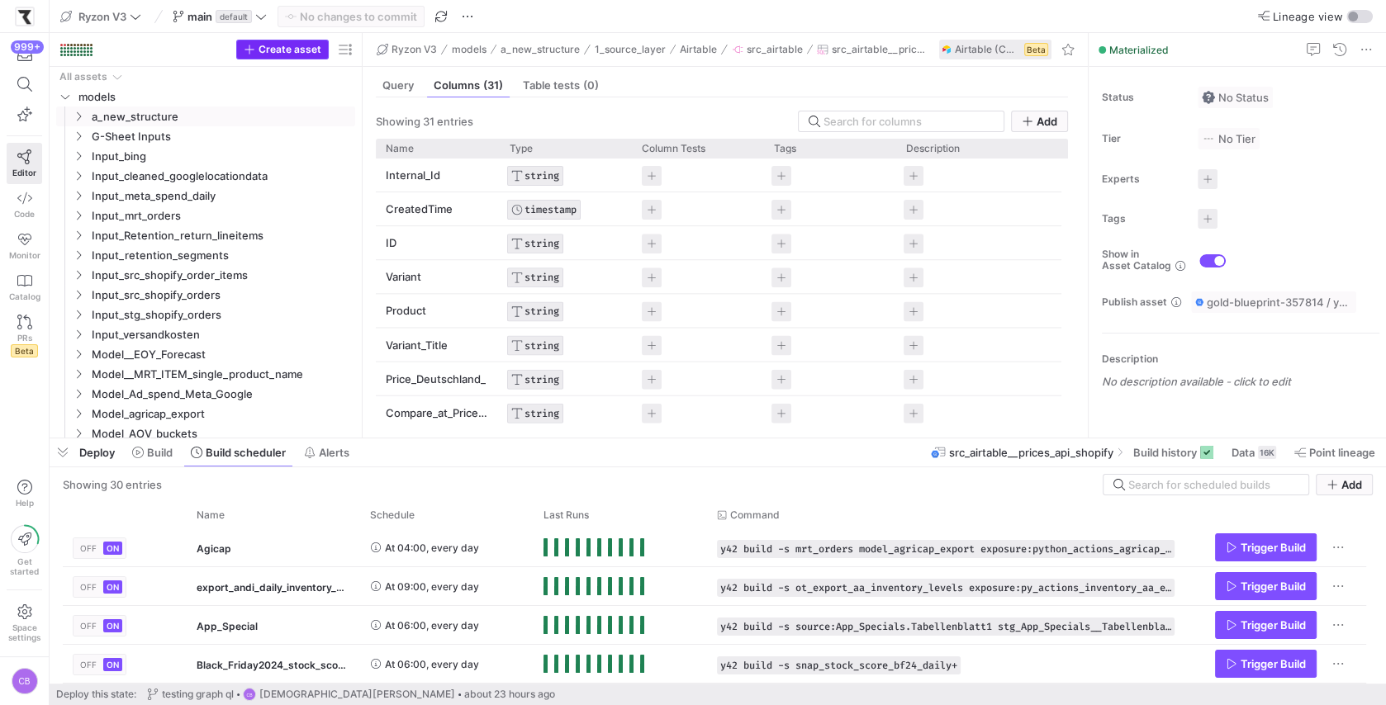
click at [273, 55] on span "Create asset" at bounding box center [290, 50] width 63 height 12
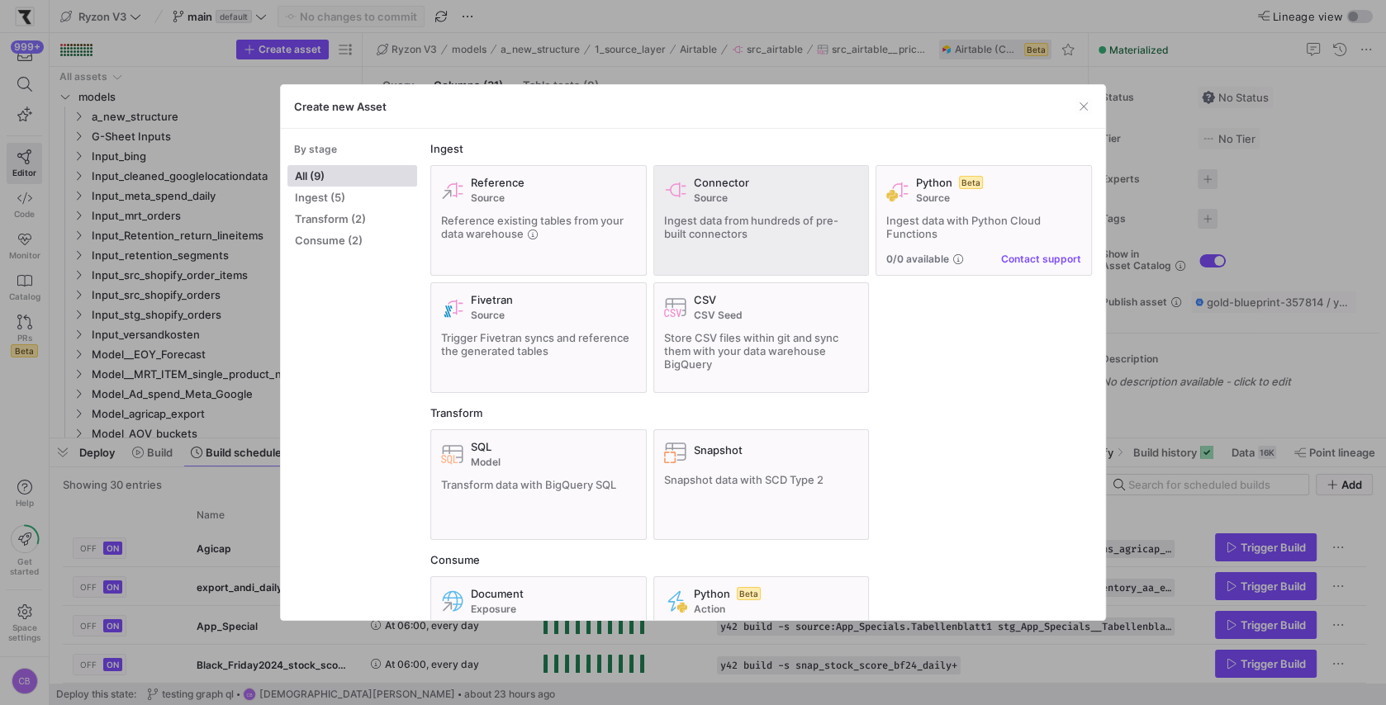
click at [719, 216] on span "Ingest data from hundreds of pre-built connectors" at bounding box center [751, 227] width 174 height 26
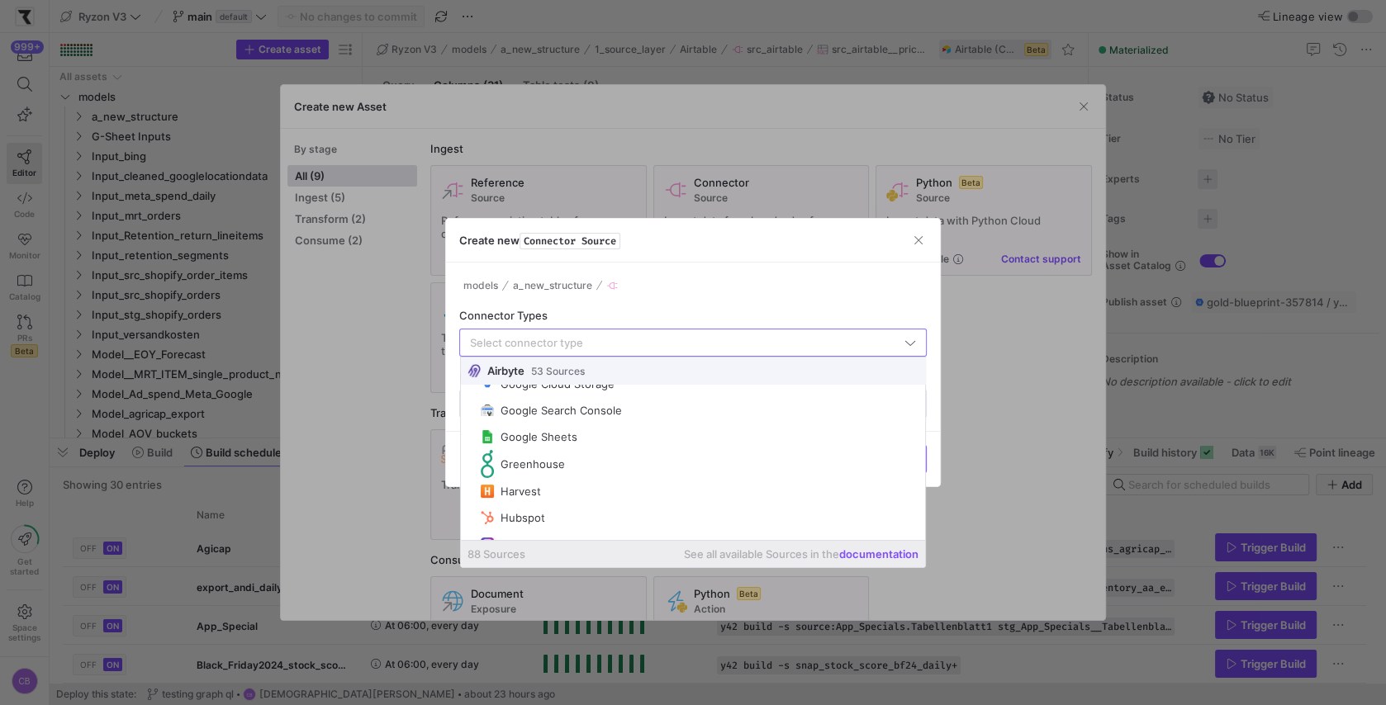
scroll to position [1342, 0]
click at [917, 242] on span "button" at bounding box center [918, 240] width 17 height 17
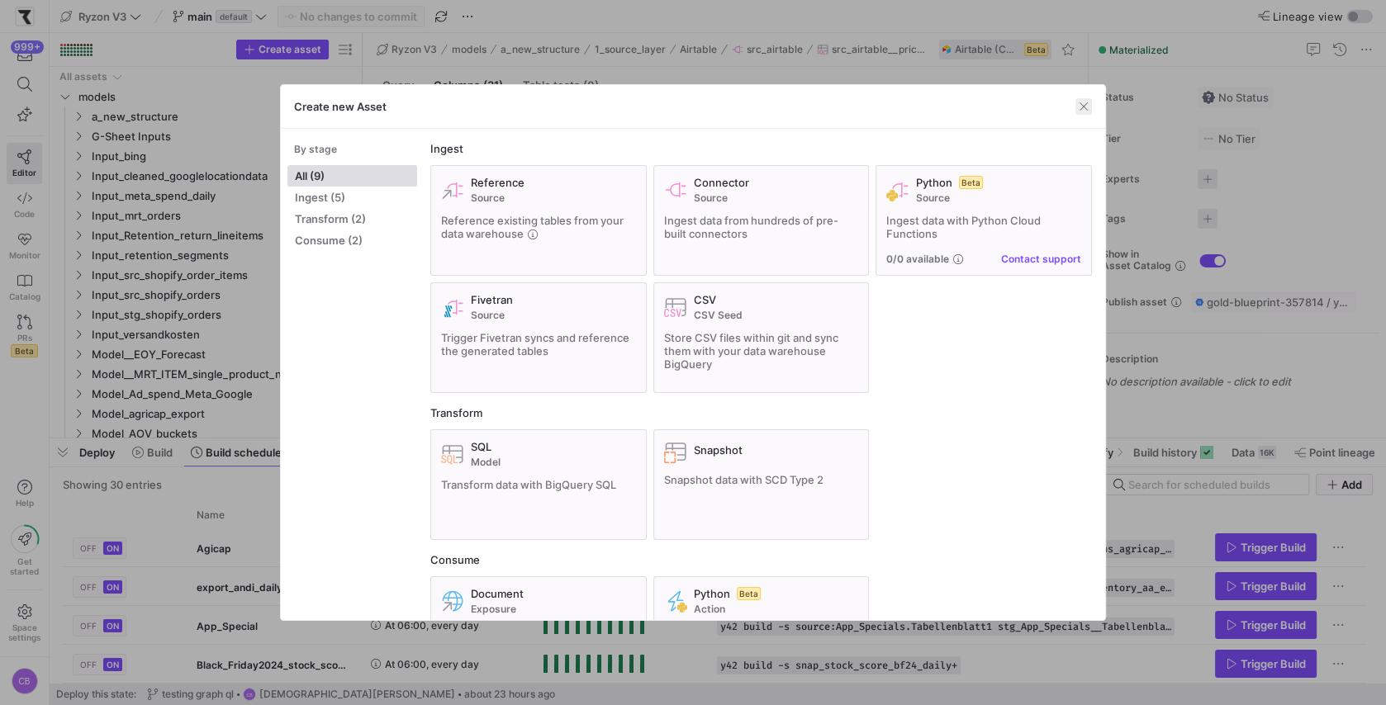
click at [1079, 104] on span "button" at bounding box center [1083, 106] width 17 height 17
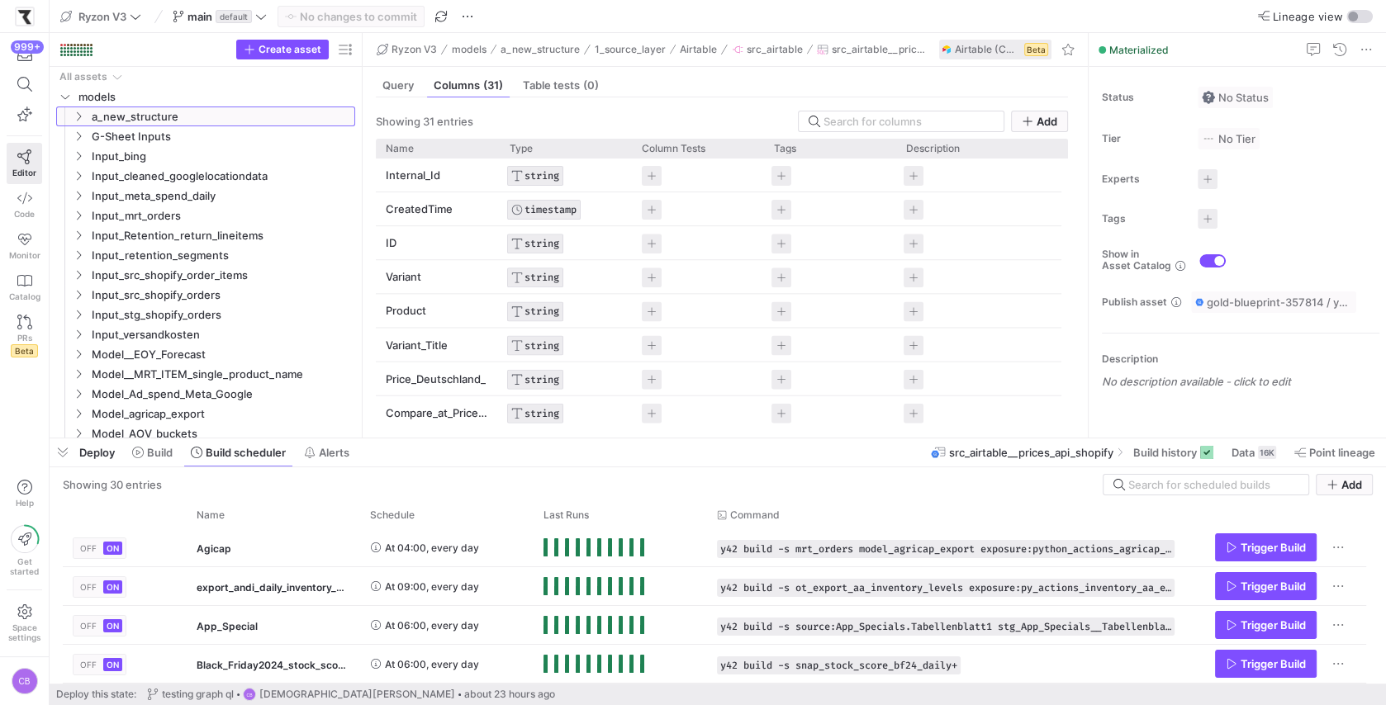
click at [81, 115] on icon "Press SPACE to select this row." at bounding box center [79, 117] width 12 height 10
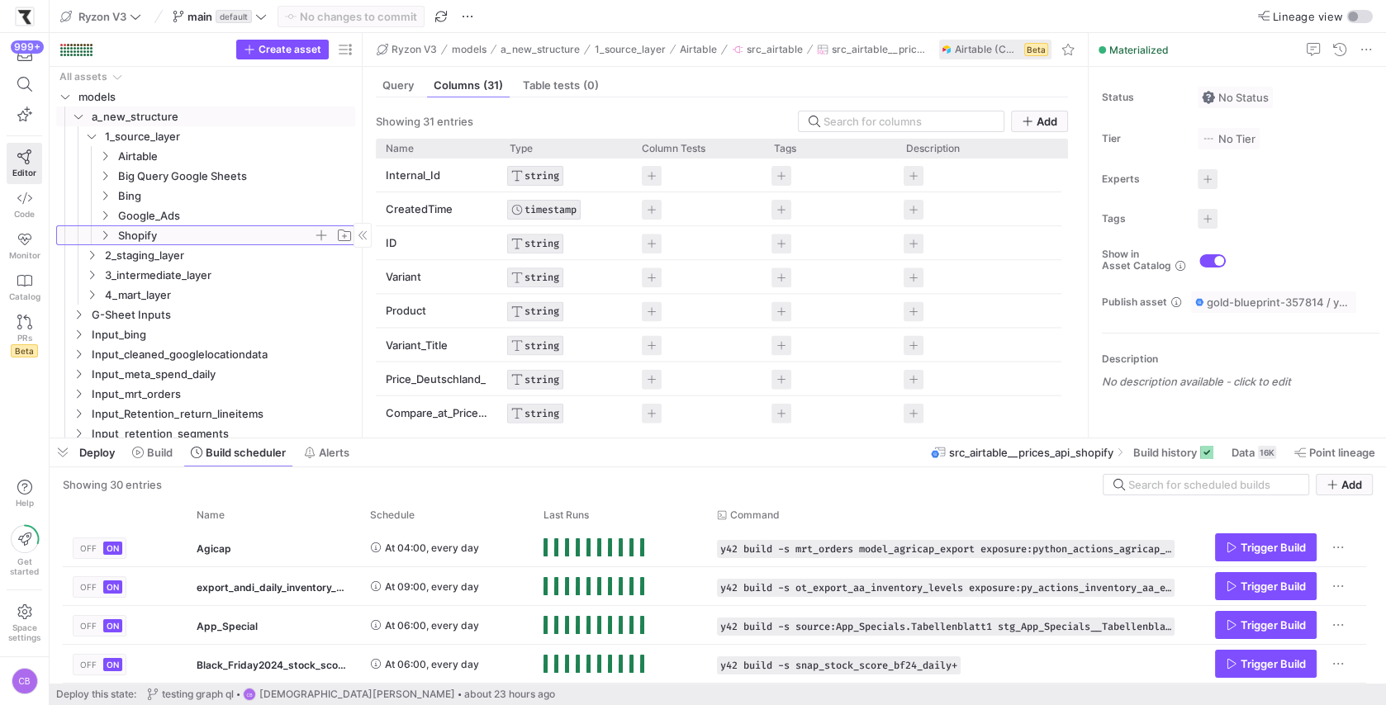
click at [107, 238] on icon "Press SPACE to select this row." at bounding box center [105, 235] width 12 height 10
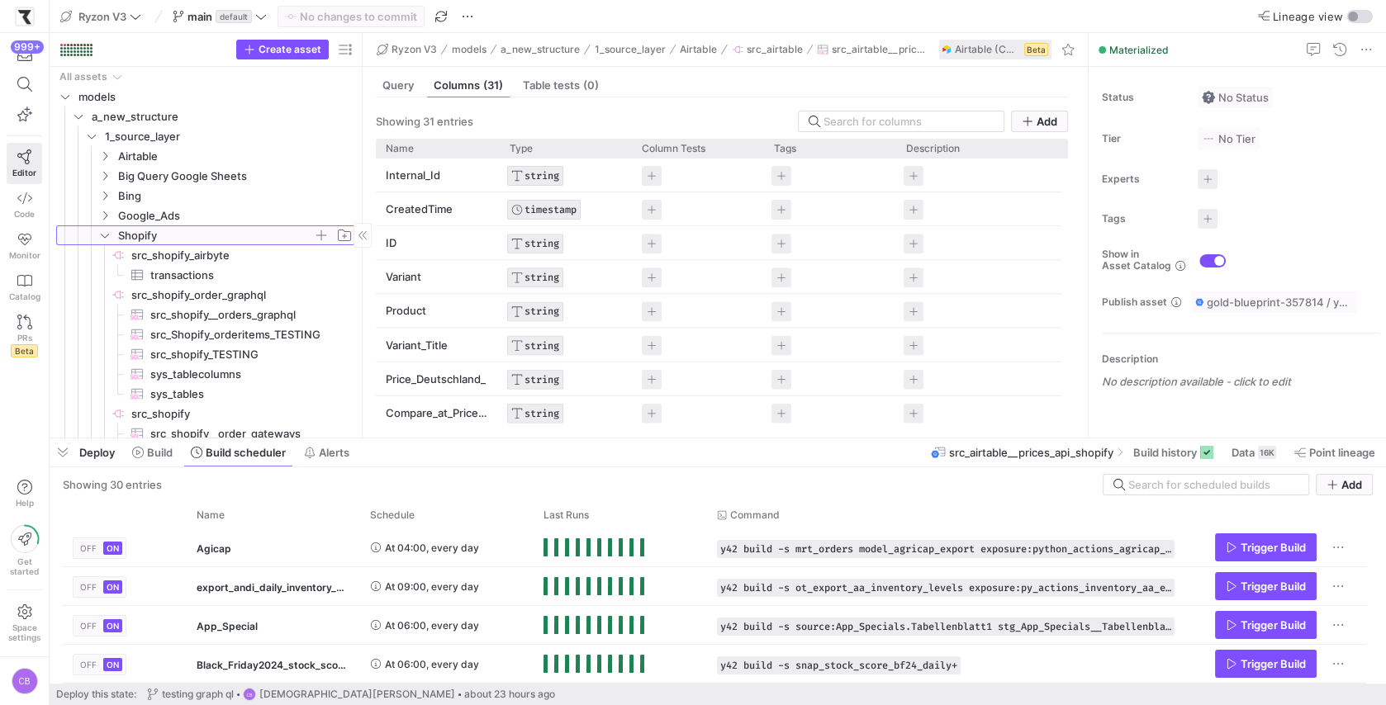
click at [107, 239] on icon at bounding box center [105, 235] width 12 height 10
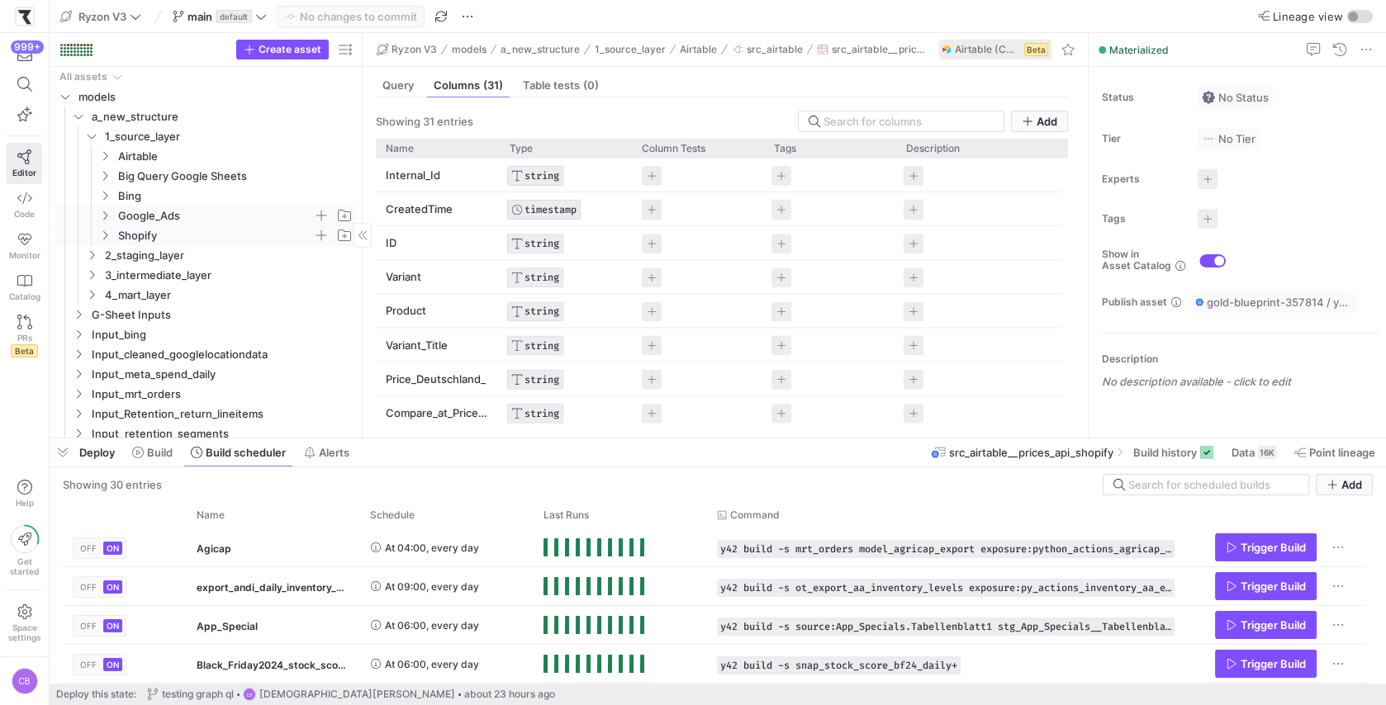
click at [104, 216] on icon "Press SPACE to select this row." at bounding box center [105, 216] width 12 height 10
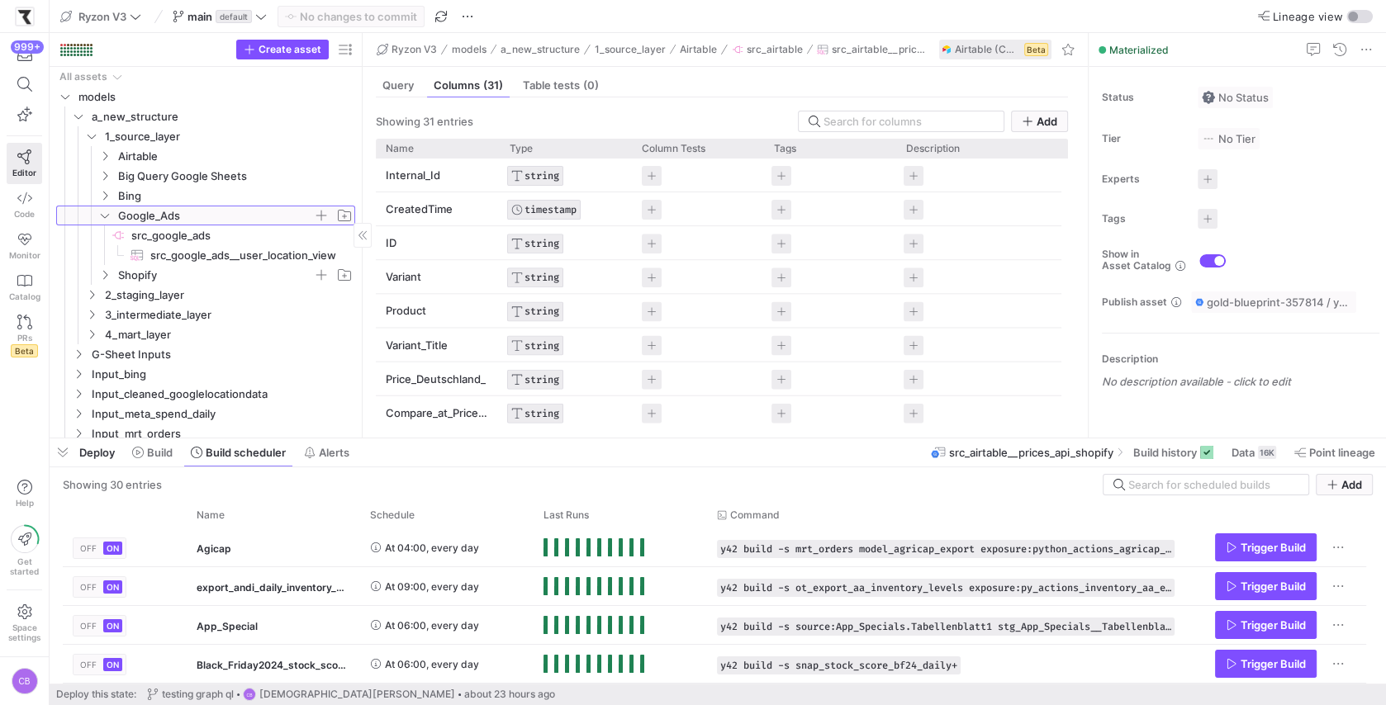
click at [104, 215] on icon at bounding box center [105, 216] width 12 height 10
